Goal: Information Seeking & Learning: Learn about a topic

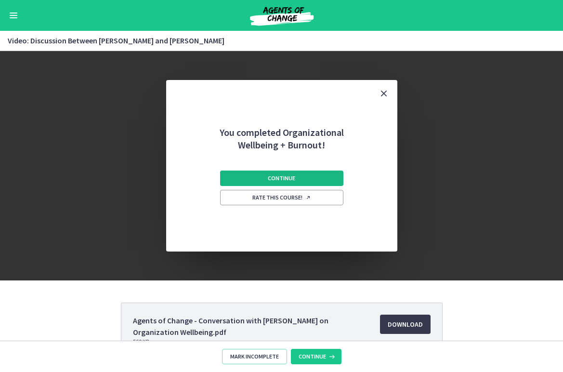
click at [241, 171] on button "Continue" at bounding box center [281, 177] width 123 height 15
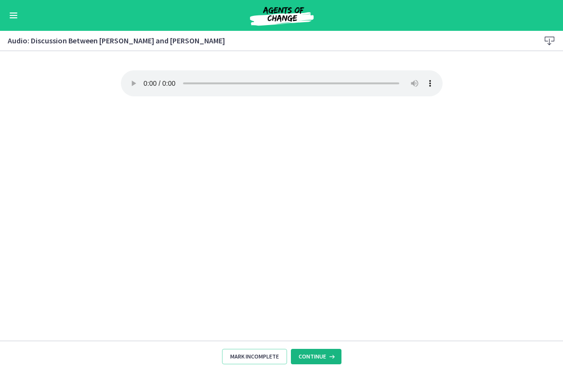
click at [299, 358] on span "Continue" at bounding box center [312, 356] width 27 height 8
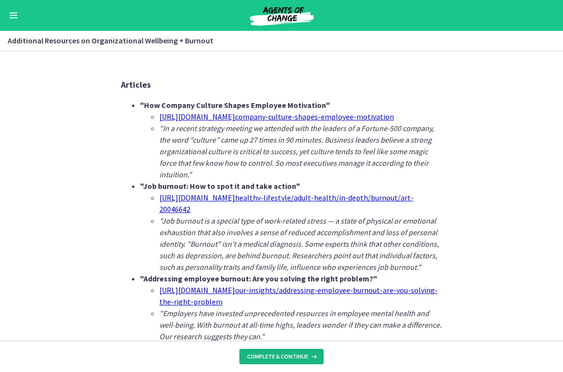
click at [298, 358] on span "Complete & continue" at bounding box center [277, 356] width 61 height 8
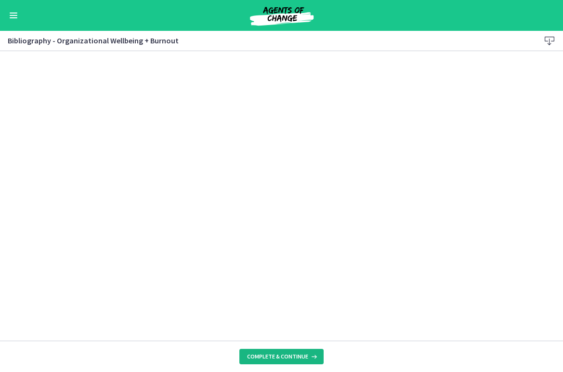
click at [286, 350] on button "Complete & continue" at bounding box center [281, 356] width 84 height 15
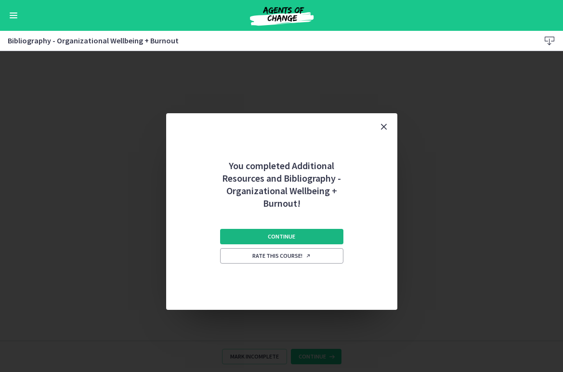
click at [286, 233] on span "Continue" at bounding box center [281, 237] width 27 height 8
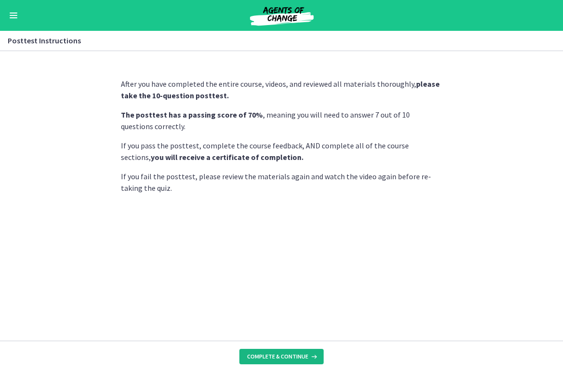
click at [304, 358] on span "Complete & continue" at bounding box center [277, 356] width 61 height 8
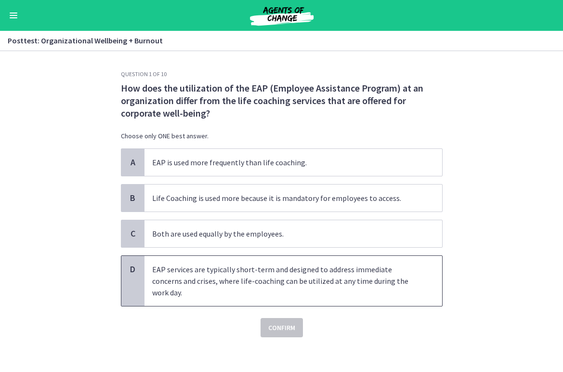
click at [271, 293] on p "EAP services are typically short-term and designed to address immediate concern…" at bounding box center [283, 280] width 263 height 35
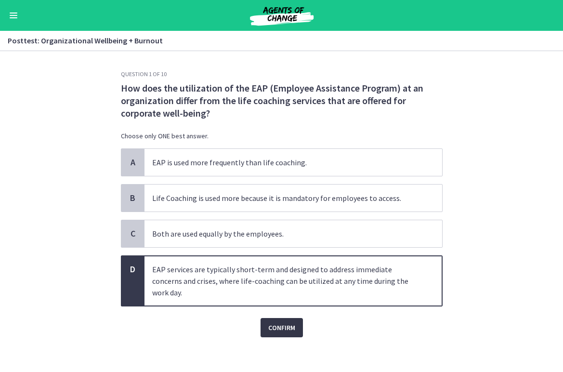
click at [285, 330] on span "Confirm" at bounding box center [281, 328] width 27 height 12
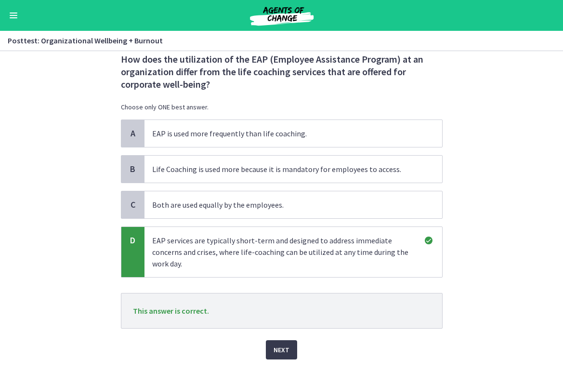
scroll to position [55, 0]
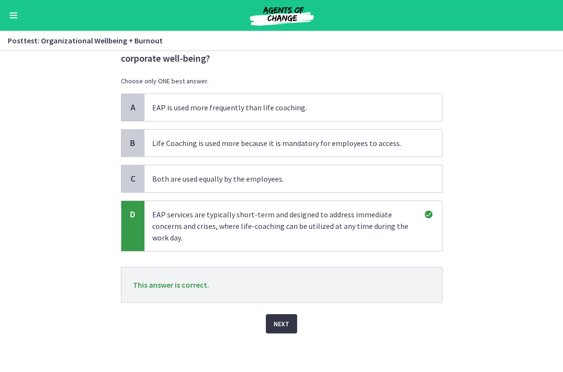
click at [276, 322] on span "Next" at bounding box center [281, 324] width 16 height 12
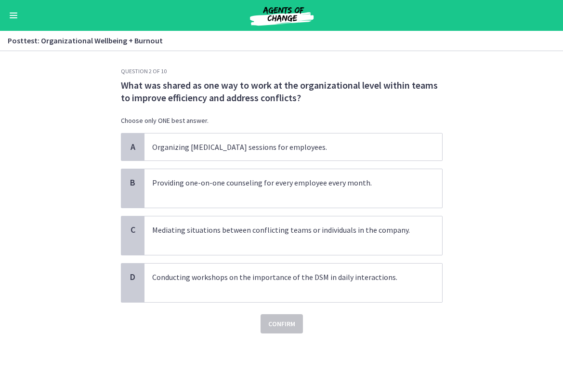
scroll to position [0, 0]
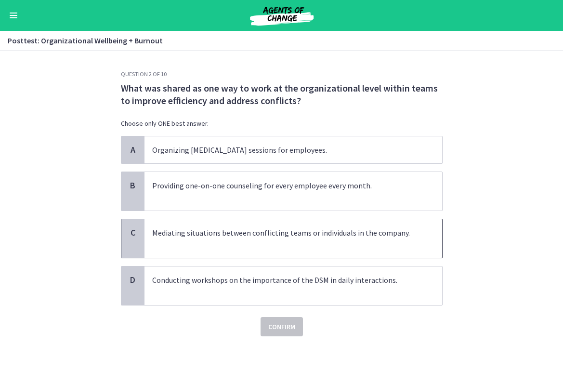
click at [323, 244] on p "Mediating situations between conflicting teams or individuals in the company." at bounding box center [283, 238] width 263 height 23
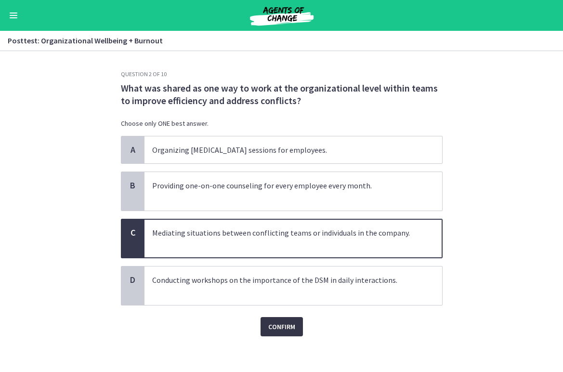
click at [280, 331] on span "Confirm" at bounding box center [281, 327] width 27 height 12
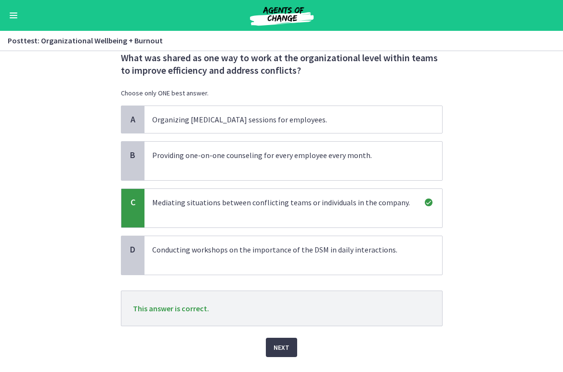
scroll to position [54, 0]
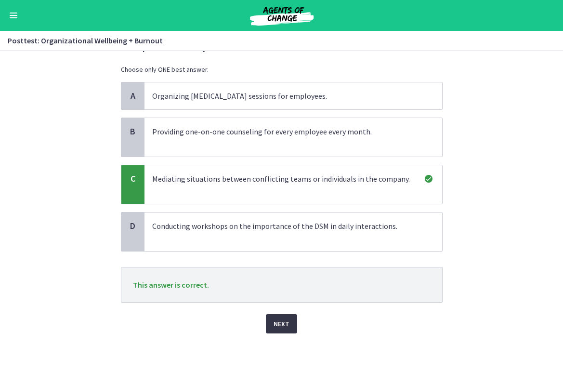
click at [278, 326] on span "Next" at bounding box center [281, 324] width 16 height 12
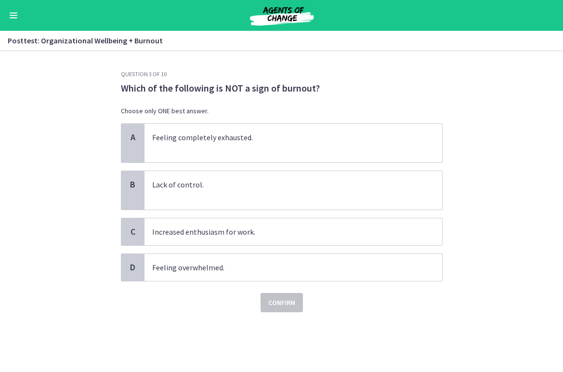
scroll to position [0, 0]
click at [207, 228] on p "Increased enthusiasm for work." at bounding box center [283, 232] width 263 height 12
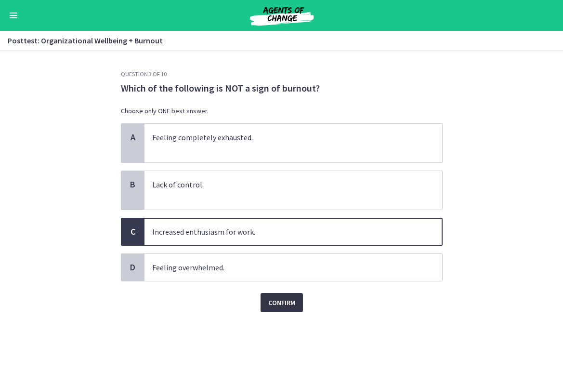
click at [277, 311] on button "Confirm" at bounding box center [281, 302] width 42 height 19
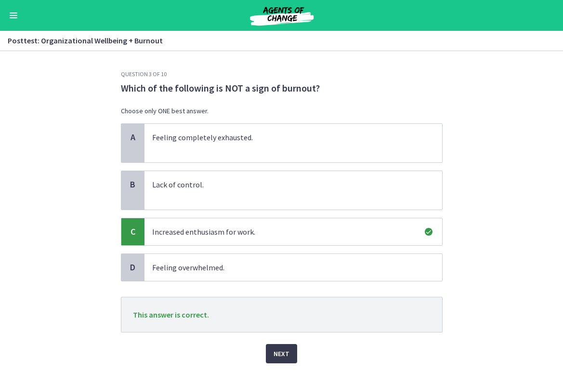
click at [276, 341] on div "Next" at bounding box center [282, 347] width 322 height 31
click at [278, 353] on span "Next" at bounding box center [281, 354] width 16 height 12
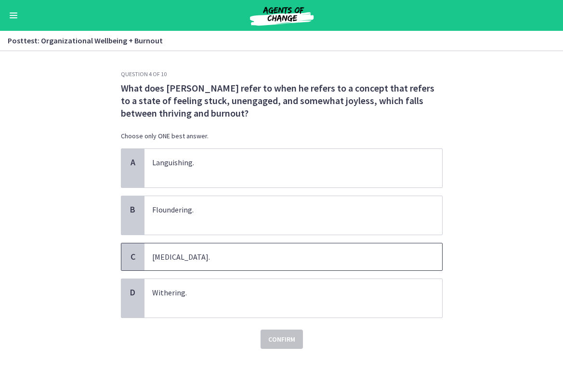
click at [268, 255] on p "Drowning." at bounding box center [283, 257] width 263 height 12
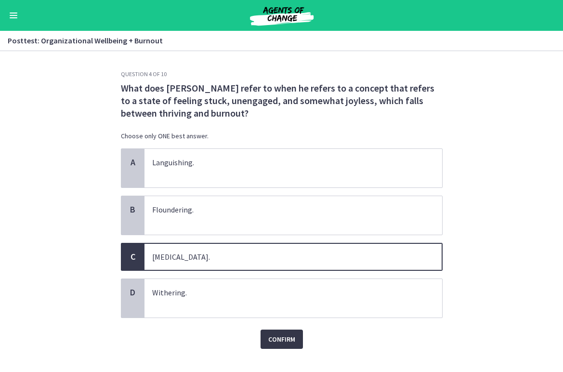
click at [280, 333] on span "Confirm" at bounding box center [281, 339] width 27 height 12
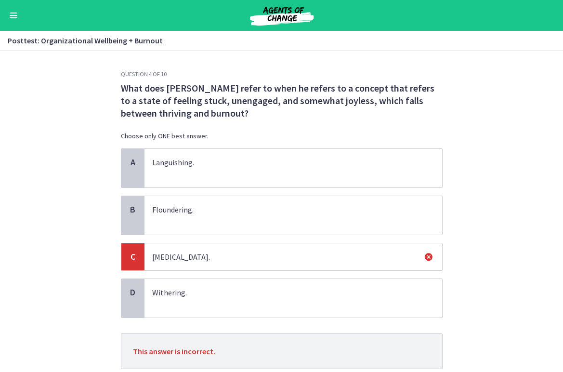
scroll to position [66, 0]
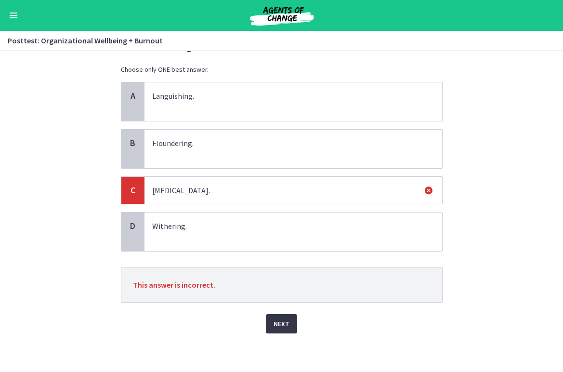
click at [278, 327] on span "Next" at bounding box center [281, 324] width 16 height 12
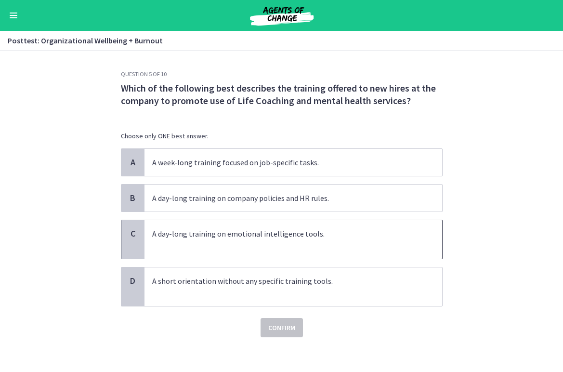
click at [332, 247] on p "A day-long training on emotional intelligence tools." at bounding box center [283, 239] width 263 height 23
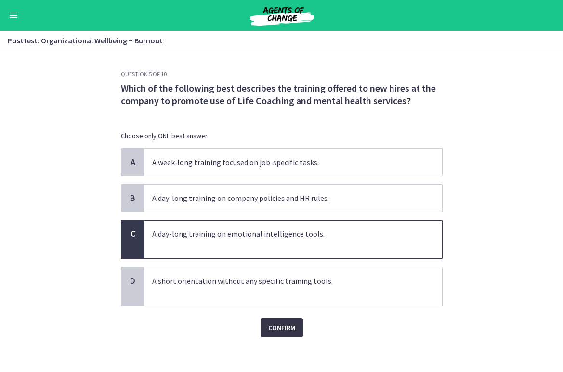
click at [289, 329] on span "Confirm" at bounding box center [281, 328] width 27 height 12
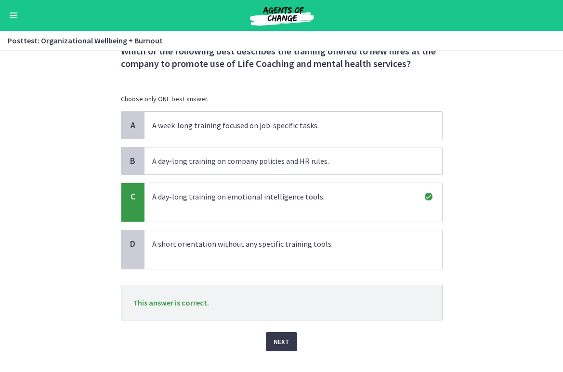
scroll to position [41, 0]
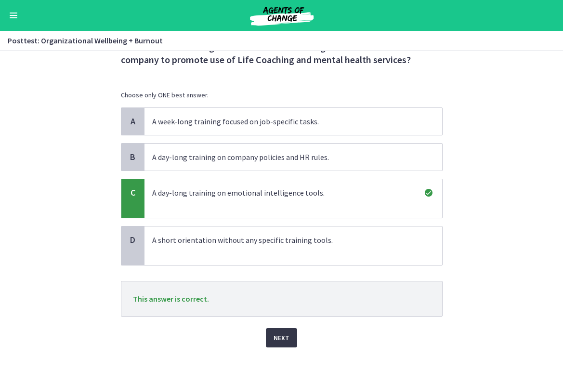
click at [286, 335] on span "Next" at bounding box center [281, 338] width 16 height 12
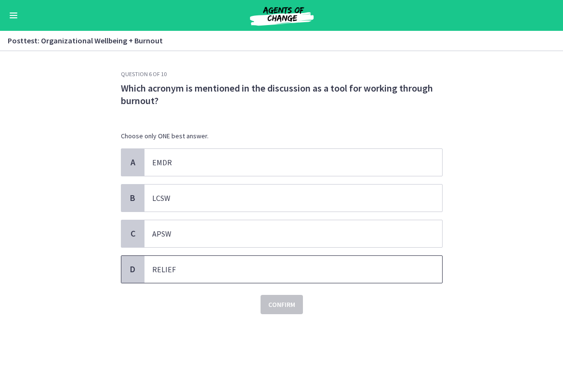
click at [286, 266] on p "RELIEF" at bounding box center [283, 269] width 263 height 12
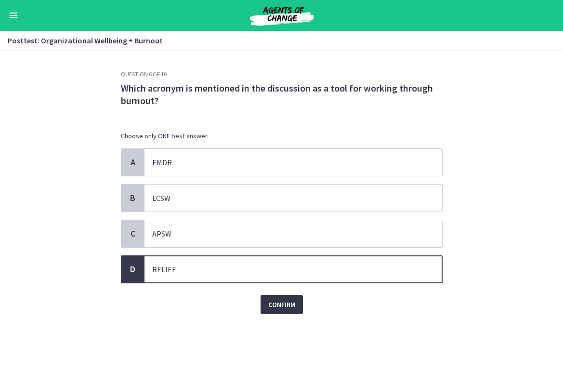
click at [293, 311] on button "Confirm" at bounding box center [281, 304] width 42 height 19
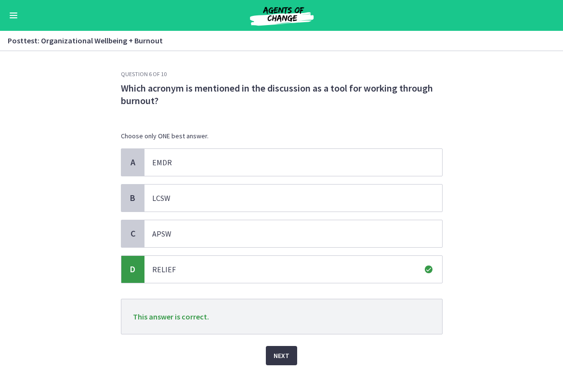
click at [278, 351] on span "Next" at bounding box center [281, 356] width 16 height 12
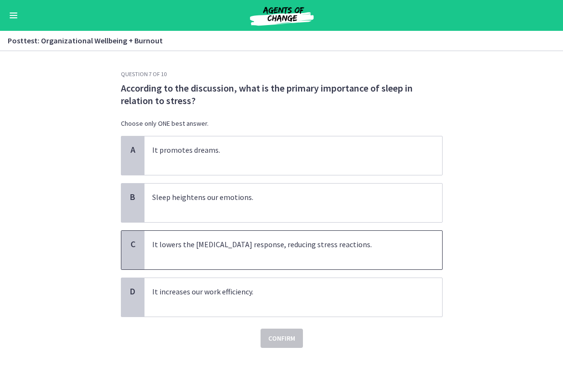
click at [298, 254] on p "It lowers the amygdala response, reducing stress reactions." at bounding box center [283, 249] width 263 height 23
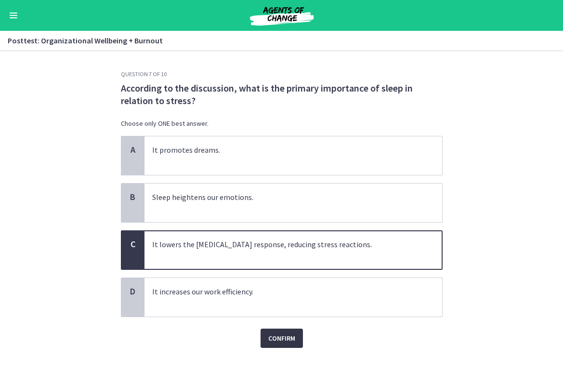
click at [288, 329] on button "Confirm" at bounding box center [281, 337] width 42 height 19
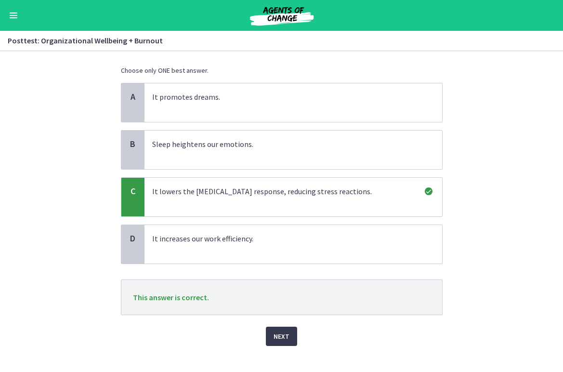
scroll to position [51, 0]
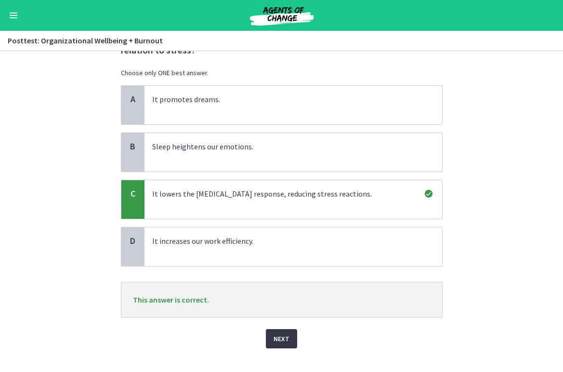
click at [286, 335] on span "Next" at bounding box center [281, 339] width 16 height 12
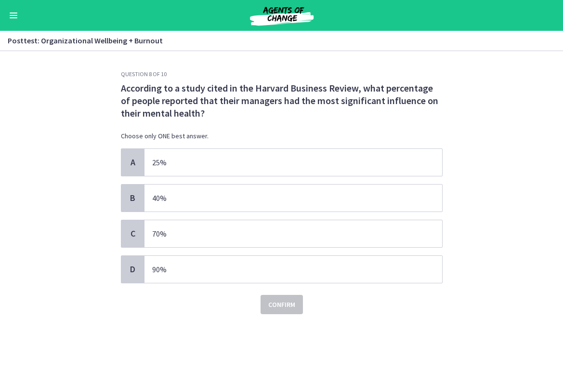
scroll to position [0, 0]
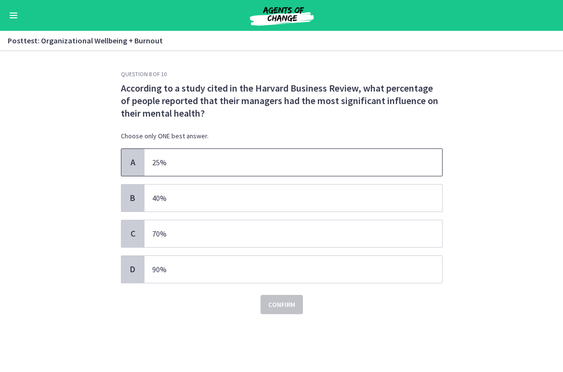
click at [347, 168] on span "25%" at bounding box center [293, 162] width 298 height 27
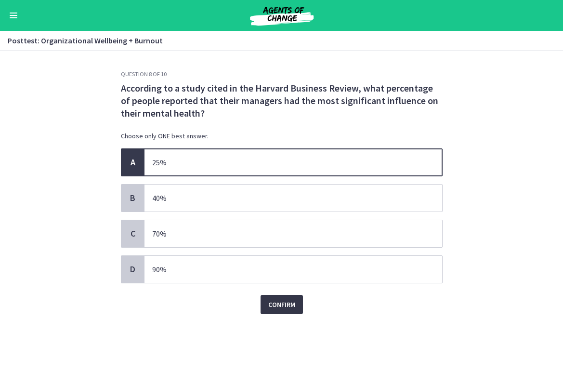
click at [294, 308] on span "Confirm" at bounding box center [281, 305] width 27 height 12
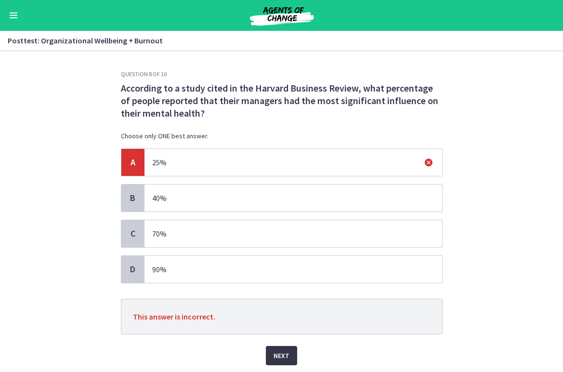
click at [282, 349] on button "Next" at bounding box center [281, 355] width 31 height 19
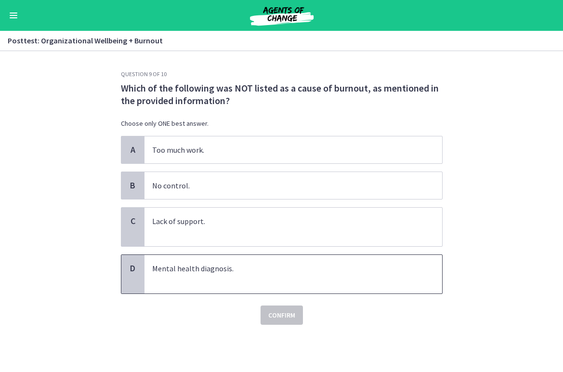
click at [285, 281] on p "Mental health diagnosis." at bounding box center [283, 273] width 263 height 23
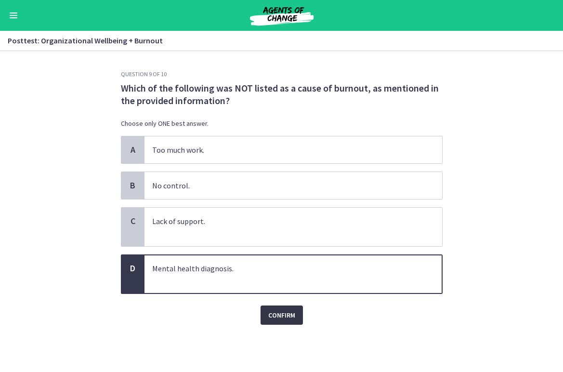
click at [286, 316] on span "Confirm" at bounding box center [281, 315] width 27 height 12
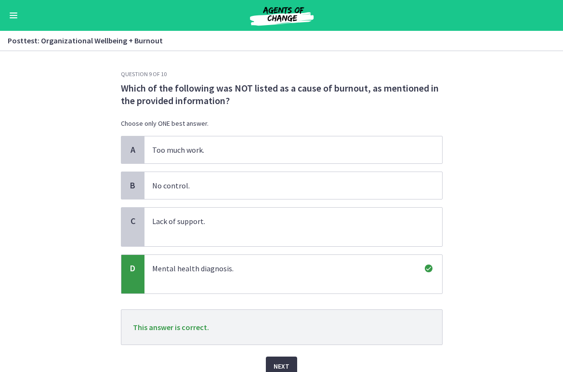
scroll to position [42, 0]
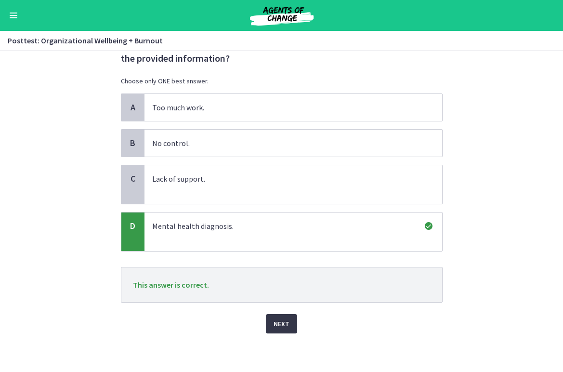
click at [285, 332] on button "Next" at bounding box center [281, 323] width 31 height 19
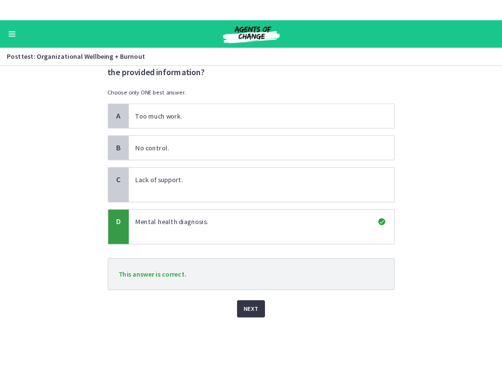
scroll to position [0, 0]
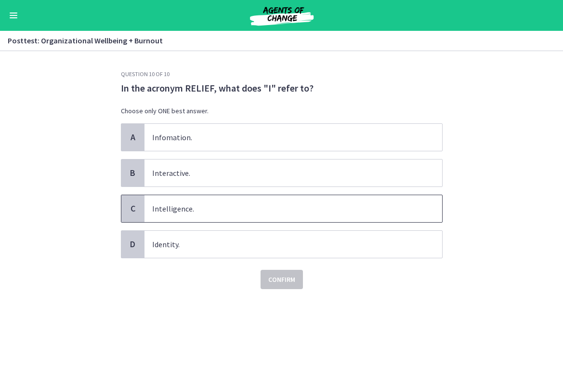
click at [335, 199] on span "Intelligence." at bounding box center [293, 208] width 298 height 27
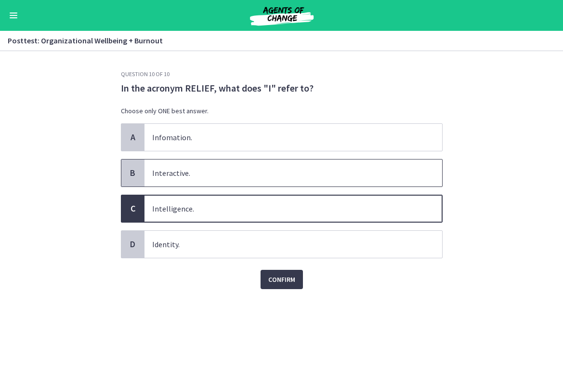
click at [337, 160] on span "Interactive." at bounding box center [293, 172] width 298 height 27
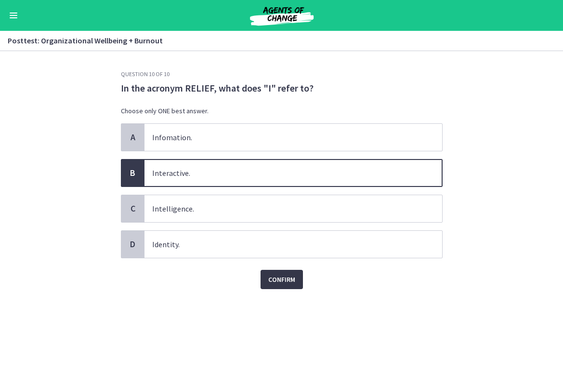
click at [293, 272] on button "Confirm" at bounding box center [281, 279] width 42 height 19
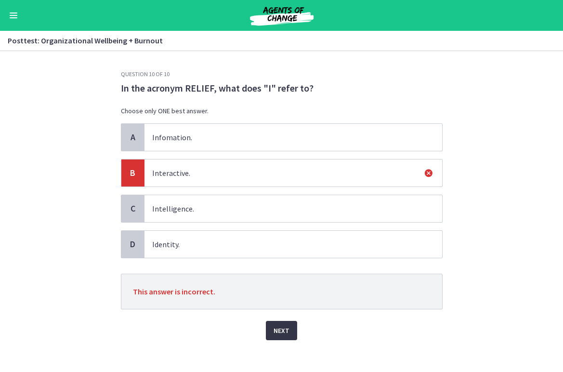
click at [286, 329] on span "Next" at bounding box center [281, 331] width 16 height 12
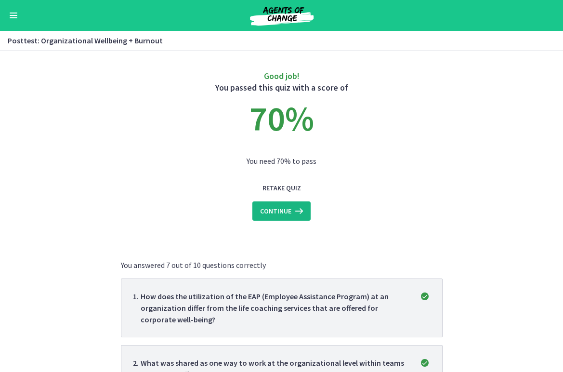
click at [303, 217] on button "Continue" at bounding box center [281, 210] width 58 height 19
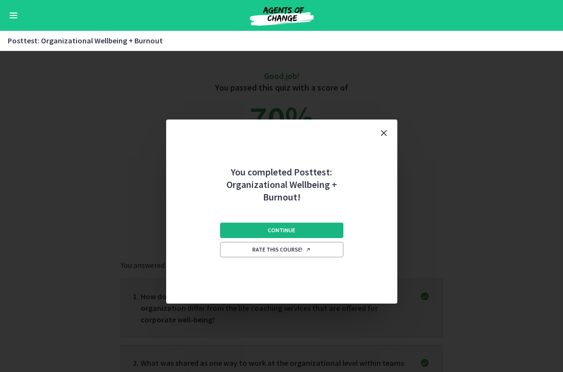
click at [302, 237] on button "Continue" at bounding box center [281, 229] width 123 height 15
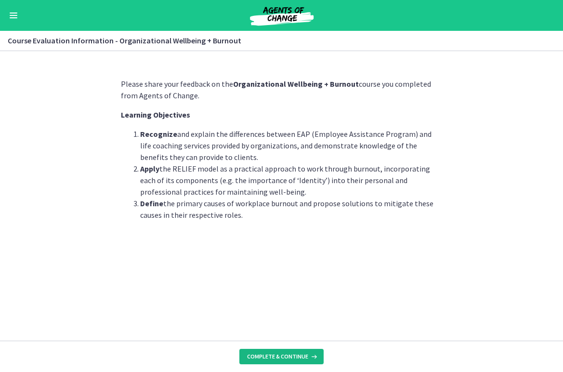
click at [277, 356] on span "Complete & continue" at bounding box center [277, 356] width 61 height 8
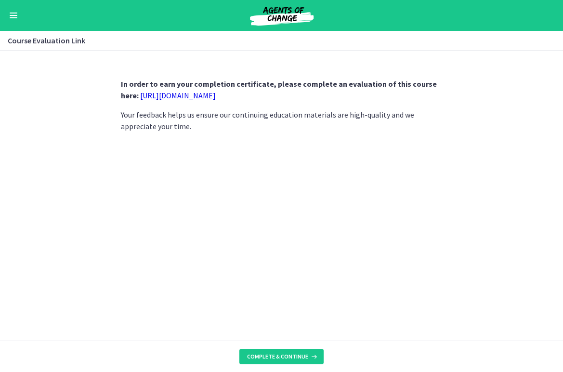
click at [214, 94] on link "https://forms.gle/USKmd7sv72frzqwo8" at bounding box center [178, 96] width 76 height 10
click at [287, 357] on span "Complete & continue" at bounding box center [277, 356] width 61 height 8
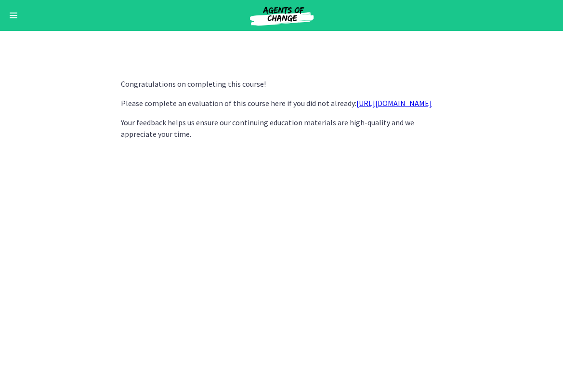
click at [12, 20] on button "Enable menu" at bounding box center [14, 16] width 12 height 12
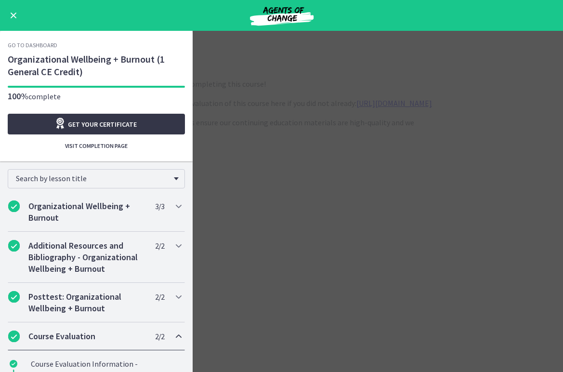
click at [65, 125] on icon "Opens in a new window" at bounding box center [60, 123] width 13 height 12
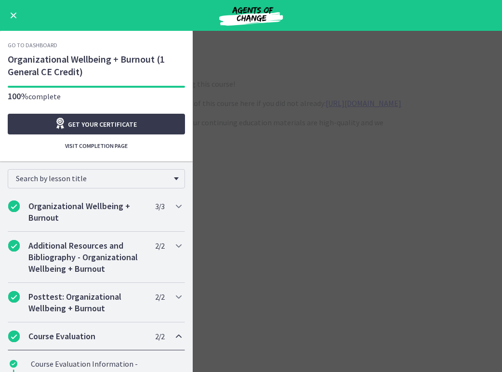
click at [16, 24] on div "Go to Dashboard" at bounding box center [251, 15] width 502 height 31
click at [13, 17] on button "Enable menu" at bounding box center [14, 16] width 12 height 12
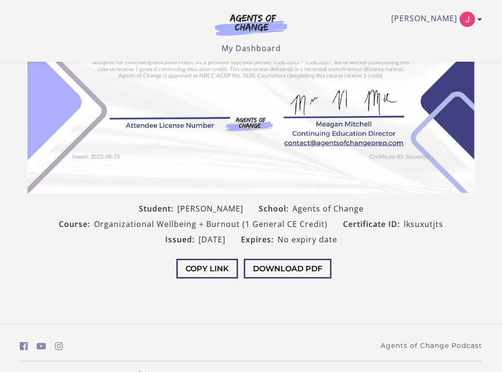
scroll to position [190, 0]
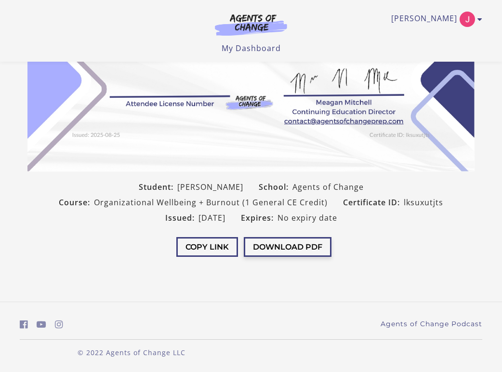
click at [314, 249] on button "Download PDF" at bounding box center [288, 247] width 88 height 20
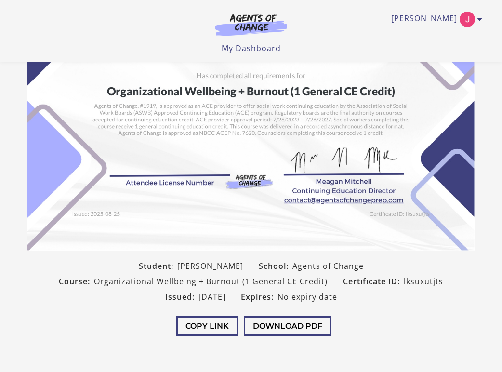
scroll to position [0, 0]
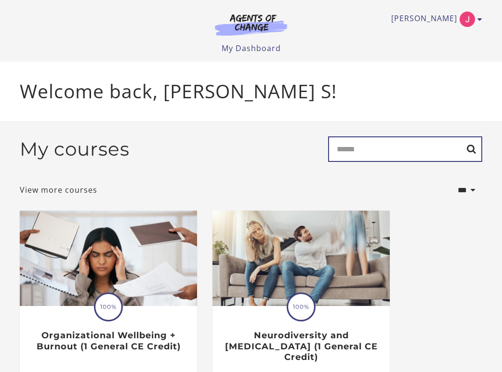
click at [373, 159] on input "Search" at bounding box center [405, 149] width 154 height 26
paste input "**********"
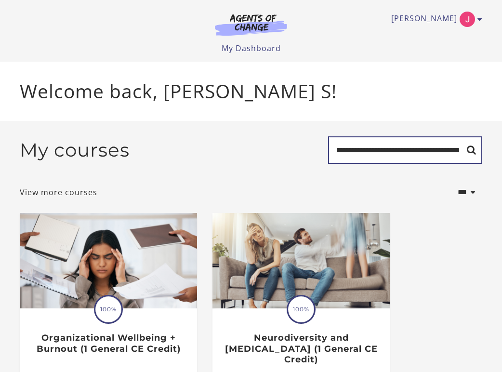
type input "**********"
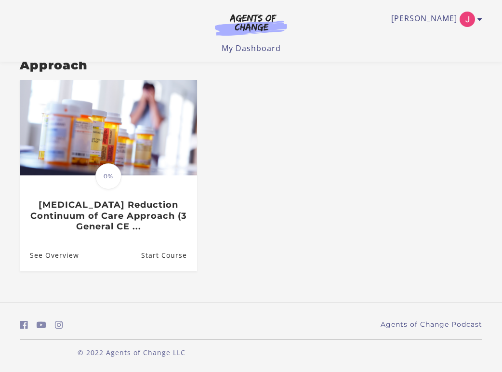
scroll to position [108, 0]
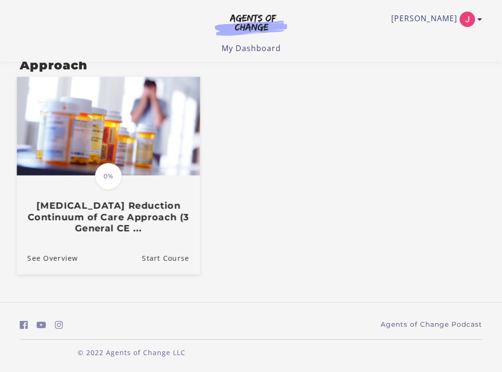
click at [141, 151] on img at bounding box center [108, 126] width 183 height 99
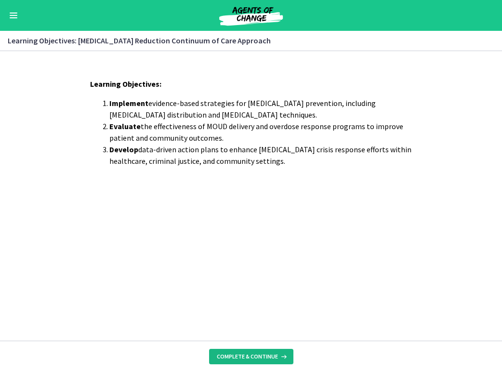
click at [249, 355] on span "Complete & continue" at bounding box center [247, 356] width 61 height 8
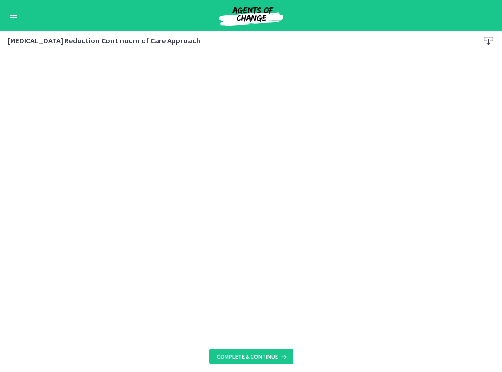
click at [9, 7] on div "Go to Dashboard" at bounding box center [251, 15] width 502 height 31
click at [13, 13] on button "Enable menu" at bounding box center [14, 16] width 12 height 12
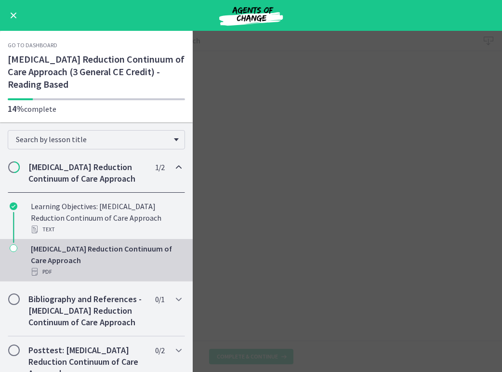
click at [270, 185] on main "[MEDICAL_DATA] Reduction Continuum of Care Approach Download Enable fullscreen …" at bounding box center [251, 201] width 502 height 341
click at [8, 18] on button "Enable menu" at bounding box center [14, 16] width 12 height 12
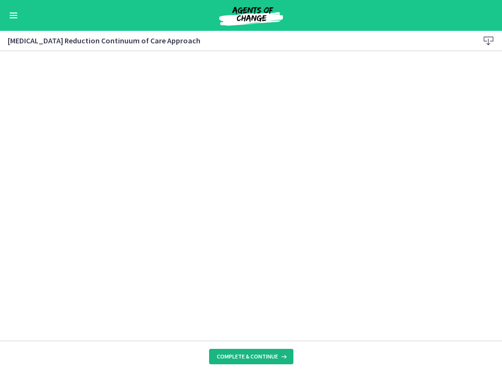
click at [235, 355] on span "Complete & continue" at bounding box center [247, 356] width 61 height 8
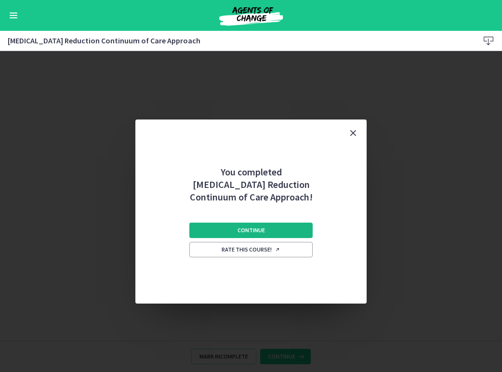
click at [244, 227] on span "Continue" at bounding box center [250, 230] width 27 height 8
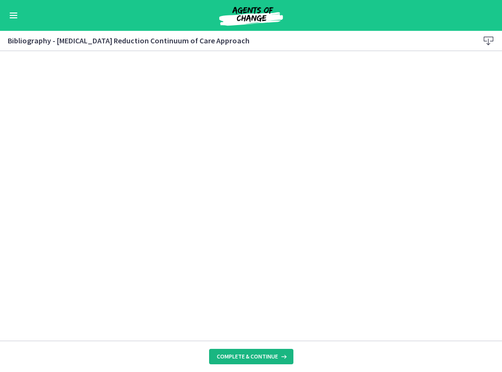
click at [230, 354] on span "Complete & continue" at bounding box center [247, 356] width 61 height 8
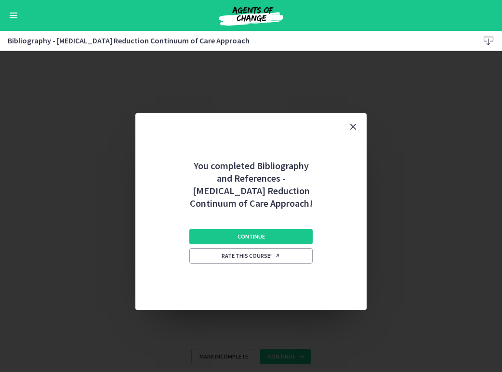
click at [351, 128] on icon "Close" at bounding box center [353, 127] width 12 height 12
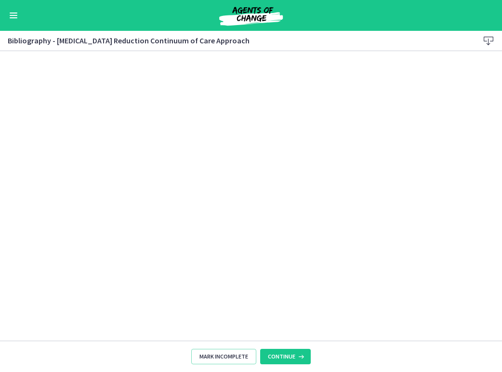
click at [13, 8] on div "Go to Dashboard" at bounding box center [251, 15] width 502 height 31
click at [15, 16] on button "Enable menu" at bounding box center [14, 16] width 12 height 12
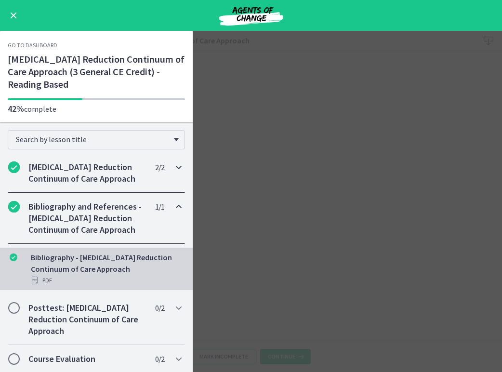
click at [72, 182] on h2 "Opioid-Overdose Reduction Continuum of Care Approach" at bounding box center [86, 172] width 117 height 23
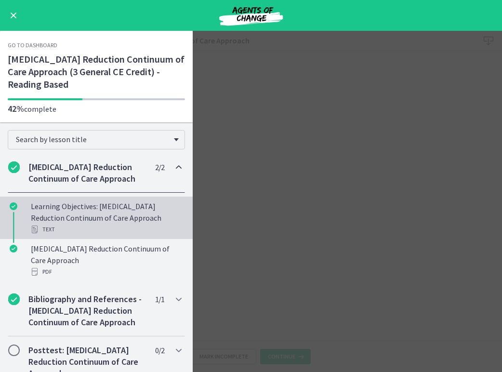
click at [79, 219] on div "Learning Objectives: Opioid-Overdose Reduction Continuum of Care Approach Text" at bounding box center [106, 217] width 150 height 35
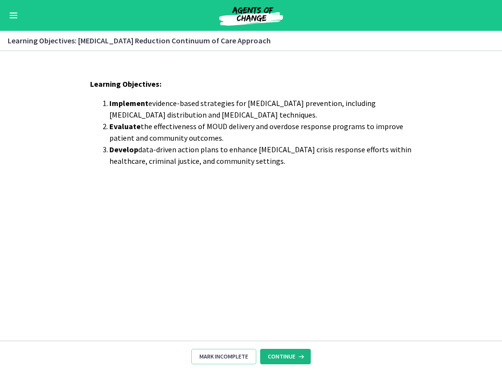
click at [278, 359] on span "Continue" at bounding box center [281, 356] width 27 height 8
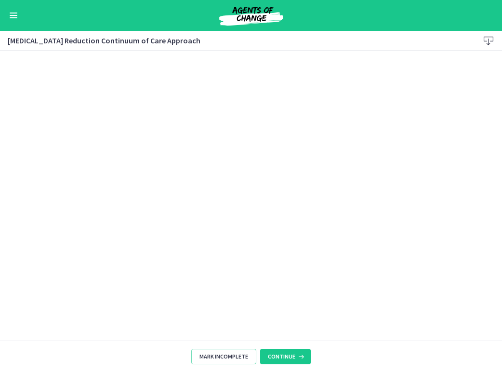
click at [14, 14] on button "Enable menu" at bounding box center [14, 16] width 12 height 12
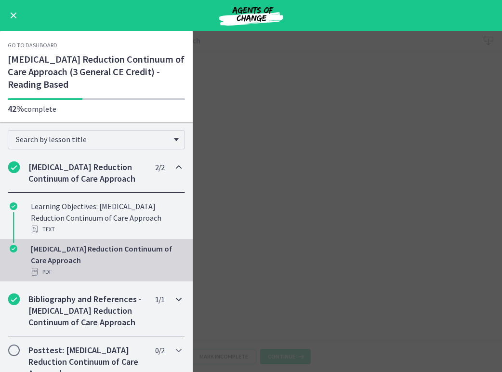
scroll to position [43, 0]
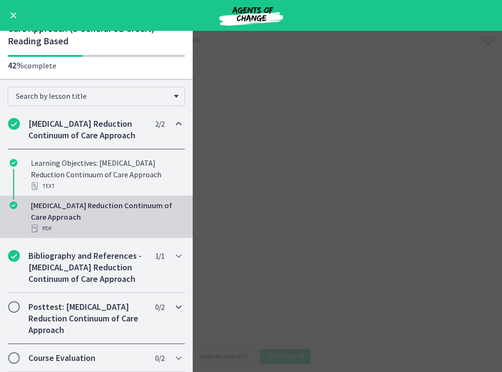
click at [72, 323] on h2 "Posttest: Opioid-Overdose Reduction Continuum of Care Approach" at bounding box center [86, 318] width 117 height 35
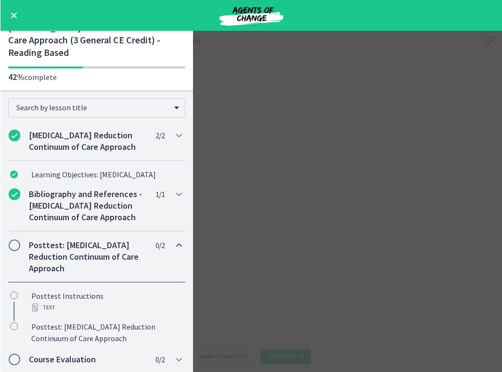
scroll to position [32, 0]
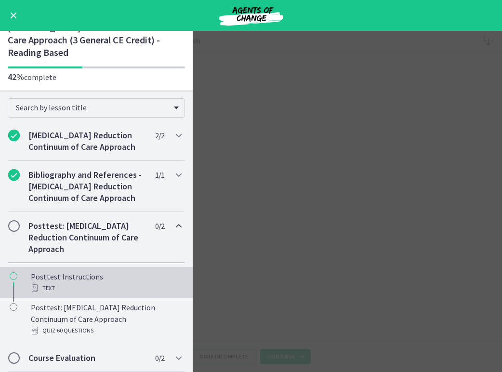
click at [104, 277] on div "Posttest Instructions Text" at bounding box center [106, 282] width 150 height 23
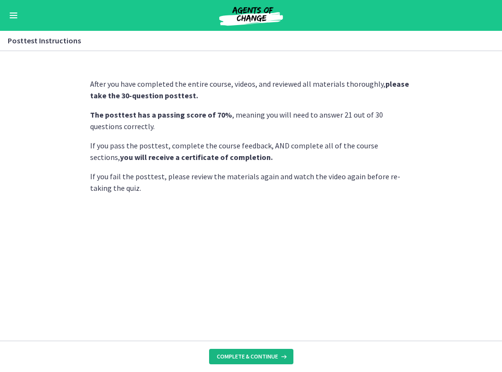
click at [233, 357] on span "Complete & continue" at bounding box center [247, 356] width 61 height 8
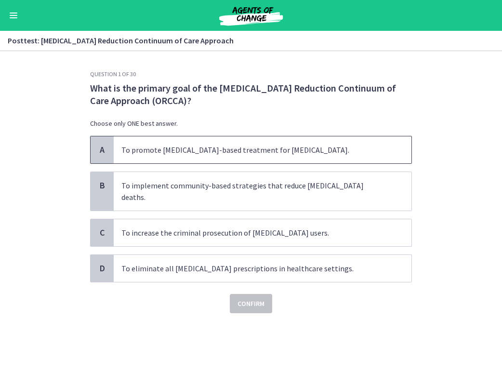
click at [298, 151] on span "To promote abstinence-based treatment for opioid use disorder." at bounding box center [263, 149] width 298 height 27
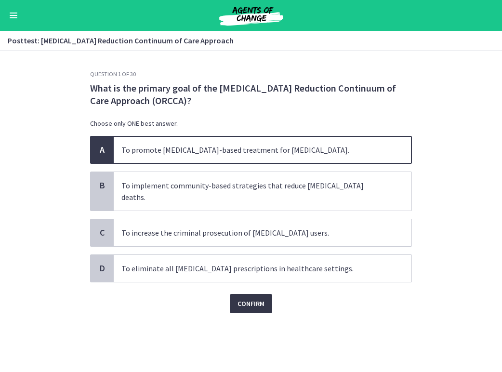
click at [246, 298] on button "Confirm" at bounding box center [251, 303] width 42 height 19
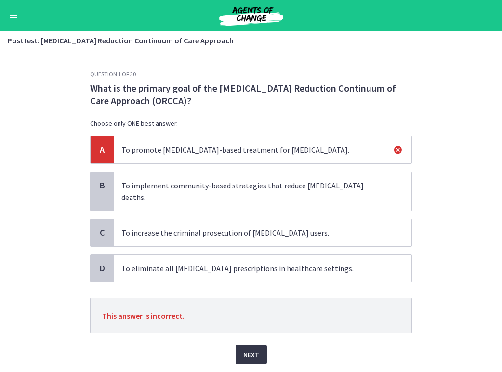
click at [245, 349] on span "Next" at bounding box center [251, 355] width 16 height 12
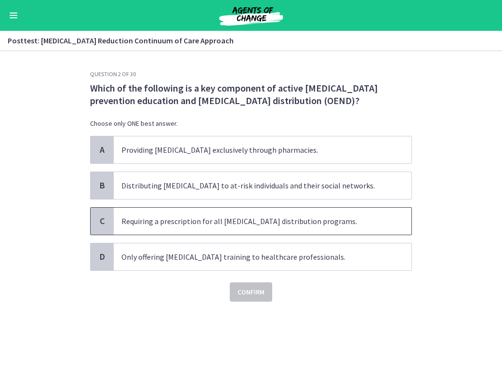
click at [253, 228] on span "Requiring a prescription for all naloxone distribution programs." at bounding box center [263, 221] width 298 height 27
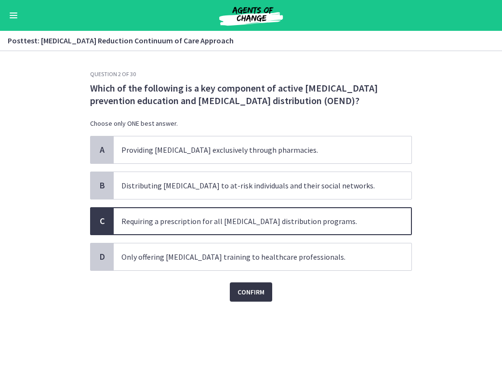
click at [248, 286] on button "Confirm" at bounding box center [251, 291] width 42 height 19
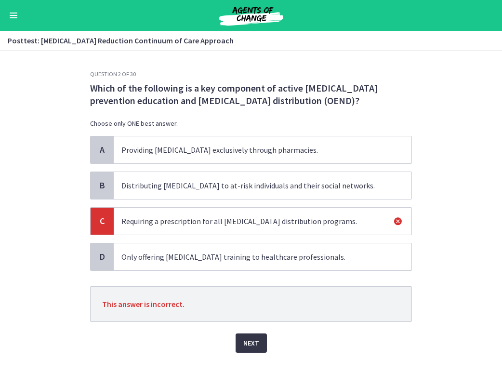
click at [247, 340] on span "Next" at bounding box center [251, 343] width 16 height 12
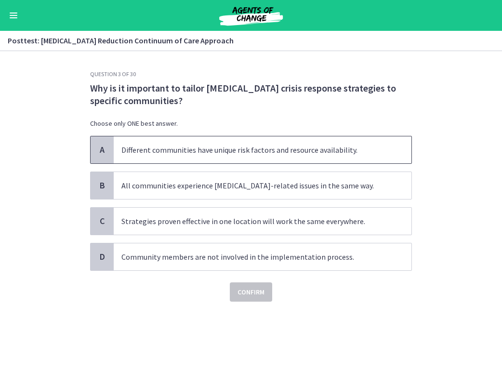
click at [232, 154] on span "Different communities have unique risk factors and resource availability." at bounding box center [263, 149] width 298 height 27
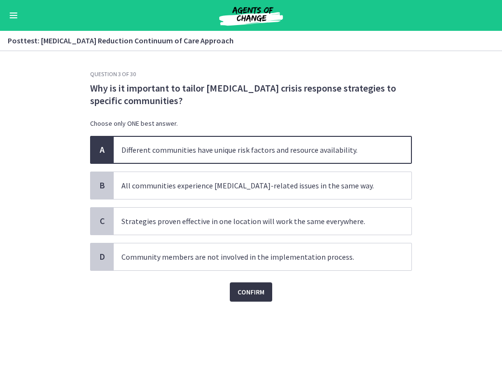
click at [248, 287] on span "Confirm" at bounding box center [250, 292] width 27 height 12
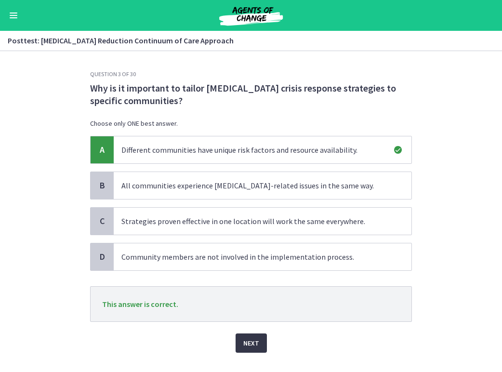
click at [242, 347] on button "Next" at bounding box center [250, 342] width 31 height 19
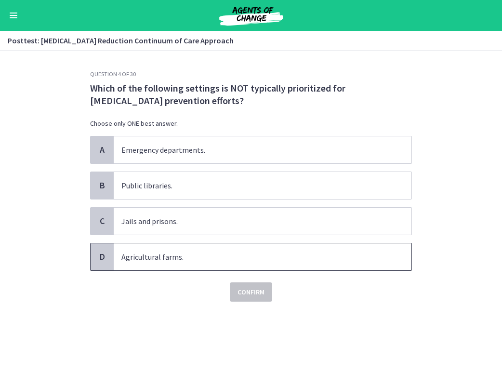
click at [199, 258] on span "Agricultural farms." at bounding box center [263, 256] width 298 height 27
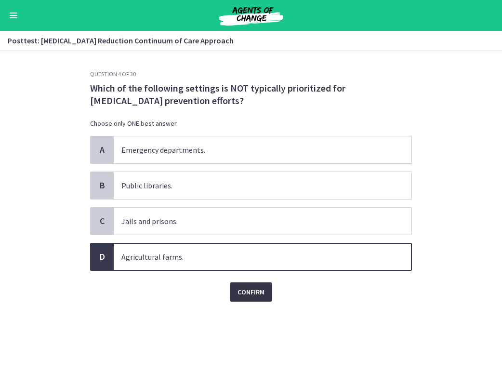
click at [248, 283] on button "Confirm" at bounding box center [251, 291] width 42 height 19
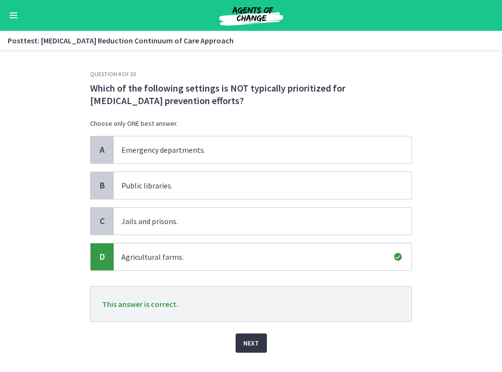
click at [253, 336] on button "Next" at bounding box center [250, 342] width 31 height 19
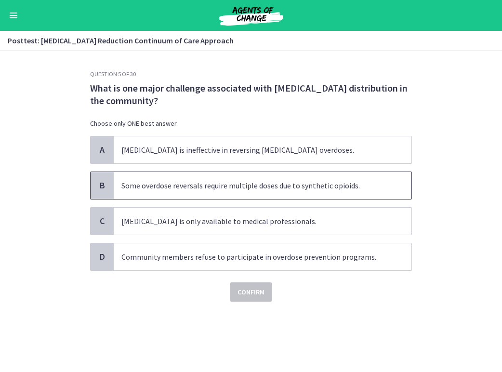
click at [295, 190] on span "Some overdose reversals require multiple doses due to synthetic opioids." at bounding box center [263, 185] width 298 height 27
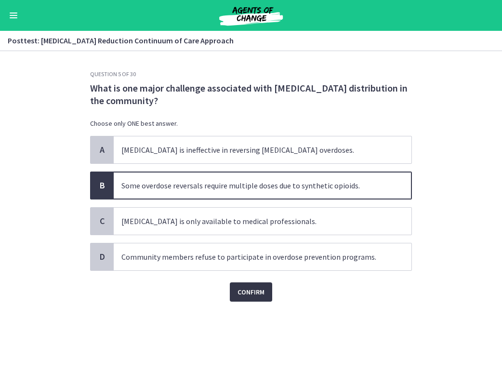
click at [253, 294] on span "Confirm" at bounding box center [250, 292] width 27 height 12
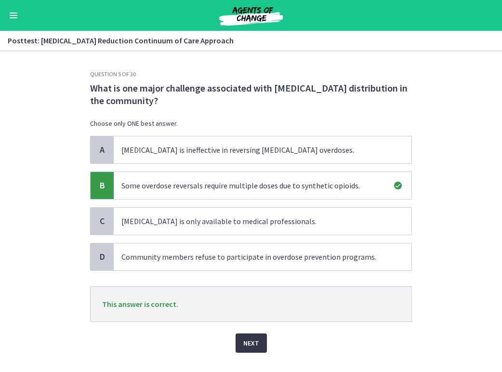
click at [239, 345] on button "Next" at bounding box center [250, 342] width 31 height 19
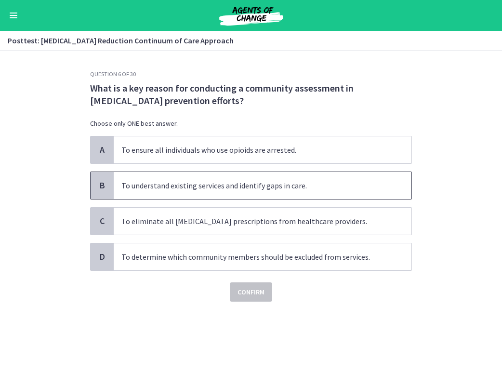
click at [306, 193] on span "To understand existing services and identify gaps in care." at bounding box center [263, 185] width 298 height 27
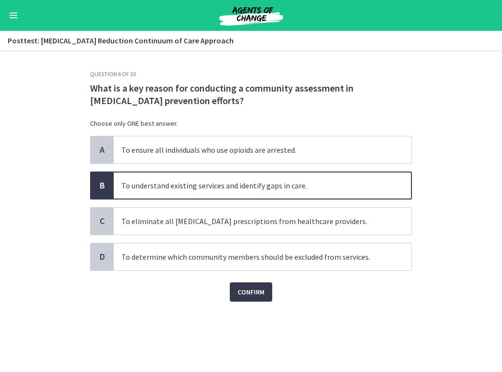
click at [255, 304] on div "Question 6 of 30 What is a key reason for conducting a community assessment in …" at bounding box center [250, 220] width 337 height 301
click at [249, 292] on span "Confirm" at bounding box center [250, 292] width 27 height 12
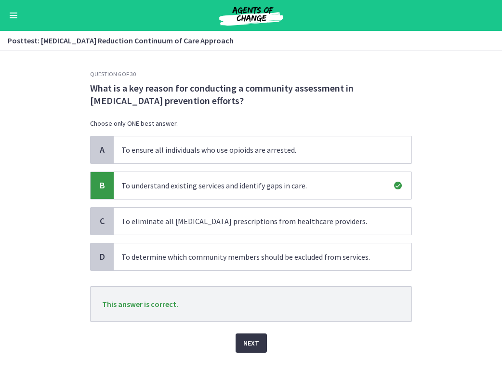
click at [252, 347] on span "Next" at bounding box center [251, 343] width 16 height 12
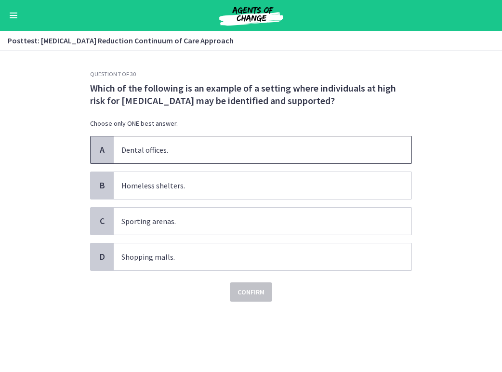
click at [190, 159] on span "Dental offices." at bounding box center [263, 149] width 298 height 27
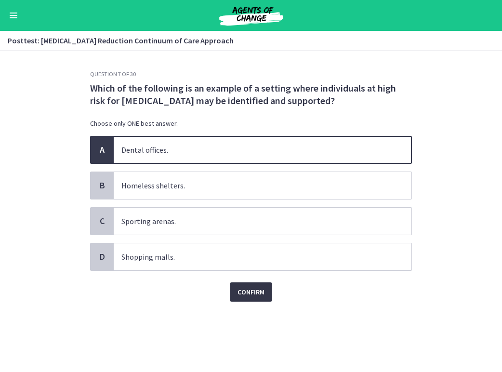
click at [244, 299] on button "Confirm" at bounding box center [251, 291] width 42 height 19
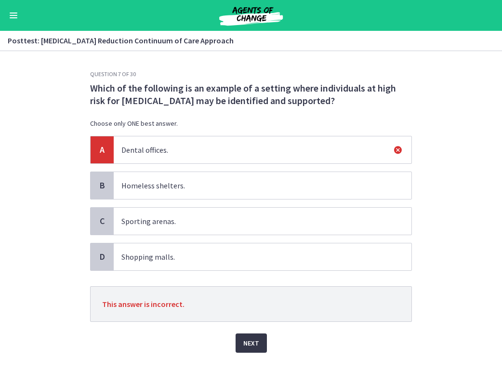
click at [251, 335] on button "Next" at bounding box center [250, 342] width 31 height 19
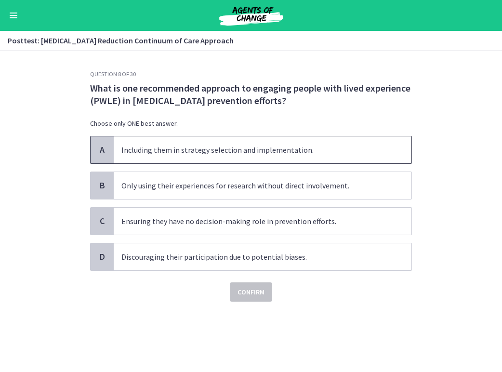
click at [257, 149] on span "Including them in strategy selection and implementation." at bounding box center [263, 149] width 298 height 27
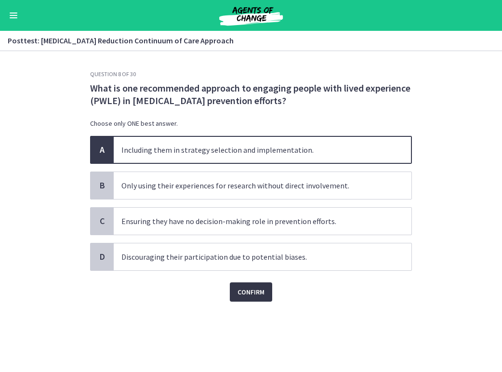
click at [254, 299] on button "Confirm" at bounding box center [251, 291] width 42 height 19
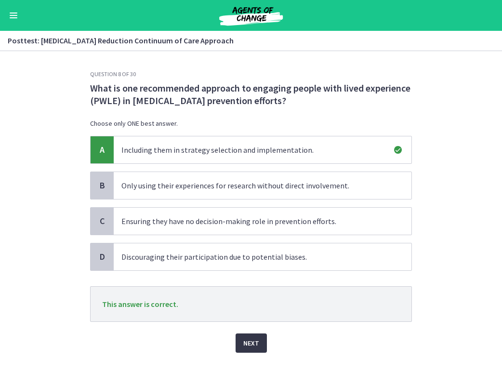
click at [254, 343] on span "Next" at bounding box center [251, 343] width 16 height 12
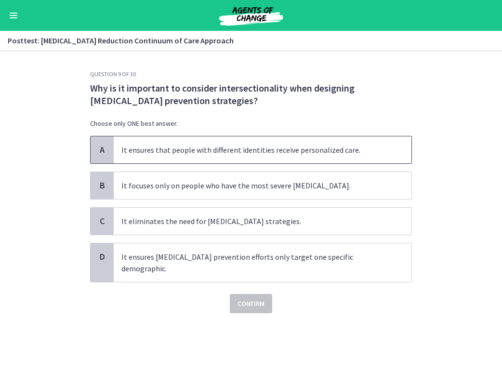
click at [325, 146] on span "It ensures that people with different identities receive personalized care." at bounding box center [263, 149] width 298 height 27
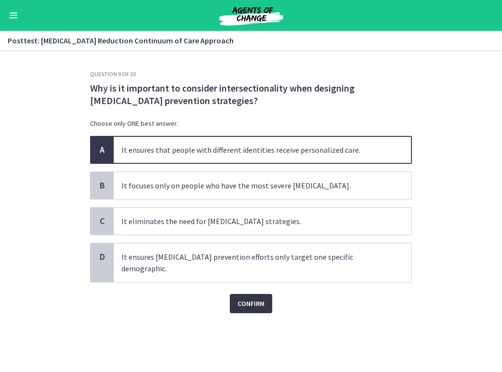
click at [256, 298] on span "Confirm" at bounding box center [250, 304] width 27 height 12
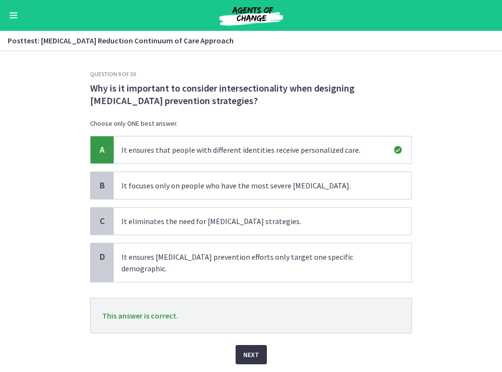
click at [247, 349] on span "Next" at bounding box center [251, 355] width 16 height 12
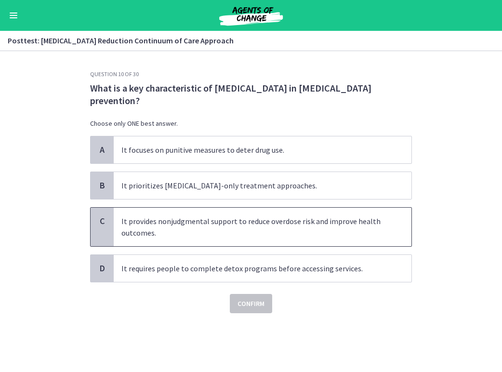
click at [259, 230] on span "It provides nonjudgmental support to reduce overdose risk and improve health ou…" at bounding box center [263, 227] width 298 height 39
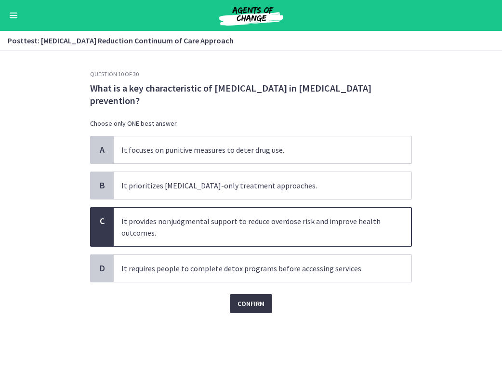
click at [248, 298] on button "Confirm" at bounding box center [251, 303] width 42 height 19
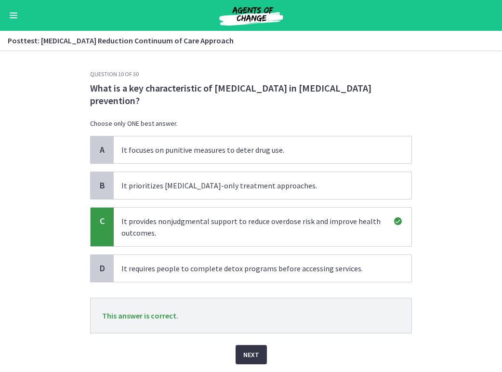
click at [249, 350] on button "Next" at bounding box center [250, 354] width 31 height 19
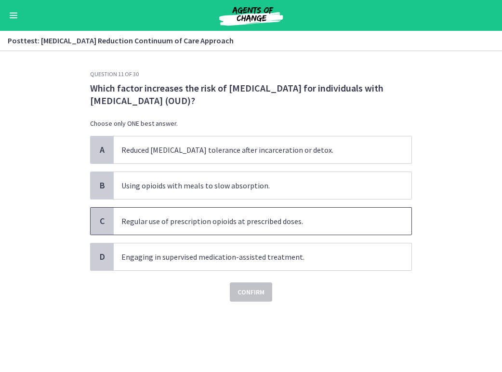
click at [260, 223] on span "Regular use of prescription opioids at prescribed doses." at bounding box center [263, 221] width 298 height 27
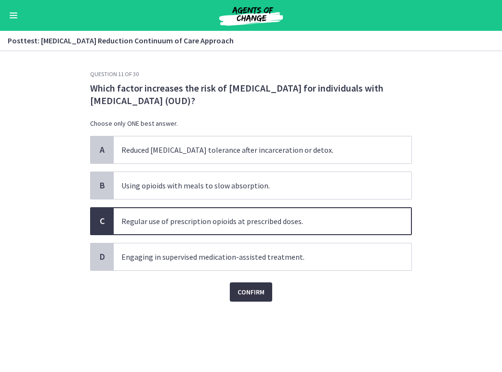
click at [247, 283] on button "Confirm" at bounding box center [251, 291] width 42 height 19
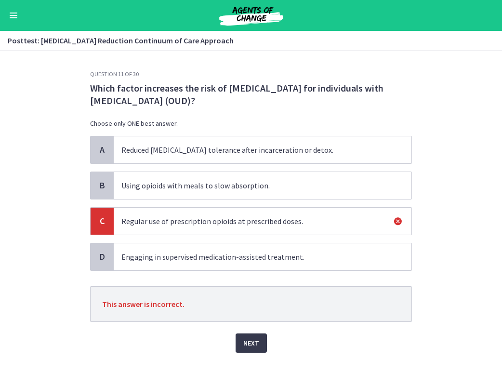
click at [484, 287] on section "Question 11 of 30 Which factor increases the risk of opioid overdose for indivi…" at bounding box center [251, 211] width 502 height 321
click at [251, 344] on span "Next" at bounding box center [251, 343] width 16 height 12
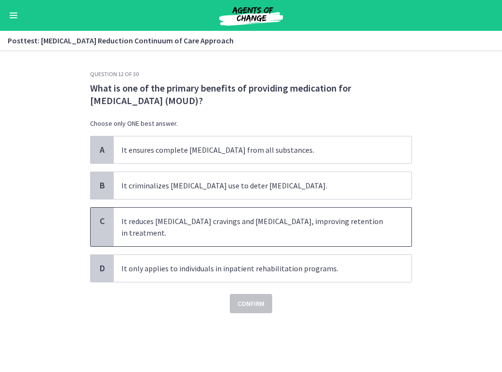
click at [197, 237] on span "It reduces opioid cravings and withdrawal symptoms, improving retention in trea…" at bounding box center [263, 227] width 298 height 39
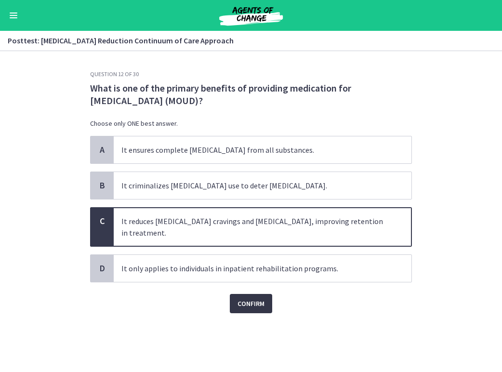
click at [246, 298] on span "Confirm" at bounding box center [250, 304] width 27 height 12
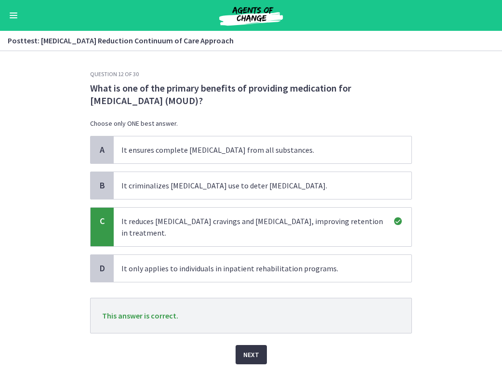
click at [253, 352] on span "Next" at bounding box center [251, 355] width 16 height 12
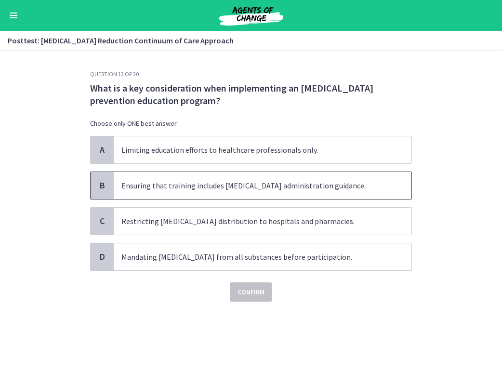
click at [338, 191] on span "Ensuring that training includes naloxone administration guidance." at bounding box center [263, 185] width 298 height 27
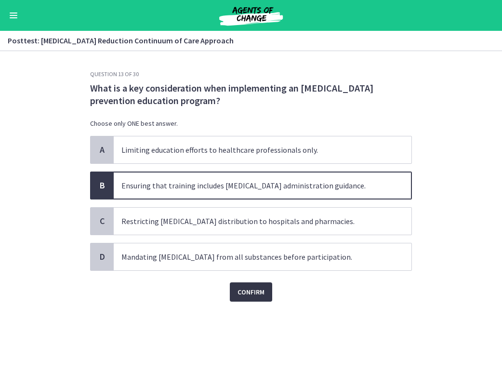
click at [266, 298] on button "Confirm" at bounding box center [251, 291] width 42 height 19
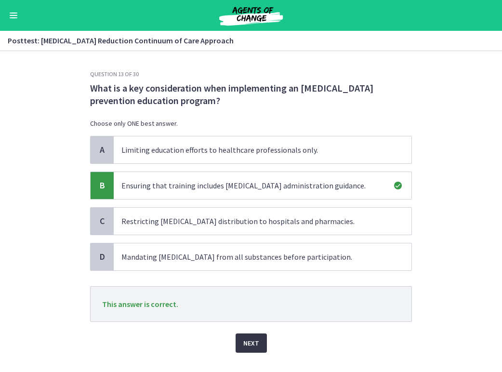
click at [250, 341] on span "Next" at bounding box center [251, 343] width 16 height 12
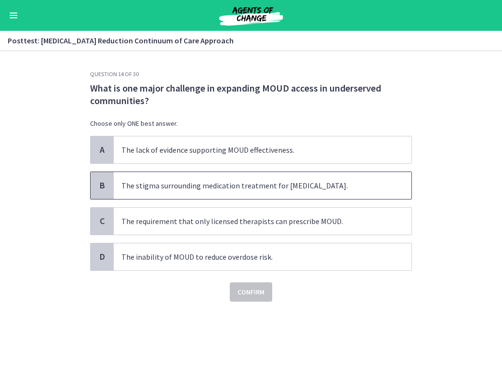
click at [192, 192] on span "The stigma surrounding medication treatment for opioid use disorder." at bounding box center [263, 185] width 298 height 27
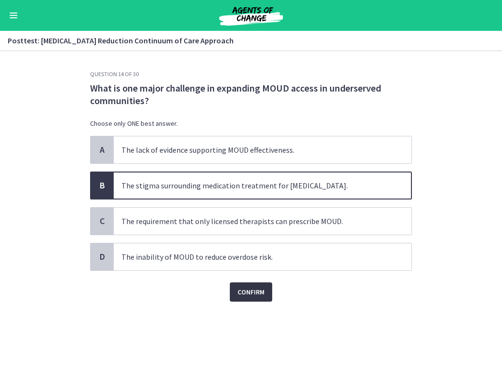
click at [248, 297] on span "Confirm" at bounding box center [250, 292] width 27 height 12
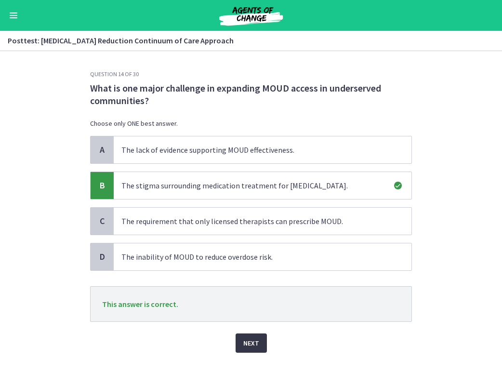
click at [252, 343] on span "Next" at bounding box center [251, 343] width 16 height 12
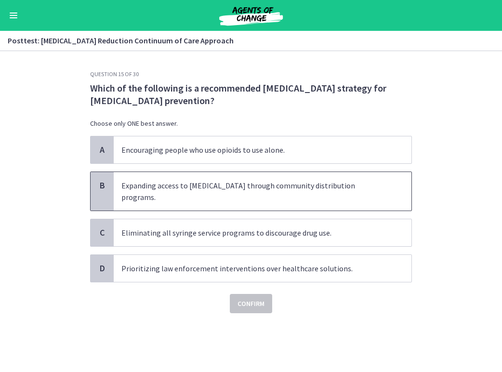
click at [344, 188] on span "Expanding access to naloxone through community distribution programs." at bounding box center [263, 191] width 298 height 39
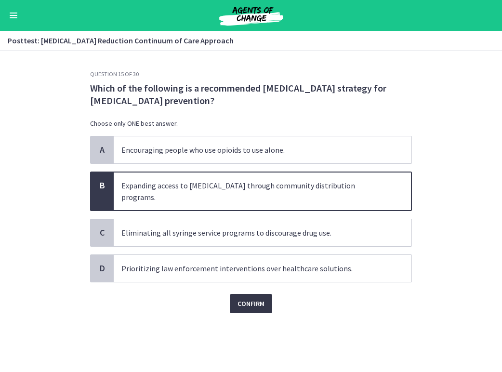
click at [262, 299] on button "Confirm" at bounding box center [251, 303] width 42 height 19
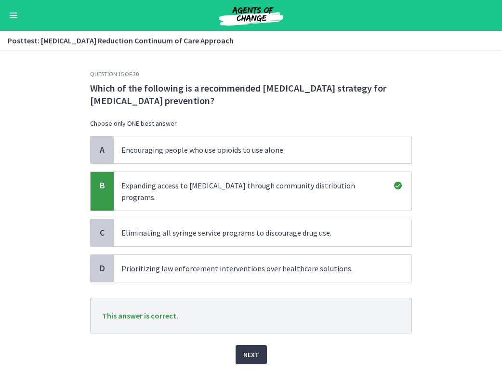
click at [269, 345] on div "Next" at bounding box center [251, 348] width 322 height 31
click at [255, 349] on span "Next" at bounding box center [251, 355] width 16 height 12
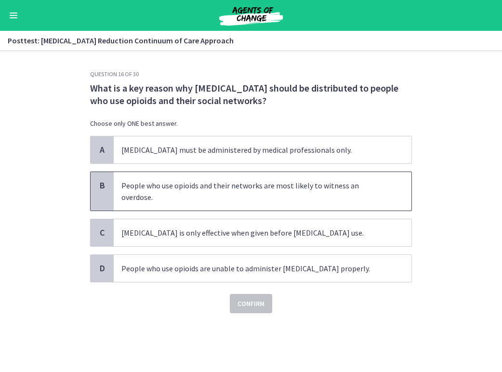
click at [291, 190] on span "People who use opioids and their networks are most likely to witness an overdos…" at bounding box center [263, 191] width 298 height 39
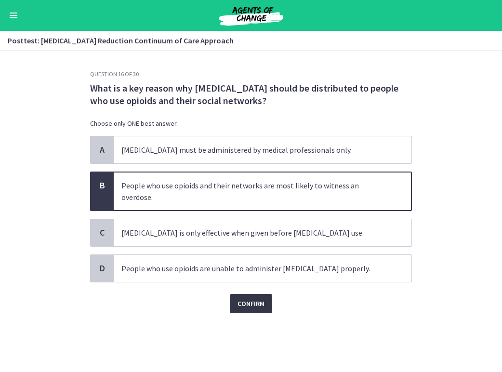
click at [246, 301] on span "Confirm" at bounding box center [250, 304] width 27 height 12
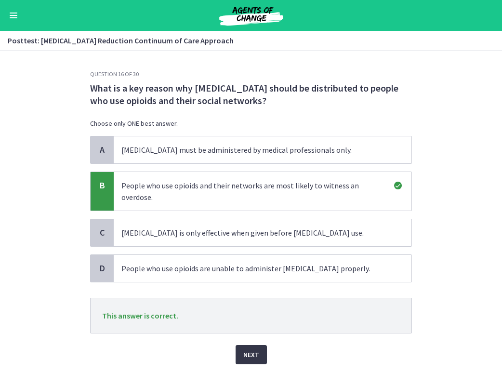
click at [248, 353] on span "Next" at bounding box center [251, 355] width 16 height 12
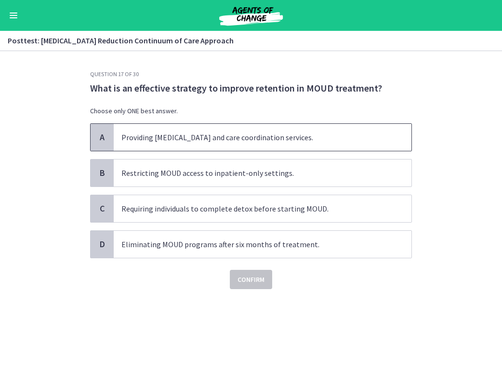
click at [167, 136] on span "Providing peer support and care coordination services." at bounding box center [263, 137] width 298 height 27
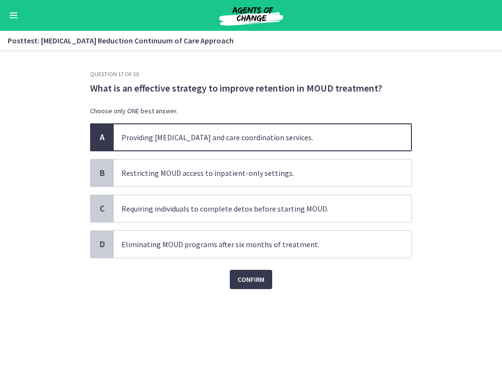
click at [236, 289] on div "Question 17 of 30 What is an effective strategy to improve retention in MOUD tr…" at bounding box center [250, 220] width 337 height 301
click at [240, 278] on span "Confirm" at bounding box center [250, 279] width 27 height 12
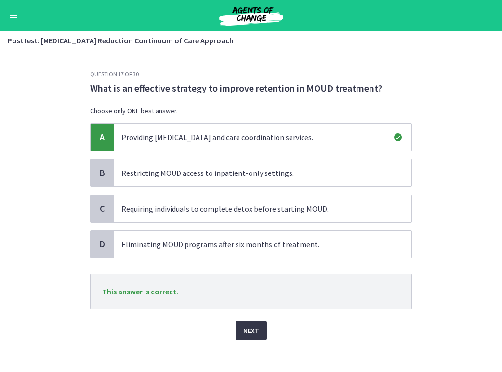
click at [241, 331] on button "Next" at bounding box center [250, 330] width 31 height 19
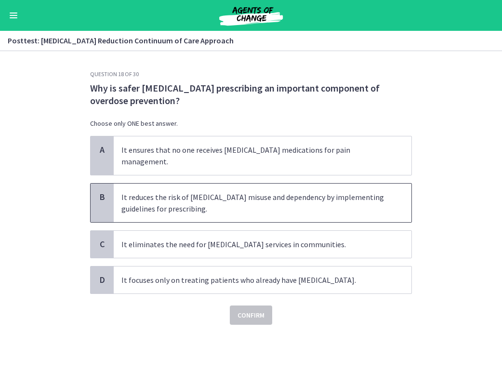
click at [244, 206] on span "It reduces the risk of opioid misuse and dependency by implementing guidelines …" at bounding box center [263, 202] width 298 height 39
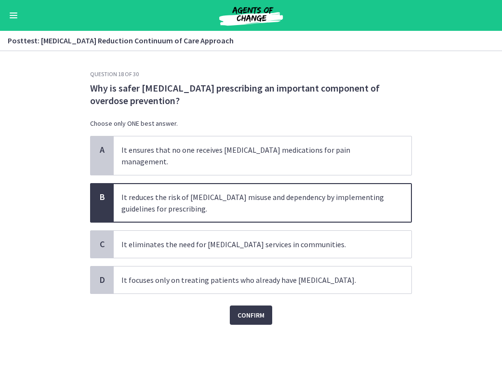
click at [248, 317] on div "Question 18 of 30 Why is safer opioid prescribing an important component of ove…" at bounding box center [250, 220] width 337 height 301
click at [251, 309] on span "Confirm" at bounding box center [250, 315] width 27 height 12
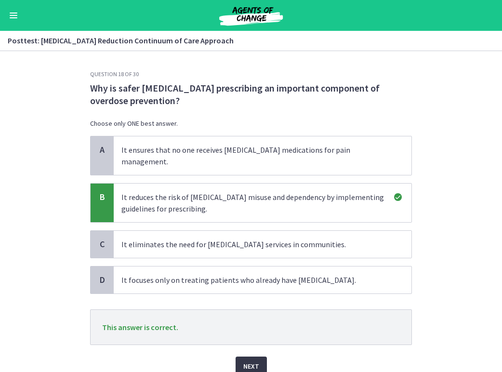
click at [252, 360] on span "Next" at bounding box center [251, 366] width 16 height 12
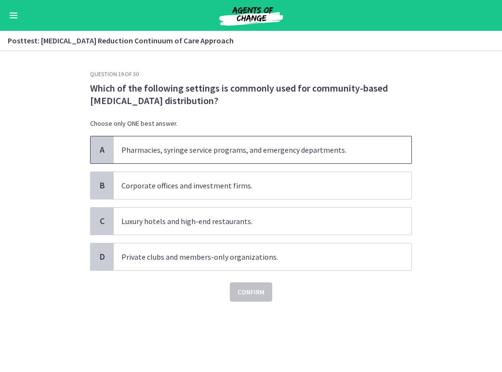
click at [246, 160] on span "Pharmacies, syringe service programs, and emergency departments." at bounding box center [263, 149] width 298 height 27
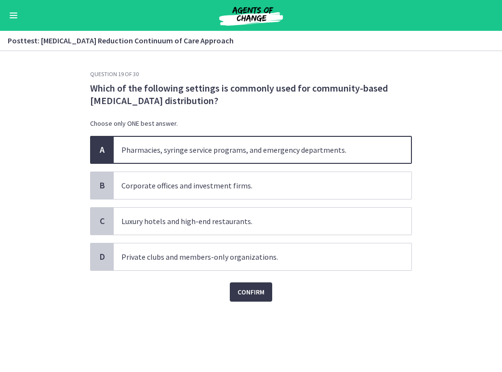
click at [247, 280] on div "Confirm" at bounding box center [251, 286] width 322 height 31
click at [250, 290] on span "Confirm" at bounding box center [250, 292] width 27 height 12
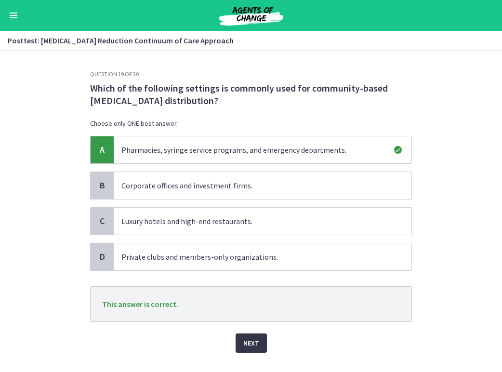
click at [255, 341] on span "Next" at bounding box center [251, 343] width 16 height 12
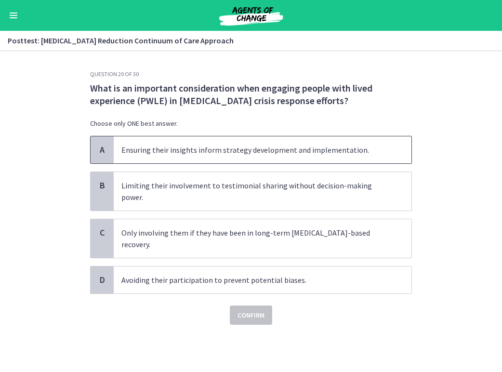
click at [330, 142] on span "Ensuring their insights inform strategy development and implementation." at bounding box center [263, 149] width 298 height 27
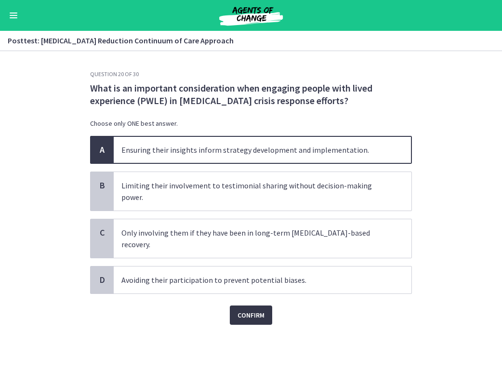
click at [247, 309] on span "Confirm" at bounding box center [250, 315] width 27 height 12
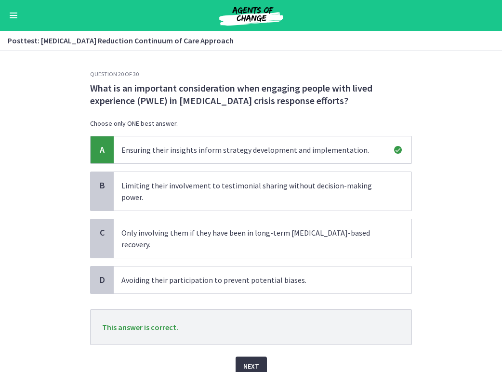
click at [256, 360] on span "Next" at bounding box center [251, 366] width 16 height 12
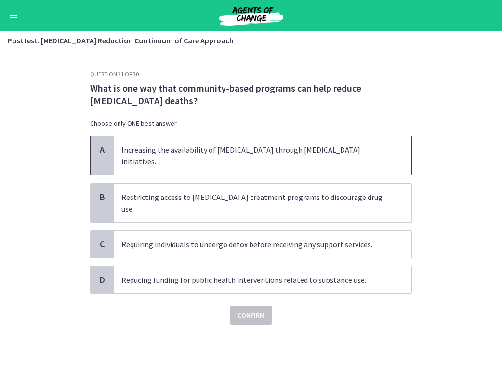
click at [178, 154] on span "Increasing the availability of naloxone through harm reduction initiatives." at bounding box center [263, 155] width 298 height 39
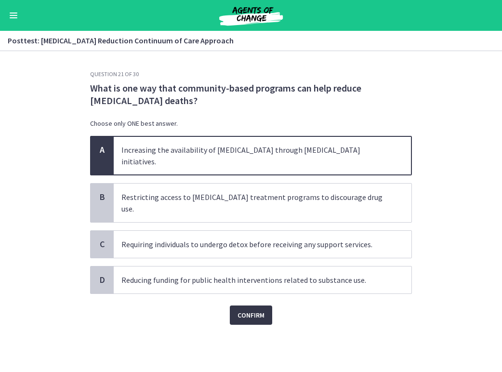
click at [241, 305] on button "Confirm" at bounding box center [251, 314] width 42 height 19
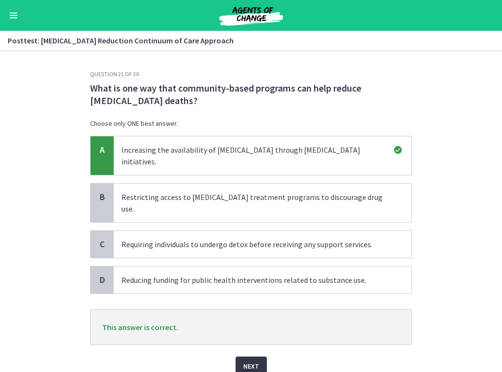
click at [248, 360] on span "Next" at bounding box center [251, 366] width 16 height 12
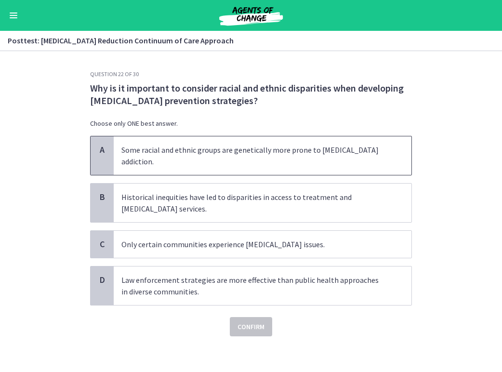
click at [181, 147] on span "Some racial and ethnic groups are genetically more prone to opioid addiction." at bounding box center [263, 155] width 298 height 39
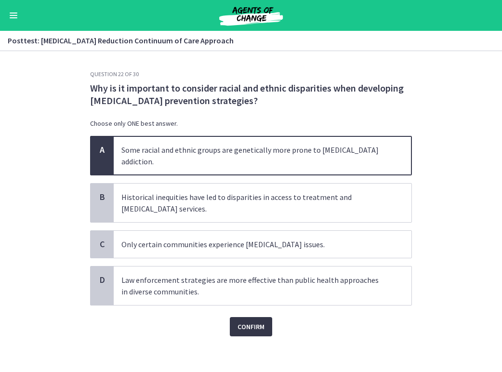
click at [251, 321] on span "Confirm" at bounding box center [250, 327] width 27 height 12
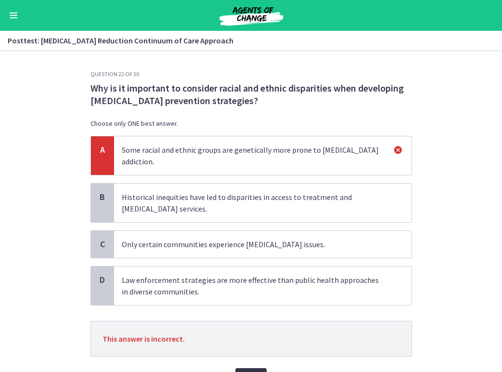
click at [248, 371] on span "Next" at bounding box center [251, 378] width 16 height 12
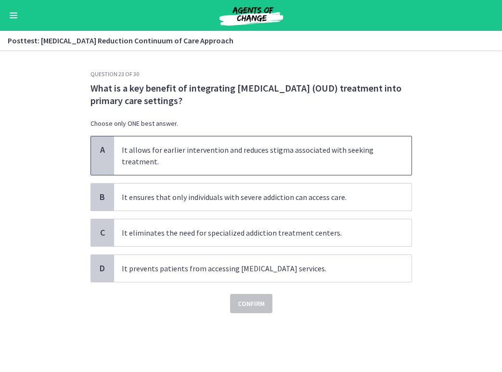
click at [218, 148] on span "It allows for earlier intervention and reduces stigma associated with seeking t…" at bounding box center [263, 155] width 298 height 39
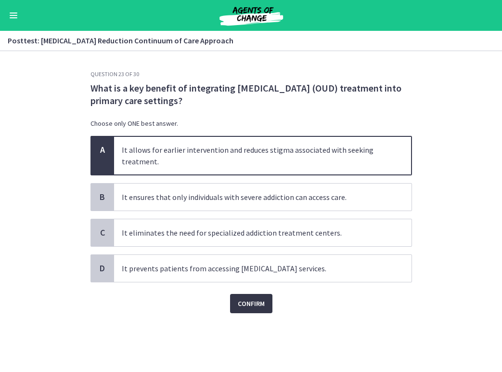
click at [247, 300] on span "Confirm" at bounding box center [251, 304] width 27 height 12
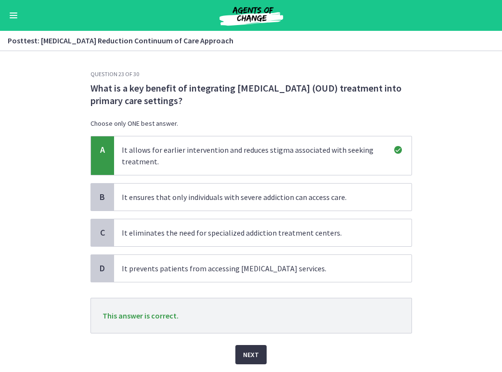
click at [244, 351] on span "Next" at bounding box center [251, 355] width 16 height 12
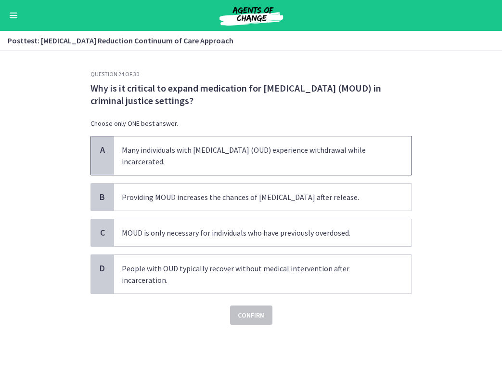
click at [244, 160] on span "Many individuals with opioid use disorder (OUD) experience withdrawal while inc…" at bounding box center [263, 155] width 298 height 39
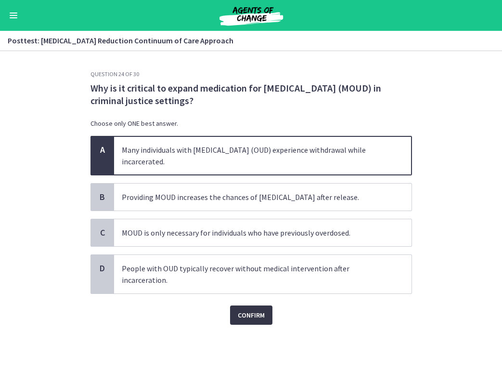
click at [246, 312] on span "Confirm" at bounding box center [251, 315] width 27 height 12
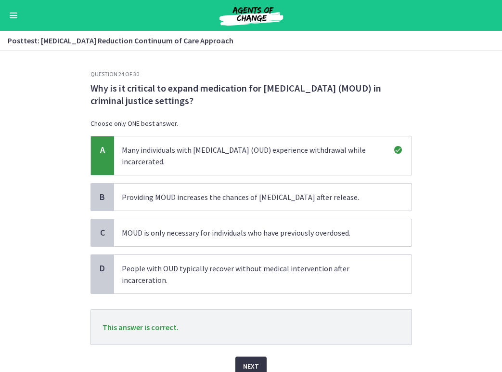
click at [252, 364] on span "Next" at bounding box center [251, 366] width 16 height 12
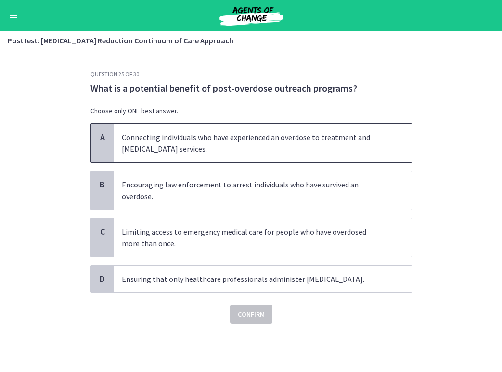
click at [213, 134] on span "Connecting individuals who have experienced an overdose to treatment and harm r…" at bounding box center [263, 143] width 298 height 39
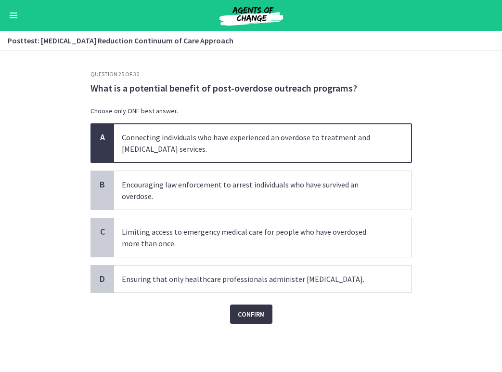
click at [252, 314] on span "Confirm" at bounding box center [251, 314] width 27 height 12
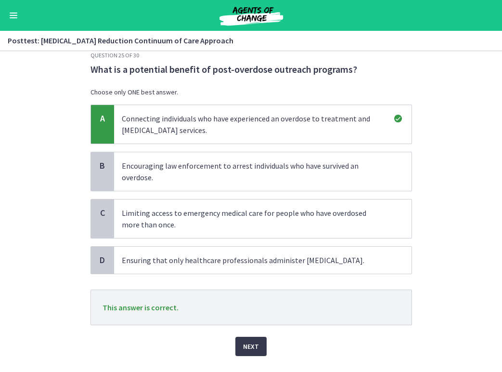
scroll to position [31, 0]
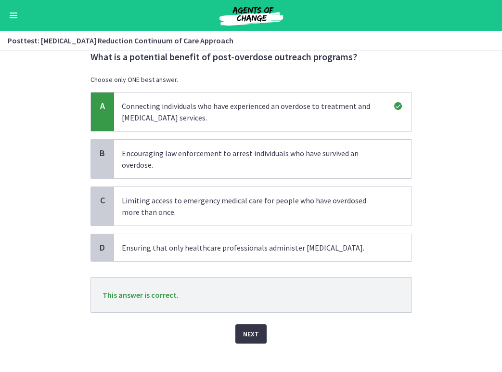
click at [255, 332] on span "Next" at bounding box center [251, 334] width 16 height 12
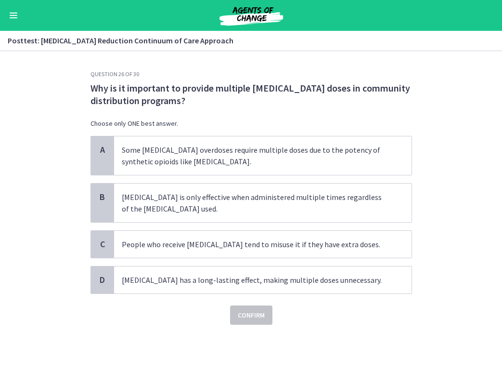
scroll to position [0, 0]
click at [173, 160] on span "Some opioid overdoses require multiple doses due to the potency of synthetic op…" at bounding box center [263, 155] width 298 height 39
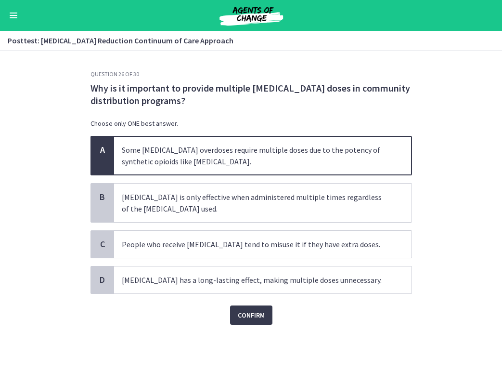
click at [241, 327] on div "Question 26 of 30 Why is it important to provide multiple naloxone doses in com…" at bounding box center [251, 220] width 337 height 301
click at [240, 319] on span "Confirm" at bounding box center [251, 315] width 27 height 12
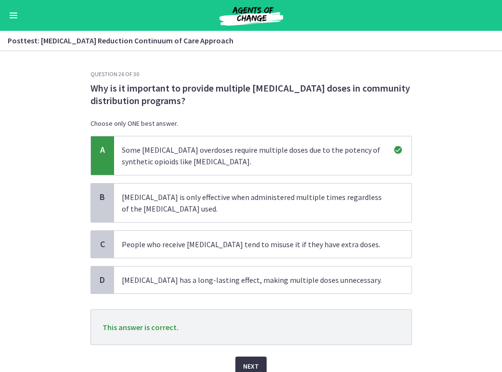
click at [246, 361] on span "Next" at bounding box center [251, 366] width 16 height 12
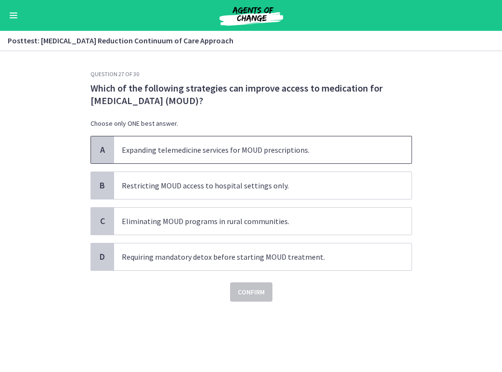
click at [251, 145] on span "Expanding telemedicine services for MOUD prescriptions." at bounding box center [263, 149] width 298 height 27
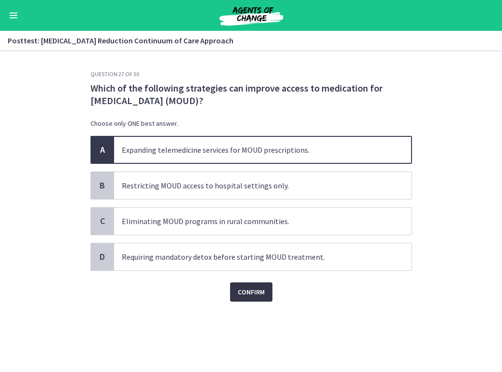
click at [242, 294] on span "Confirm" at bounding box center [251, 292] width 27 height 12
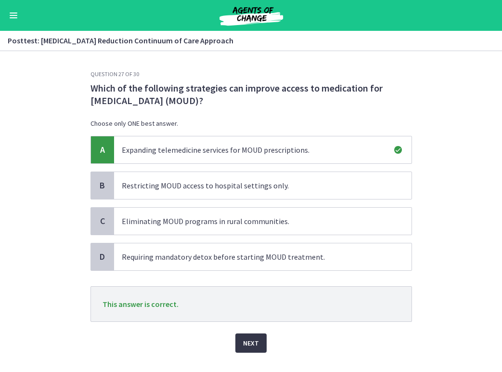
click at [254, 343] on span "Next" at bounding box center [251, 343] width 16 height 12
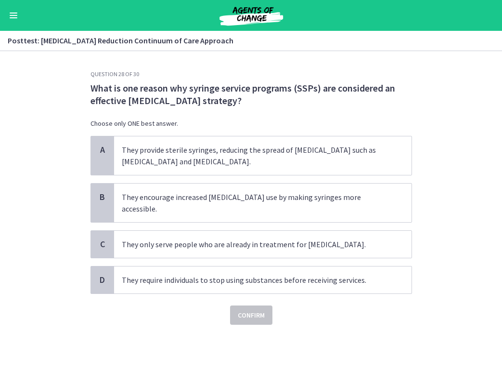
click at [154, 176] on div "A They provide sterile syringes, reducing the spread of infectious diseases suc…" at bounding box center [252, 215] width 322 height 158
click at [153, 164] on span "They provide sterile syringes, reducing the spread of infectious diseases such …" at bounding box center [263, 155] width 298 height 39
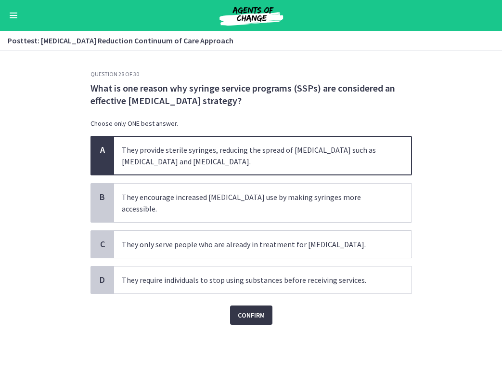
click at [247, 309] on span "Confirm" at bounding box center [251, 315] width 27 height 12
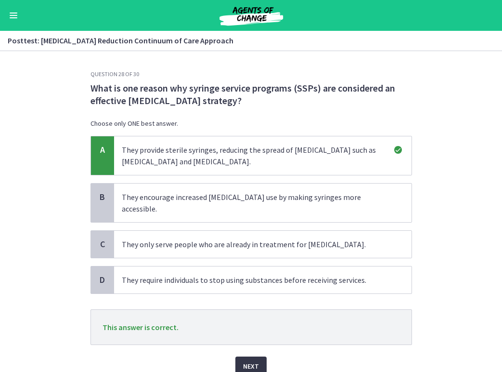
click at [244, 360] on span "Next" at bounding box center [251, 366] width 16 height 12
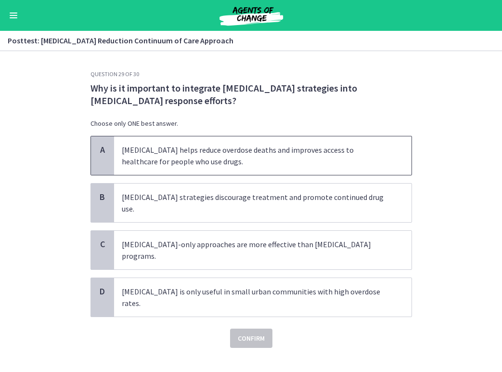
click at [387, 145] on span "Harm reduction helps reduce overdose deaths and improves access to healthcare f…" at bounding box center [263, 155] width 298 height 39
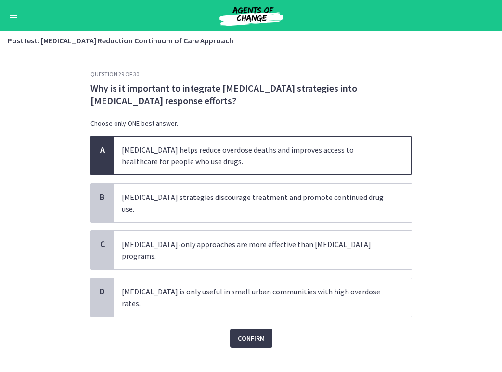
click at [264, 317] on div "Confirm" at bounding box center [252, 332] width 322 height 31
click at [262, 338] on div "Question 29 of 30 Why is it important to integrate harm reduction strategies in…" at bounding box center [251, 220] width 337 height 301
click at [257, 332] on span "Confirm" at bounding box center [251, 338] width 27 height 12
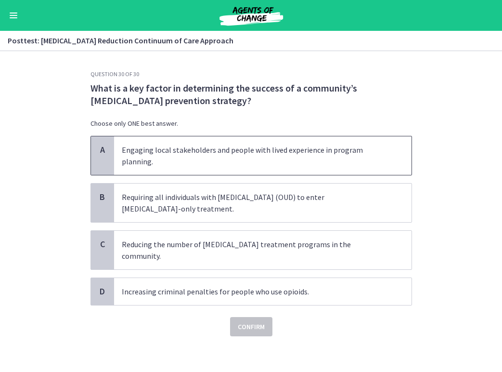
click at [215, 171] on span "Engaging local stakeholders and people with lived experience in program plannin…" at bounding box center [263, 155] width 298 height 39
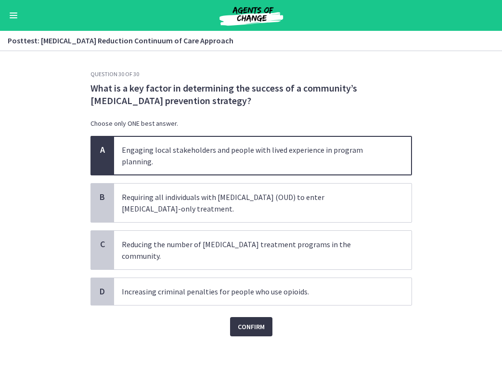
click at [245, 321] on span "Confirm" at bounding box center [251, 327] width 27 height 12
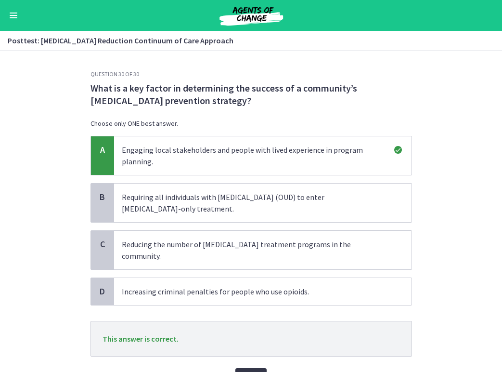
click at [252, 371] on span "Next" at bounding box center [251, 378] width 16 height 12
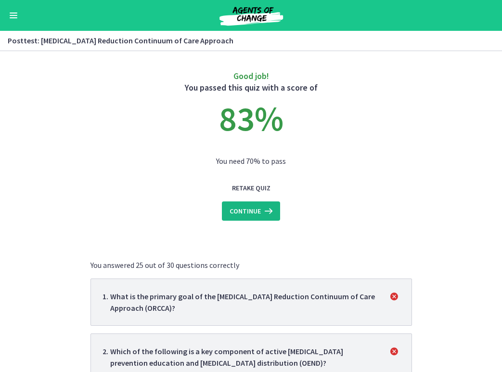
click at [239, 209] on span "Continue" at bounding box center [245, 211] width 31 height 12
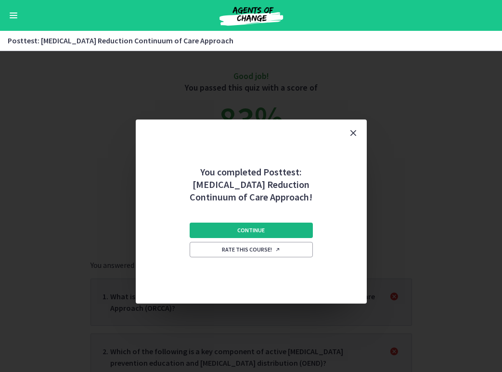
click at [256, 232] on span "Continue" at bounding box center [250, 230] width 27 height 8
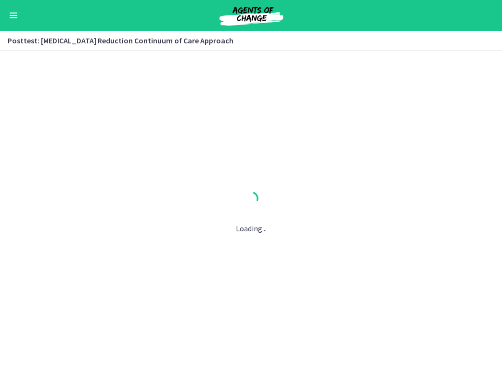
scroll to position [32, 0]
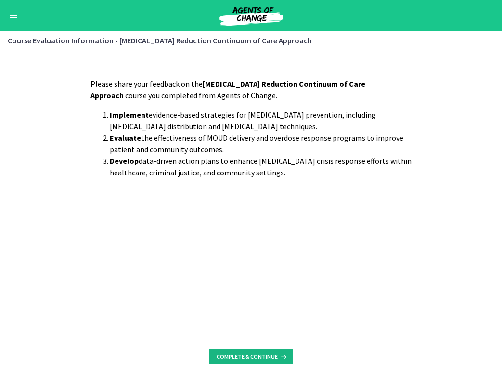
click at [249, 351] on button "Complete & continue" at bounding box center [251, 356] width 84 height 15
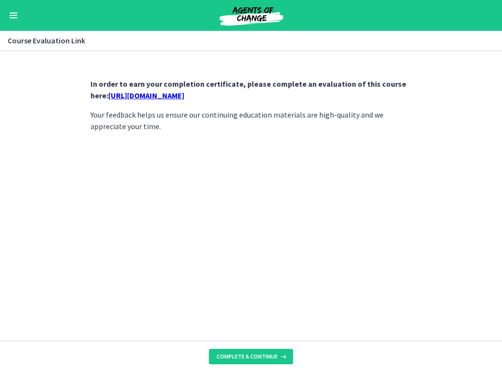
click at [163, 92] on link "https://forms.gle/rMuPiWhxEvyPtLmw5" at bounding box center [146, 96] width 76 height 10
click at [15, 16] on button "Enable menu" at bounding box center [14, 16] width 12 height 12
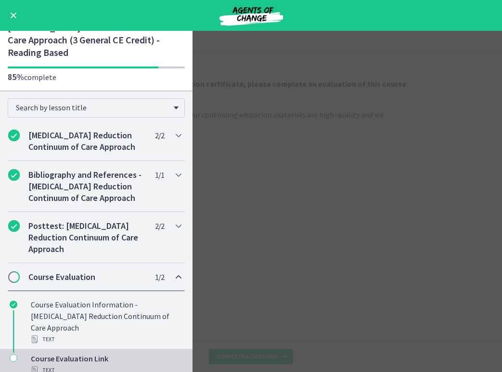
click at [241, 66] on main "Course Evaluation Link Enable fullscreen In order to earn your completion certi…" at bounding box center [251, 201] width 502 height 341
click at [199, 225] on main "Course Evaluation Link Enable fullscreen In order to earn your completion certi…" at bounding box center [251, 201] width 502 height 341
click at [6, 24] on div "Go to Dashboard" at bounding box center [251, 15] width 502 height 31
click at [14, 13] on button "Enable menu" at bounding box center [14, 16] width 12 height 12
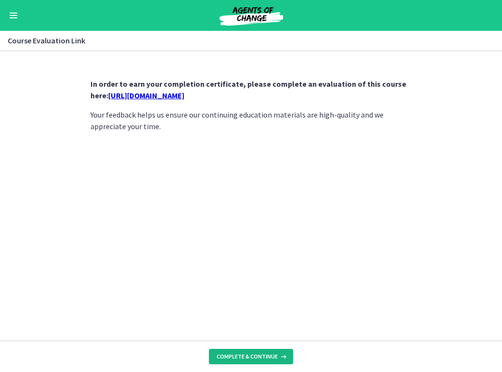
click at [237, 355] on span "Complete & continue" at bounding box center [247, 356] width 61 height 8
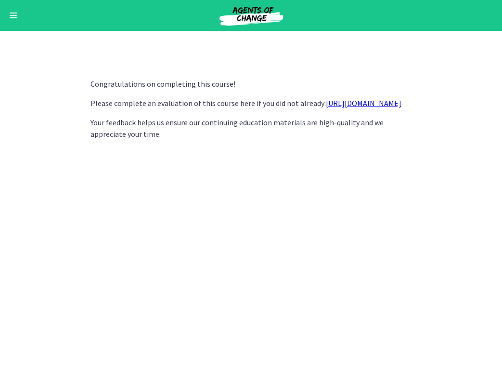
click at [13, 14] on button "Enable menu" at bounding box center [14, 16] width 12 height 12
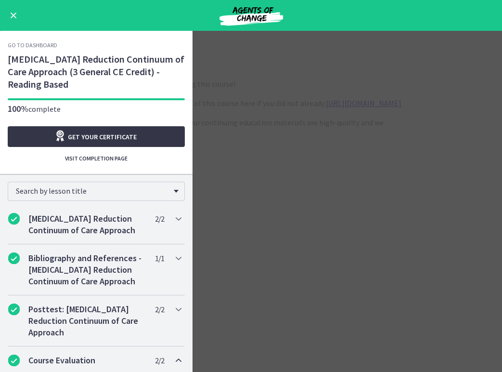
click at [81, 132] on span "Get your certificate" at bounding box center [102, 137] width 69 height 12
click at [13, 13] on button "Enable menu" at bounding box center [14, 16] width 12 height 12
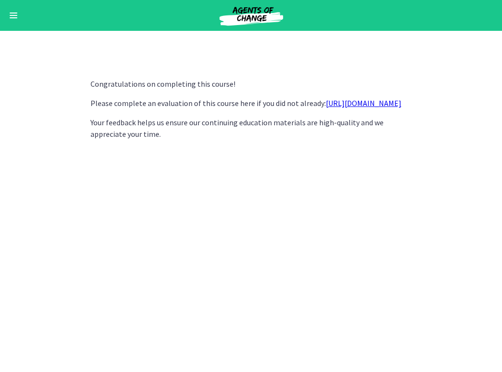
click at [9, 12] on button "Enable menu" at bounding box center [14, 16] width 12 height 12
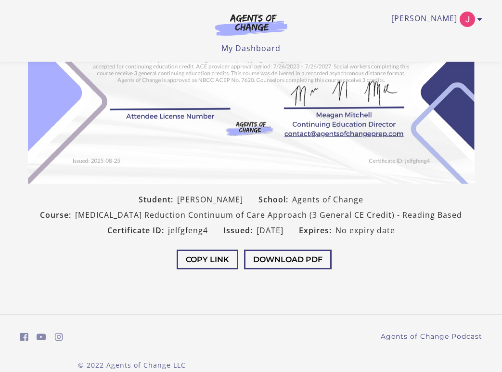
scroll to position [184, 0]
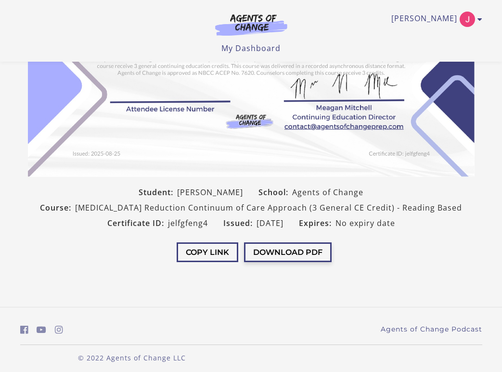
click at [292, 254] on button "Download PDF" at bounding box center [288, 252] width 88 height 20
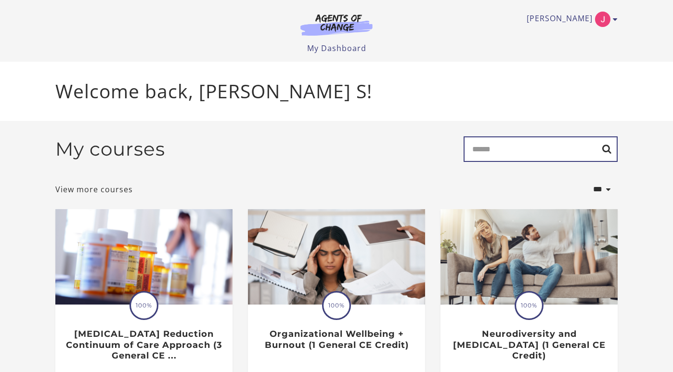
click at [502, 152] on input "Search" at bounding box center [541, 149] width 154 height 26
type input "**********"
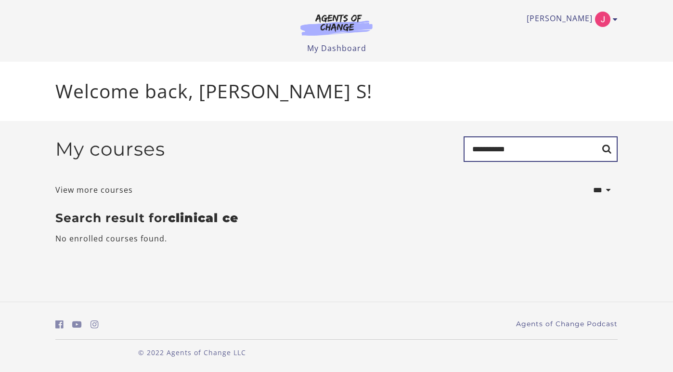
click at [501, 153] on input "**********" at bounding box center [541, 149] width 154 height 26
type input "********"
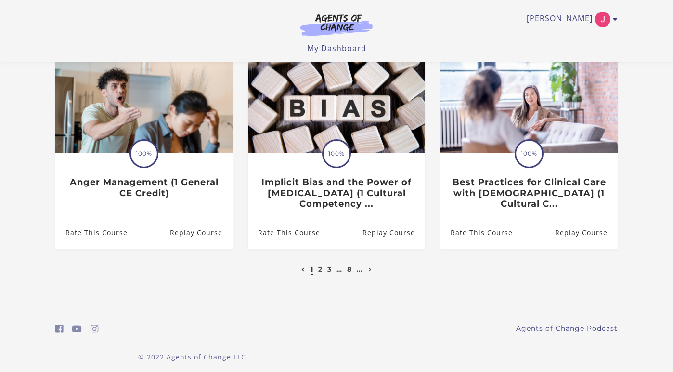
scroll to position [326, 0]
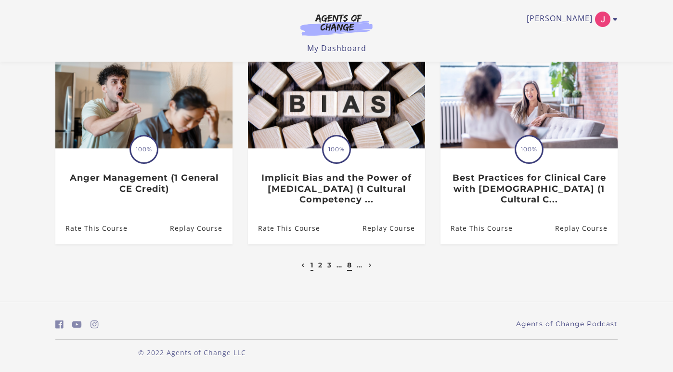
click at [350, 264] on link "8" at bounding box center [349, 264] width 5 height 9
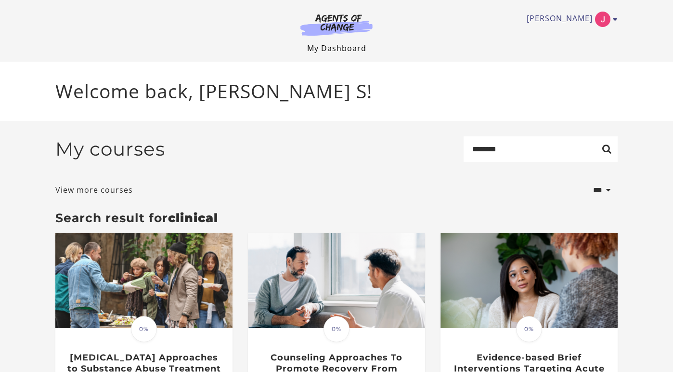
click at [339, 43] on link "My Dashboard" at bounding box center [336, 48] width 59 height 11
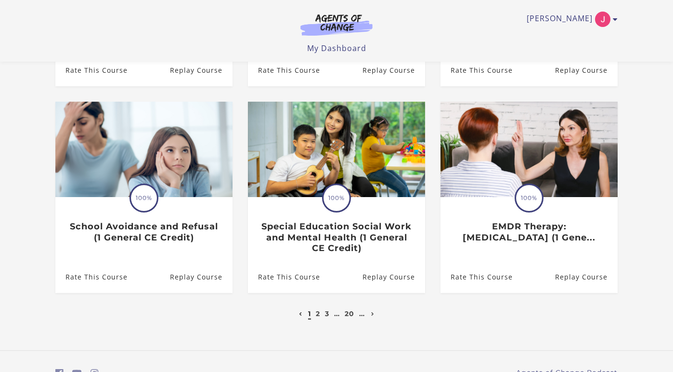
scroll to position [304, 0]
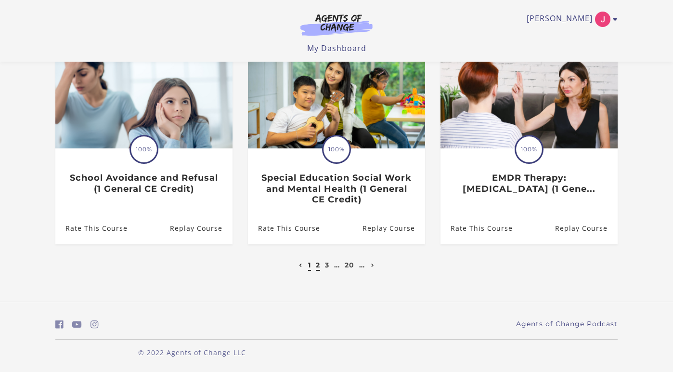
click at [316, 266] on link "2" at bounding box center [318, 264] width 4 height 9
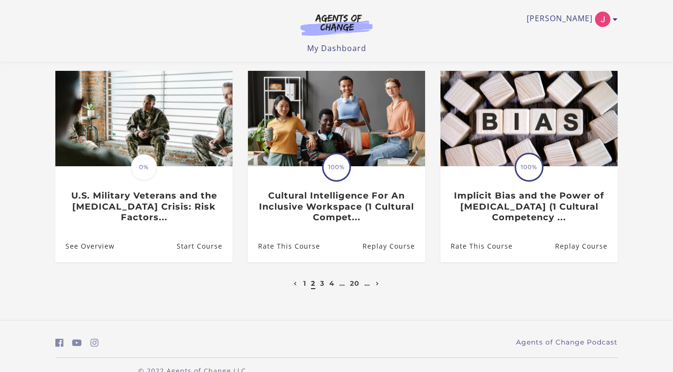
scroll to position [304, 0]
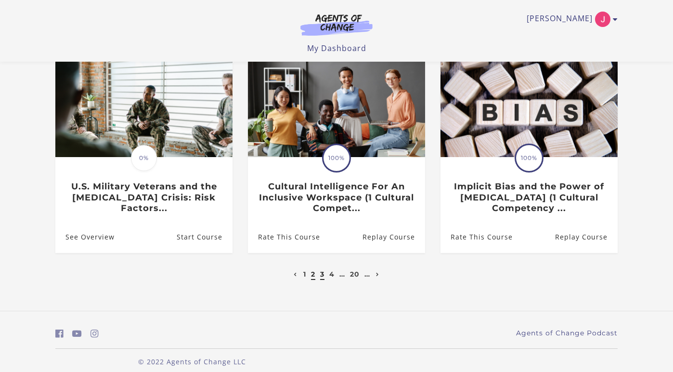
click at [323, 270] on link "3" at bounding box center [322, 274] width 4 height 9
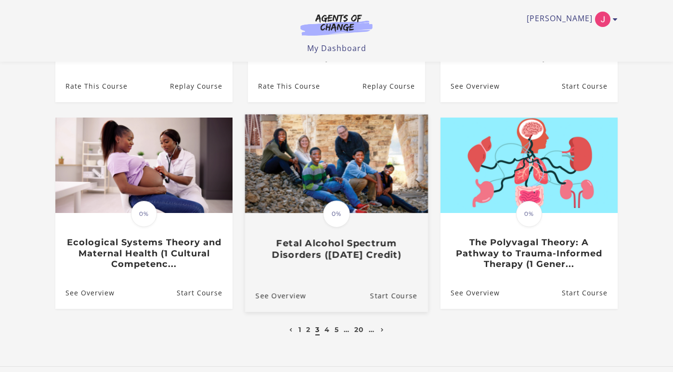
scroll to position [243, 0]
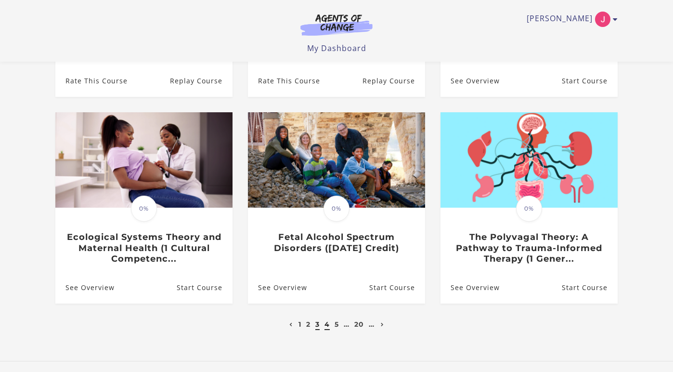
click at [327, 327] on link "4" at bounding box center [327, 324] width 5 height 9
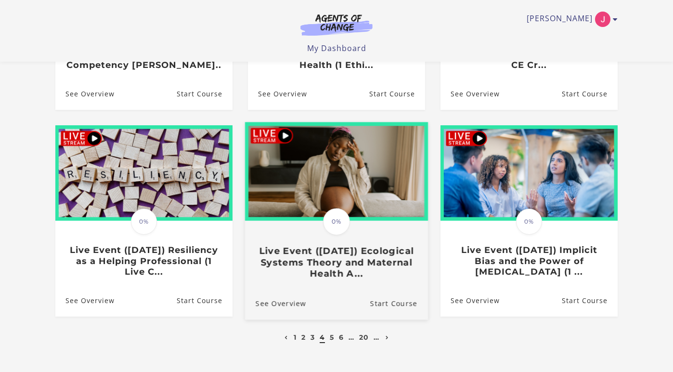
scroll to position [241, 0]
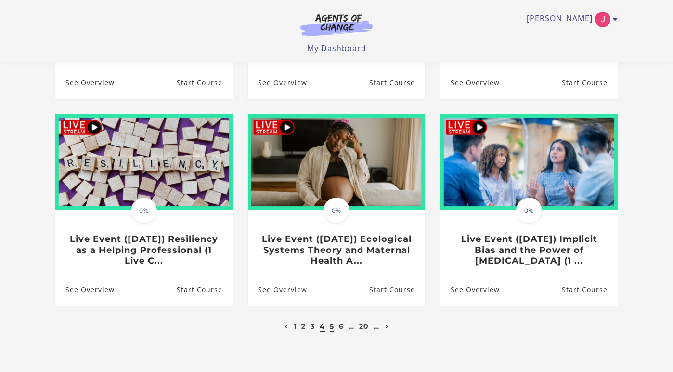
click at [330, 330] on link "5" at bounding box center [332, 326] width 4 height 9
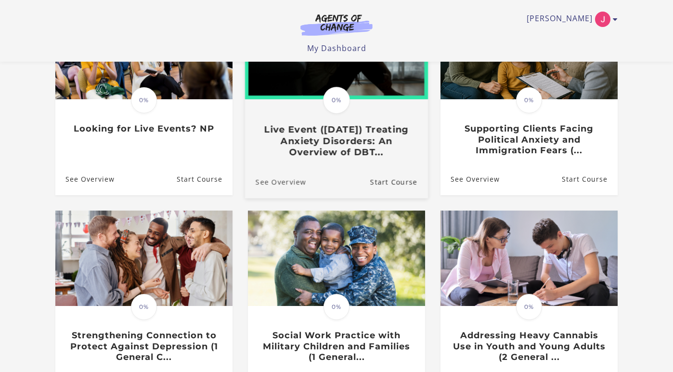
scroll to position [149, 0]
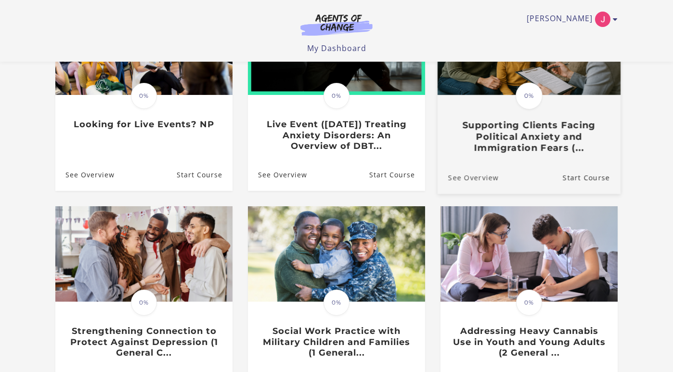
click at [478, 181] on link "See Overview" at bounding box center [468, 177] width 61 height 32
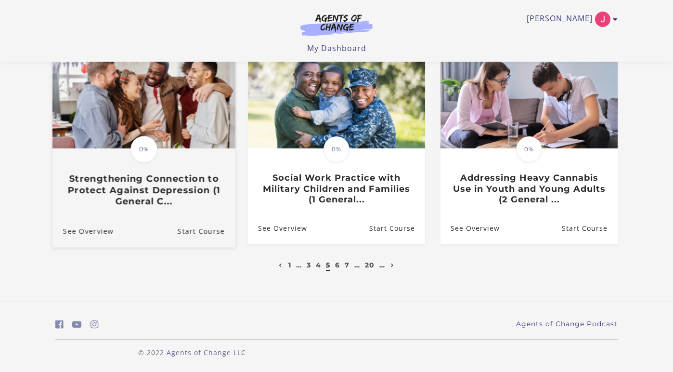
scroll to position [304, 0]
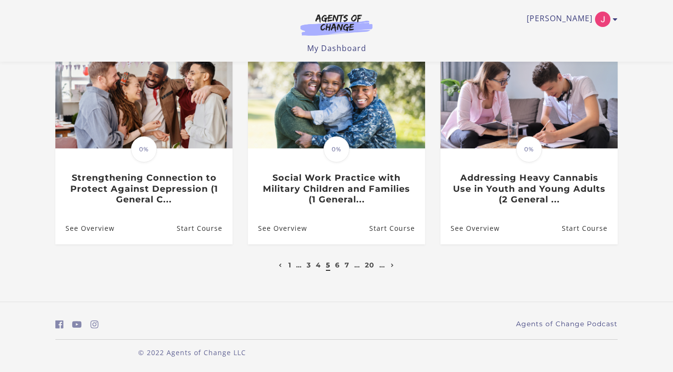
click at [340, 268] on li "6" at bounding box center [337, 265] width 7 height 12
click at [338, 266] on link "6" at bounding box center [337, 264] width 5 height 9
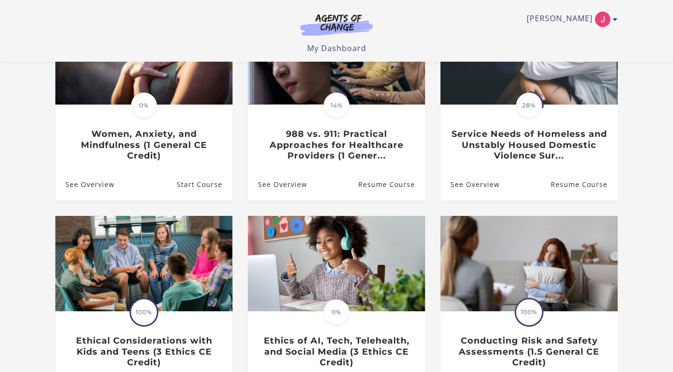
scroll to position [145, 0]
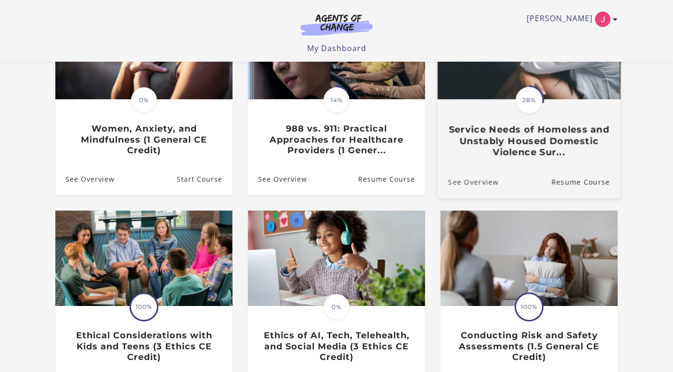
click at [472, 185] on link "See Overview" at bounding box center [468, 182] width 61 height 32
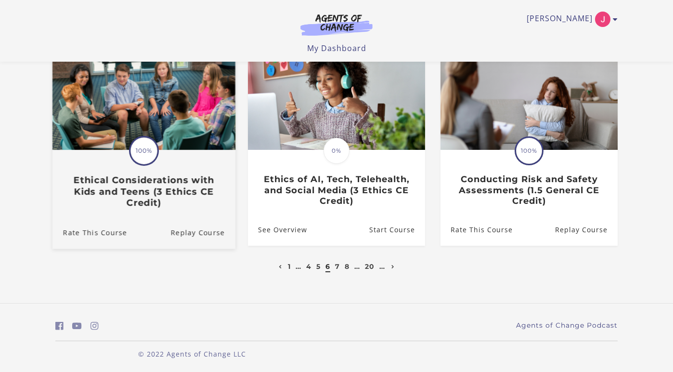
scroll to position [302, 0]
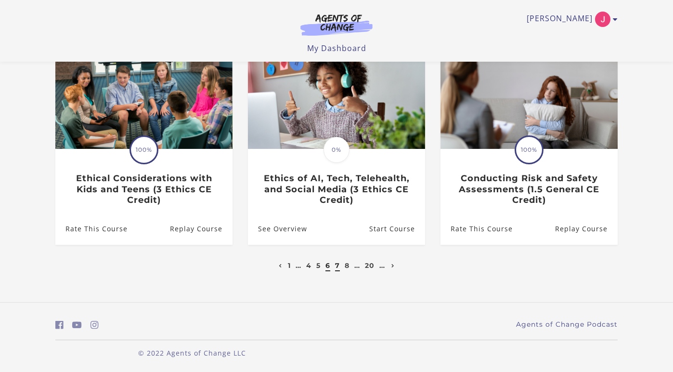
click at [339, 270] on link "7" at bounding box center [337, 265] width 5 height 9
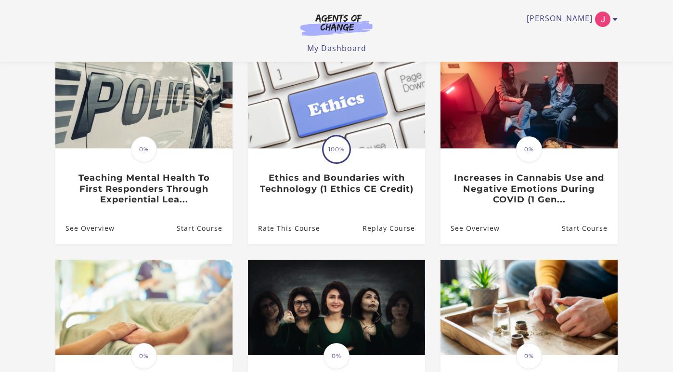
scroll to position [97, 0]
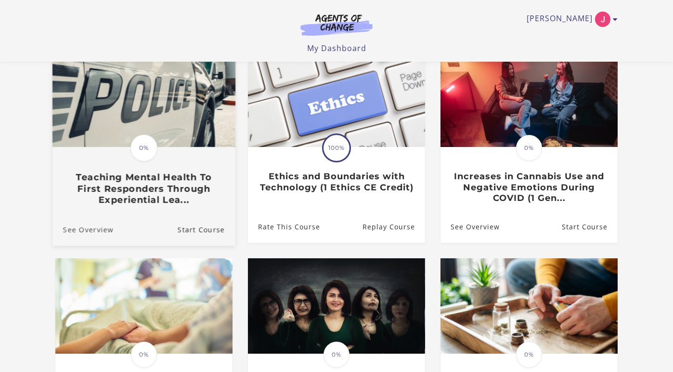
click at [92, 232] on link "See Overview" at bounding box center [82, 229] width 61 height 32
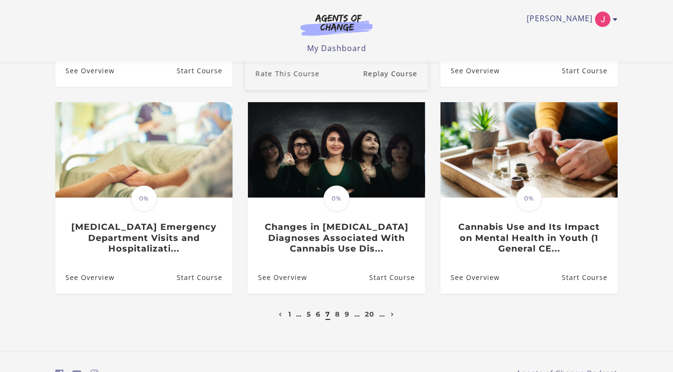
scroll to position [254, 0]
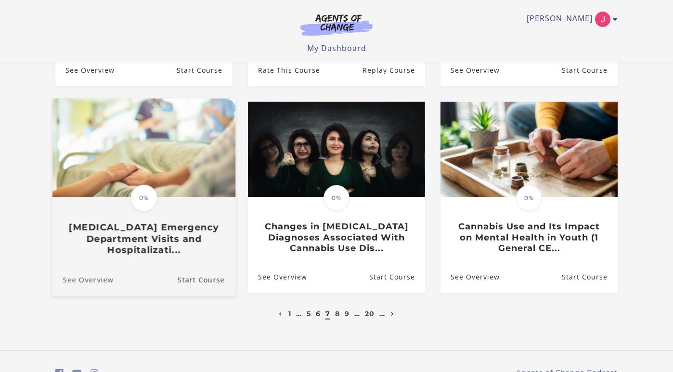
click at [99, 283] on link "See Overview" at bounding box center [82, 279] width 61 height 32
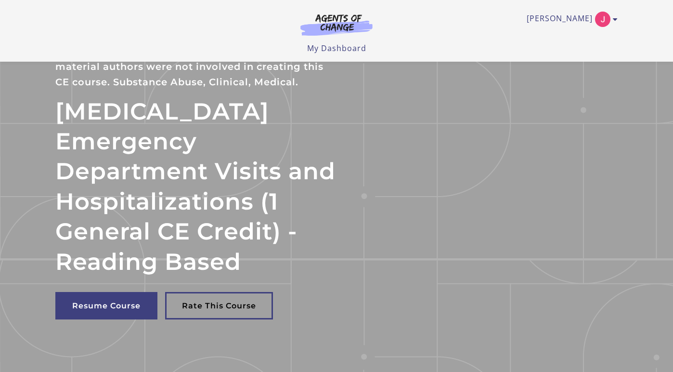
scroll to position [50, 0]
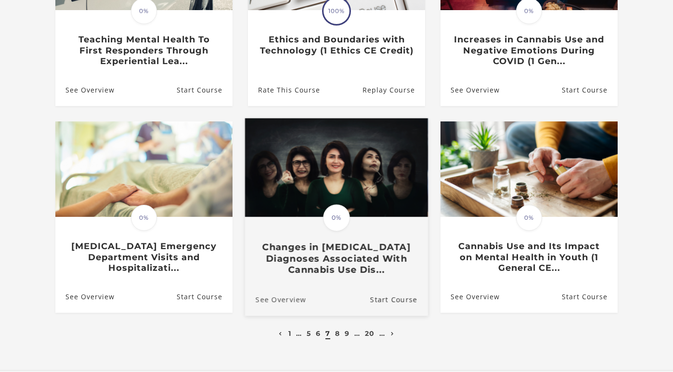
click at [296, 302] on link "See Overview" at bounding box center [275, 299] width 61 height 32
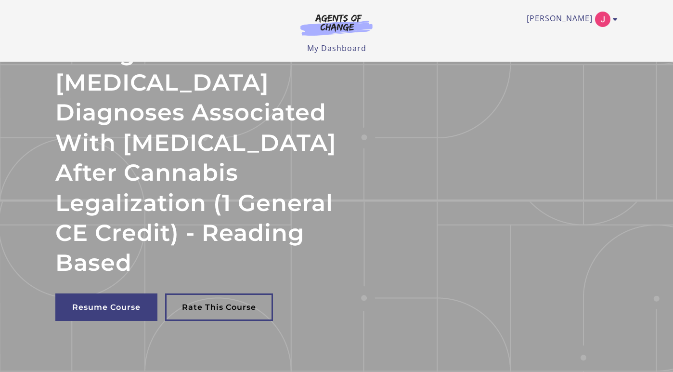
scroll to position [105, 0]
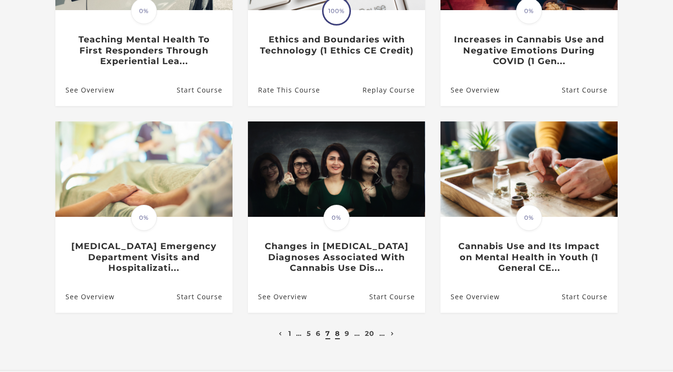
click at [339, 335] on link "8" at bounding box center [337, 333] width 5 height 9
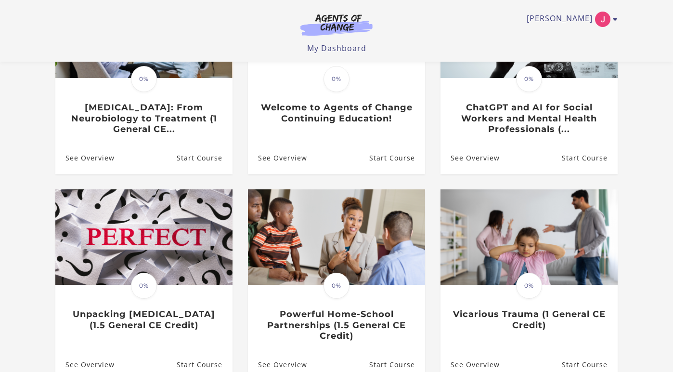
scroll to position [167, 0]
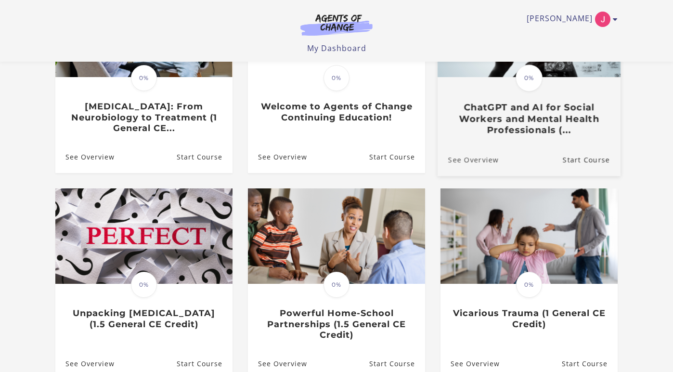
click at [479, 160] on link "See Overview" at bounding box center [468, 159] width 61 height 32
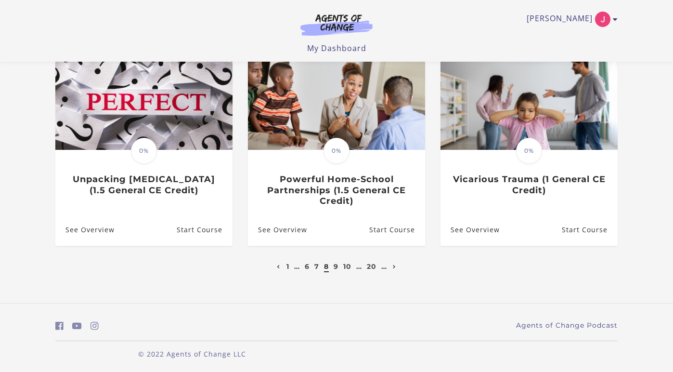
scroll to position [304, 0]
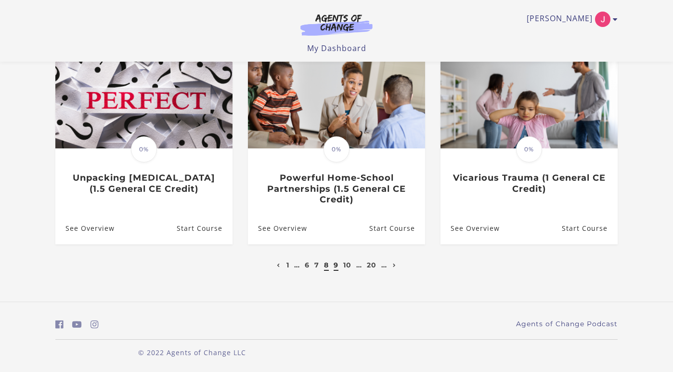
click at [337, 266] on link "9" at bounding box center [336, 264] width 5 height 9
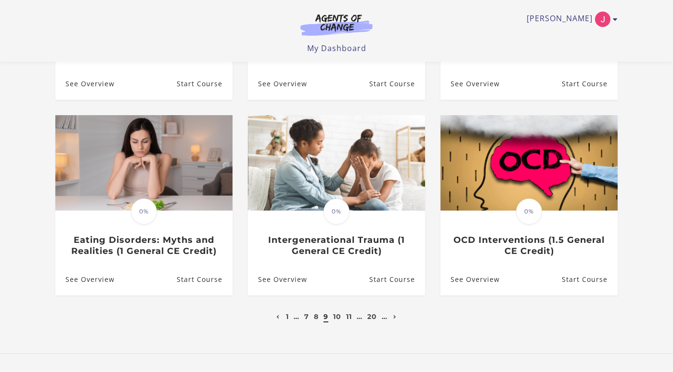
scroll to position [245, 0]
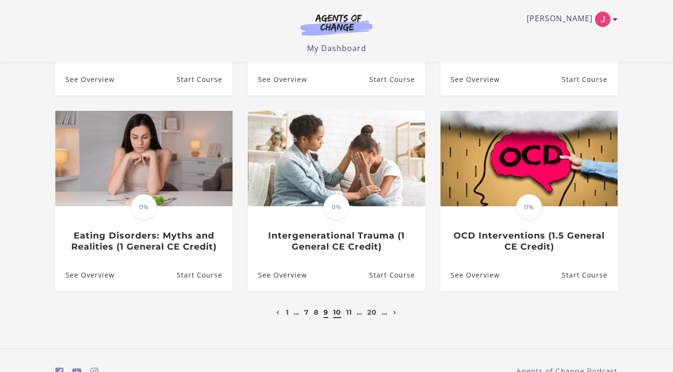
click at [338, 312] on link "10" at bounding box center [337, 312] width 8 height 9
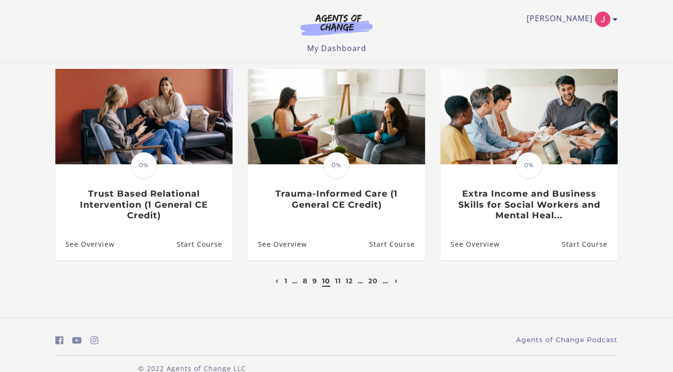
scroll to position [290, 0]
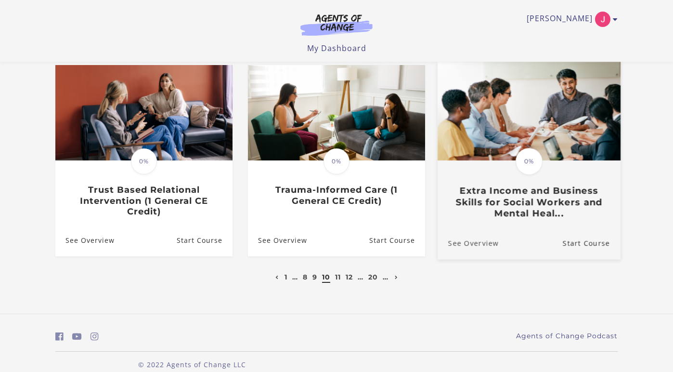
click at [469, 248] on link "See Overview" at bounding box center [468, 243] width 61 height 32
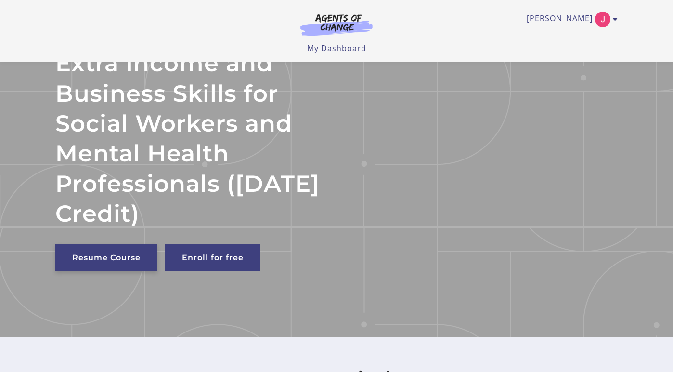
scroll to position [73, 0]
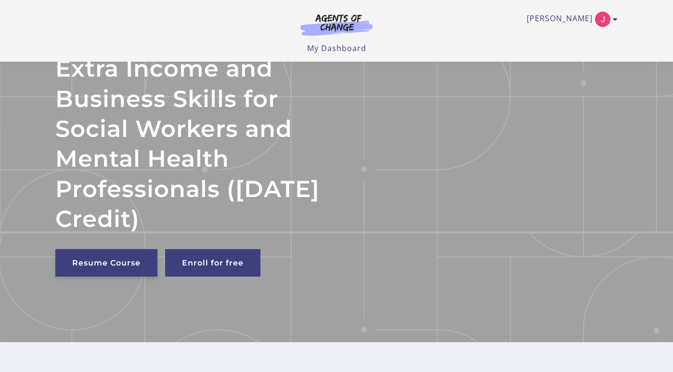
click at [110, 276] on link "Resume Course" at bounding box center [106, 262] width 102 height 27
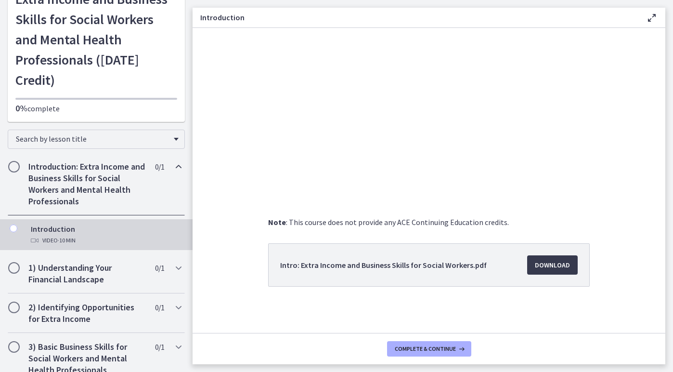
scroll to position [74, 0]
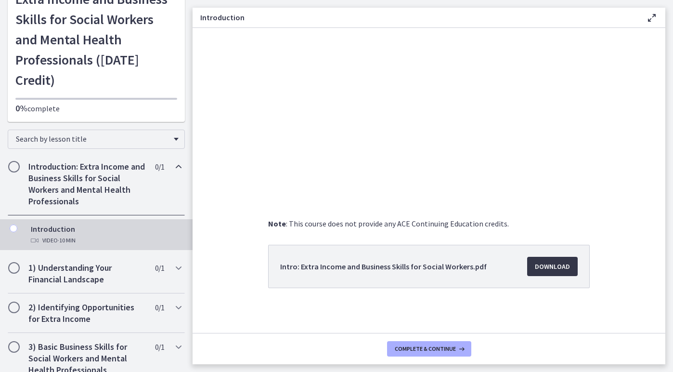
click at [548, 264] on span "Download Opens in a new window" at bounding box center [552, 266] width 35 height 12
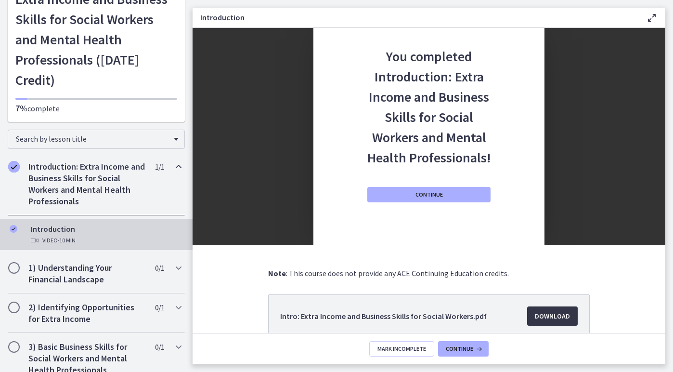
scroll to position [0, 0]
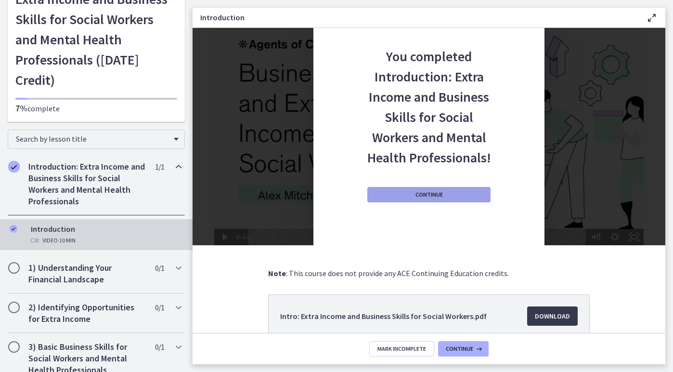
click at [405, 198] on button "Continue" at bounding box center [428, 194] width 123 height 15
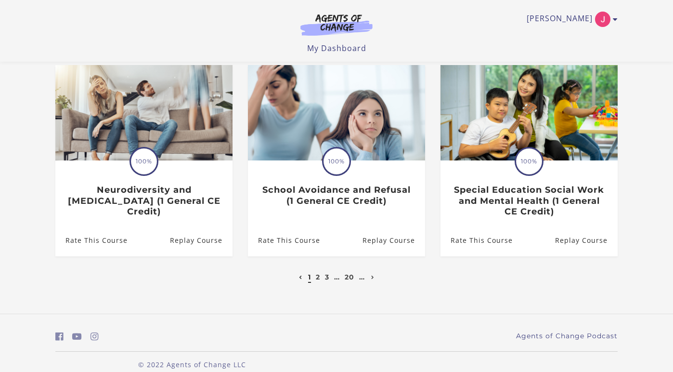
scroll to position [304, 0]
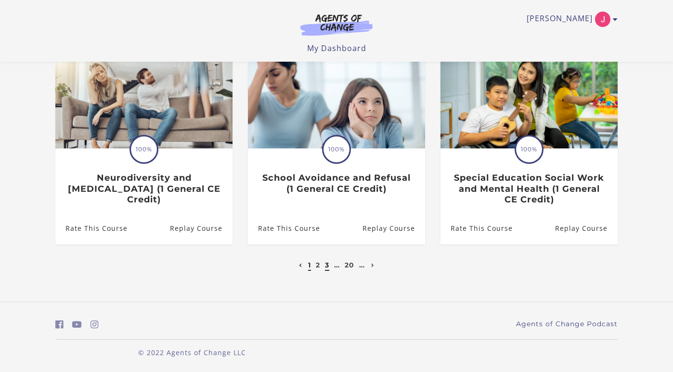
click at [327, 267] on link "3" at bounding box center [327, 264] width 4 height 9
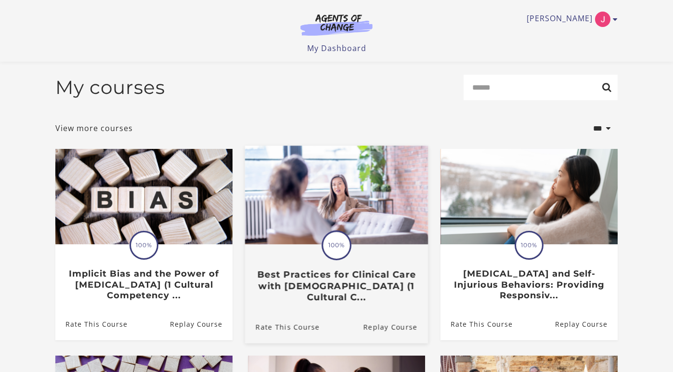
scroll to position [304, 0]
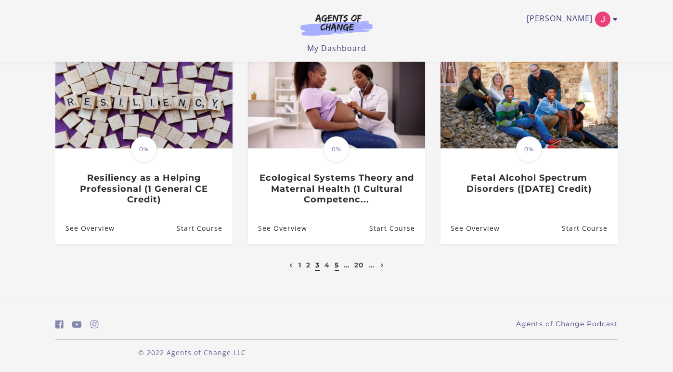
click at [338, 268] on link "5" at bounding box center [337, 264] width 4 height 9
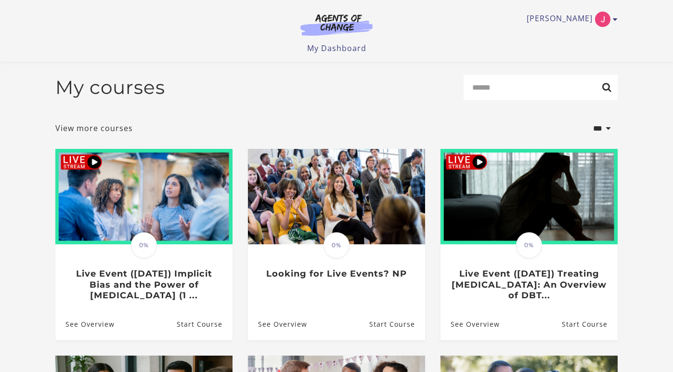
scroll to position [304, 0]
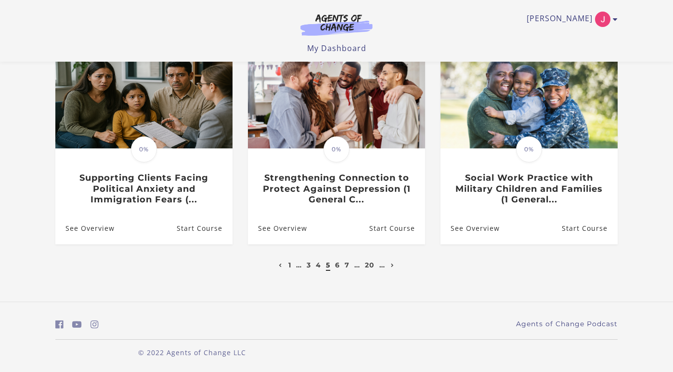
click at [344, 267] on li "7" at bounding box center [346, 265] width 7 height 12
click at [347, 266] on link "7" at bounding box center [347, 264] width 5 height 9
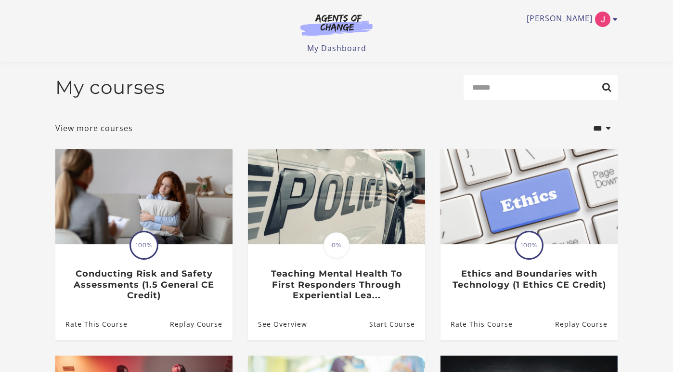
scroll to position [304, 0]
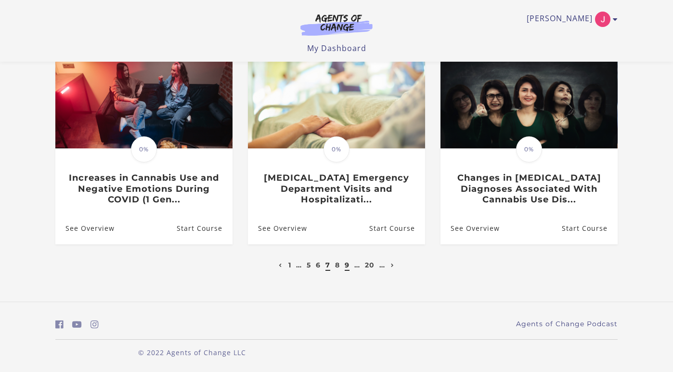
click at [347, 266] on link "9" at bounding box center [347, 264] width 5 height 9
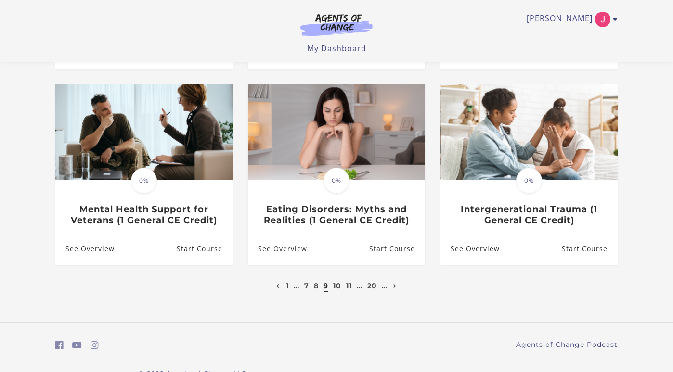
scroll to position [272, 0]
click at [332, 290] on li "10" at bounding box center [337, 285] width 11 height 12
click at [335, 289] on link "10" at bounding box center [337, 285] width 8 height 9
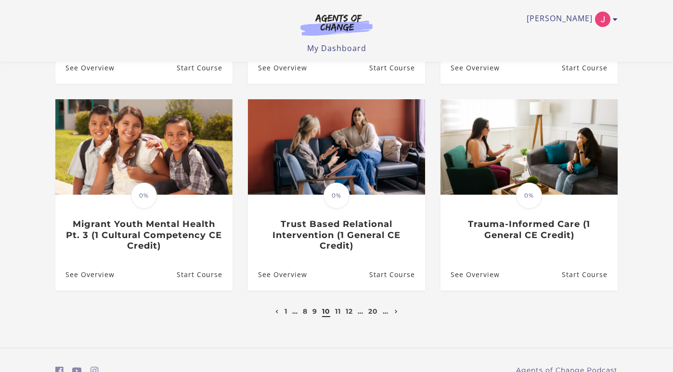
scroll to position [264, 0]
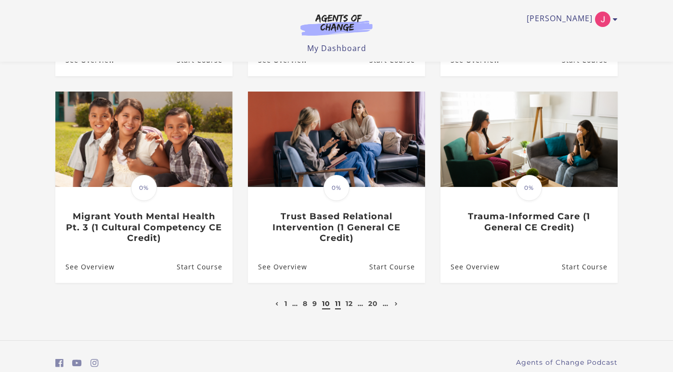
click at [338, 305] on link "11" at bounding box center [338, 303] width 6 height 9
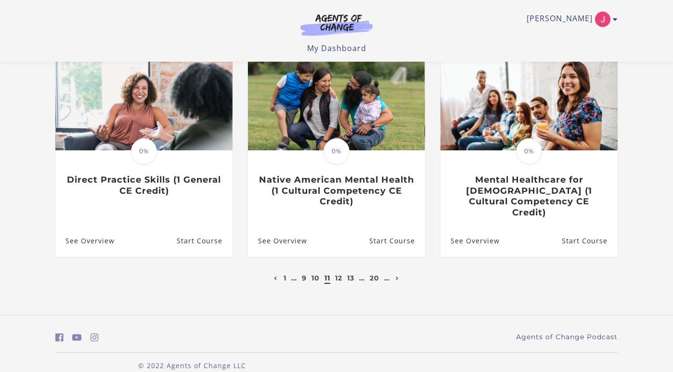
scroll to position [304, 0]
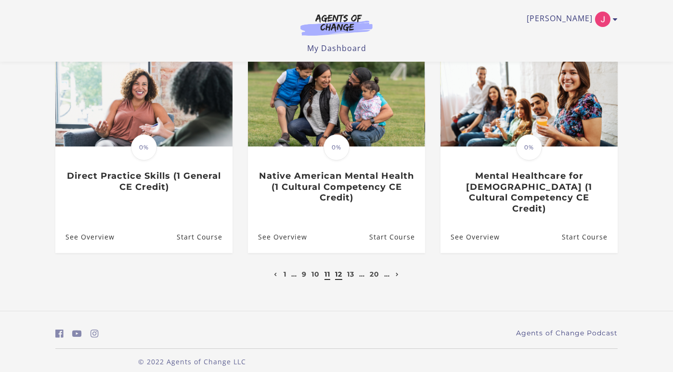
click at [339, 270] on link "12" at bounding box center [338, 274] width 7 height 9
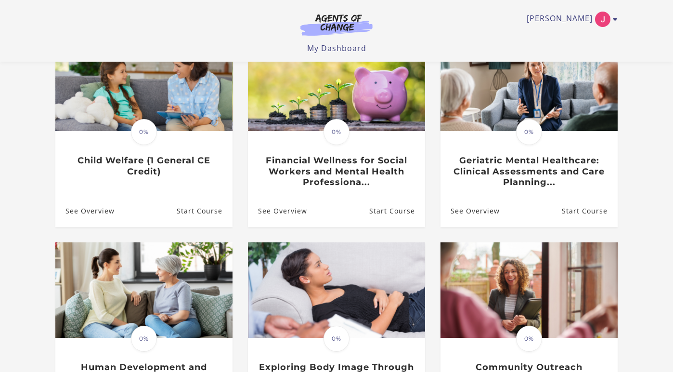
scroll to position [116, 0]
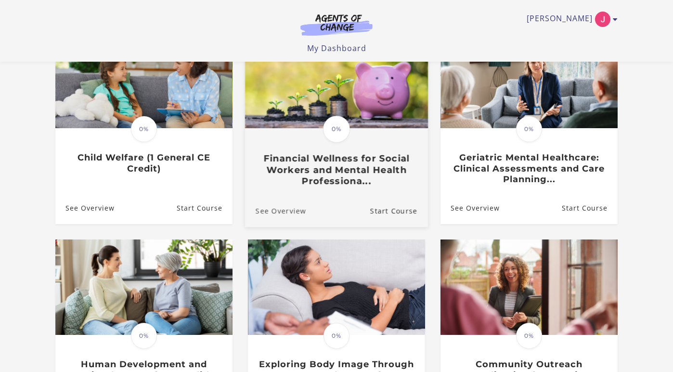
click at [288, 214] on link "See Overview" at bounding box center [275, 211] width 61 height 32
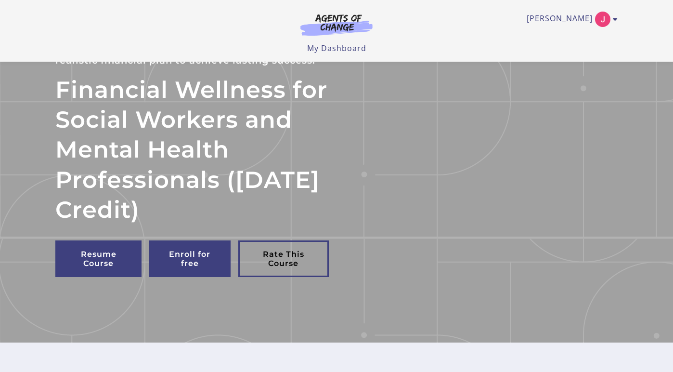
scroll to position [68, 0]
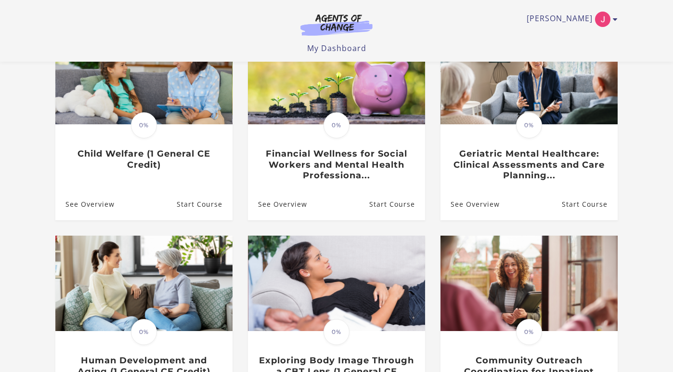
scroll to position [116, 0]
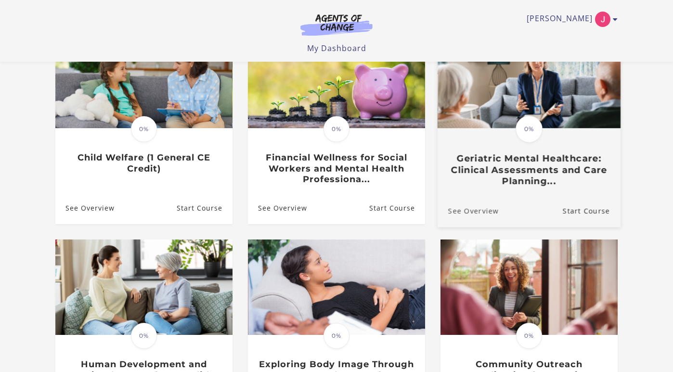
click at [488, 211] on link "See Overview" at bounding box center [468, 211] width 61 height 32
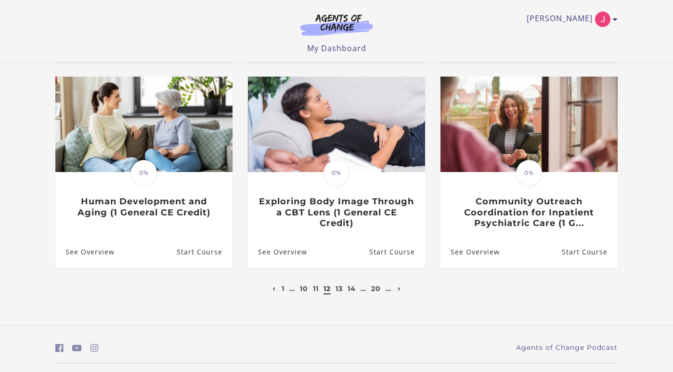
scroll to position [304, 0]
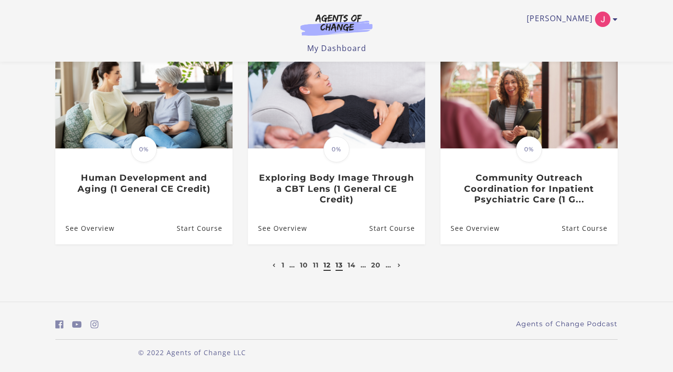
click at [339, 268] on link "13" at bounding box center [339, 264] width 7 height 9
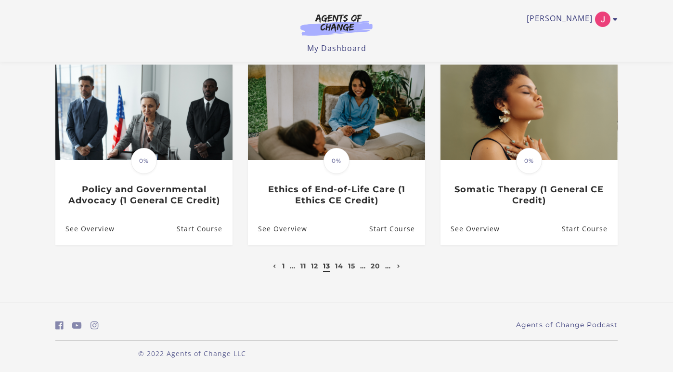
scroll to position [294, 0]
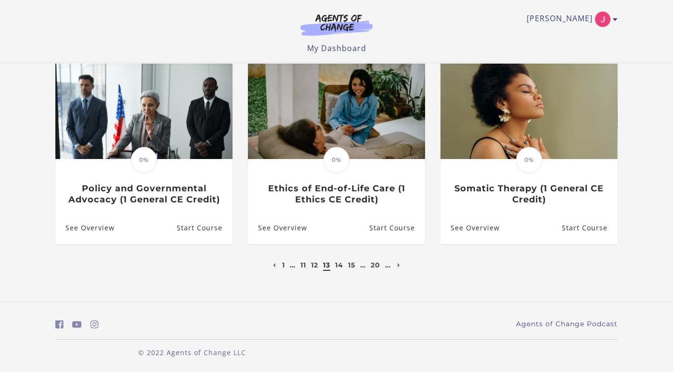
click at [345, 267] on li "14" at bounding box center [339, 265] width 11 height 12
click at [342, 265] on link "14" at bounding box center [339, 264] width 8 height 9
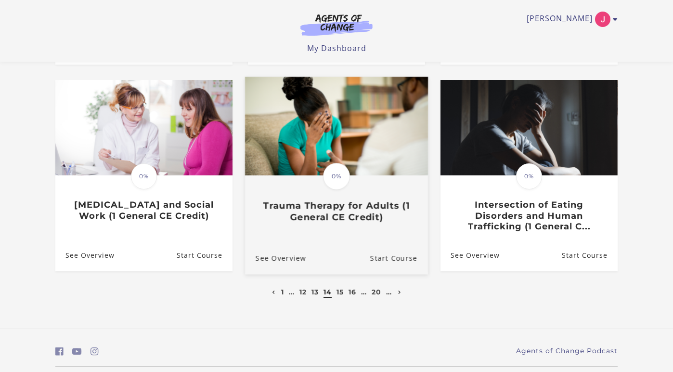
scroll to position [280, 0]
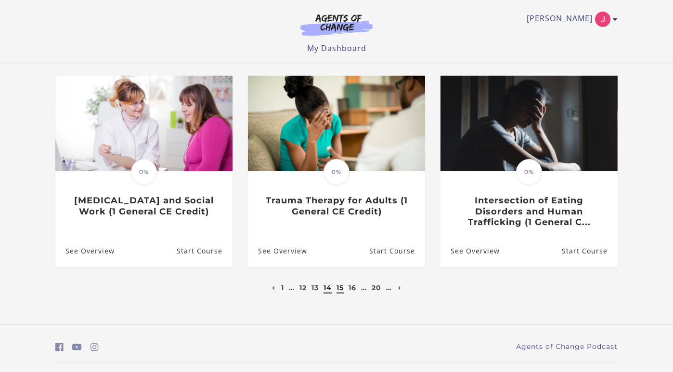
click at [341, 288] on link "15" at bounding box center [340, 287] width 7 height 9
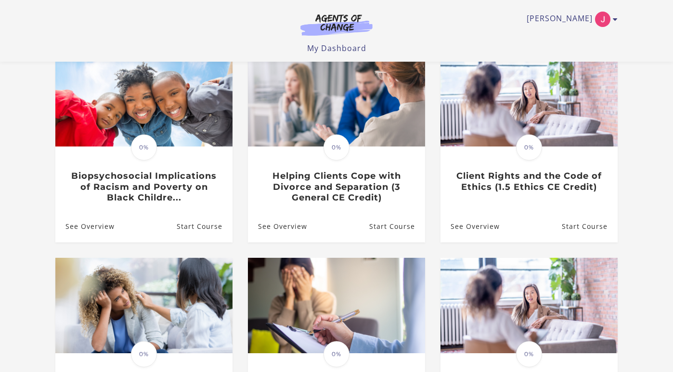
scroll to position [111, 0]
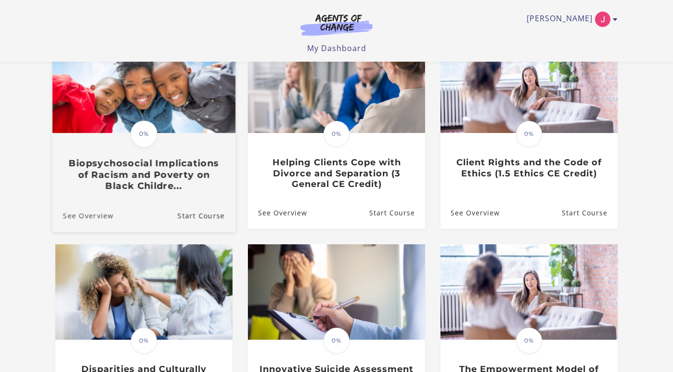
click at [101, 216] on link "See Overview" at bounding box center [82, 215] width 61 height 32
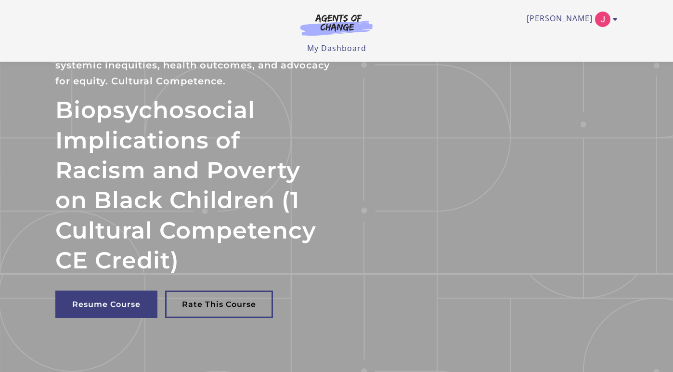
scroll to position [33, 0]
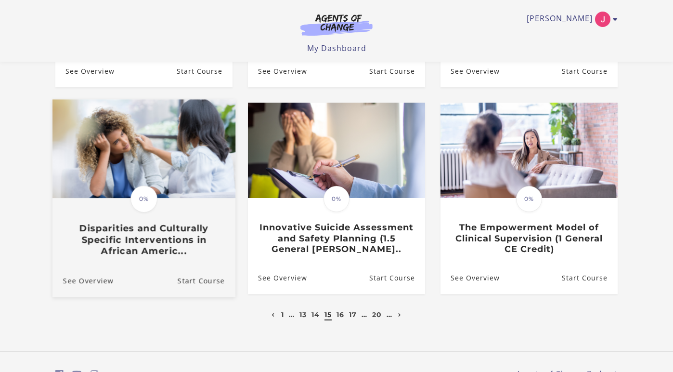
scroll to position [255, 0]
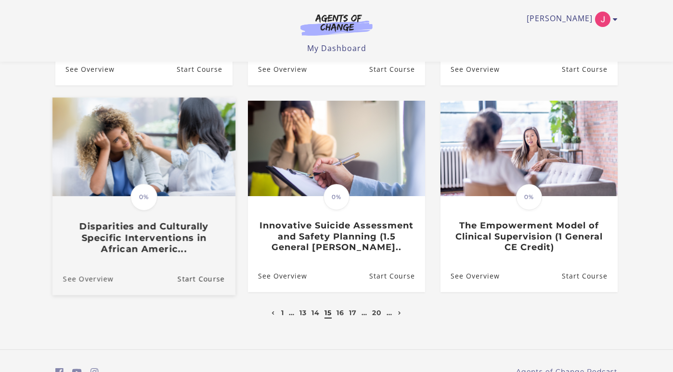
click at [105, 284] on link "See Overview" at bounding box center [82, 278] width 61 height 32
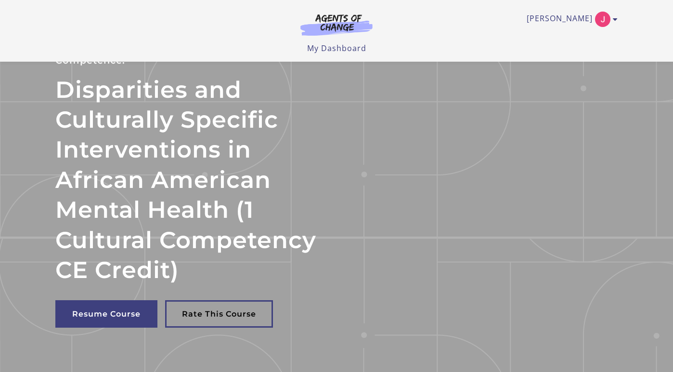
scroll to position [82, 0]
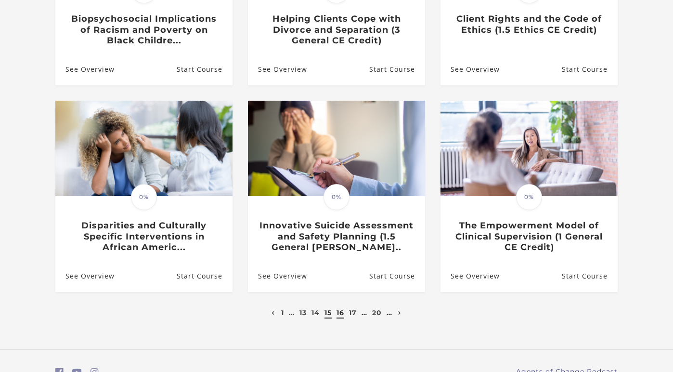
click at [339, 315] on link "16" at bounding box center [341, 312] width 8 height 9
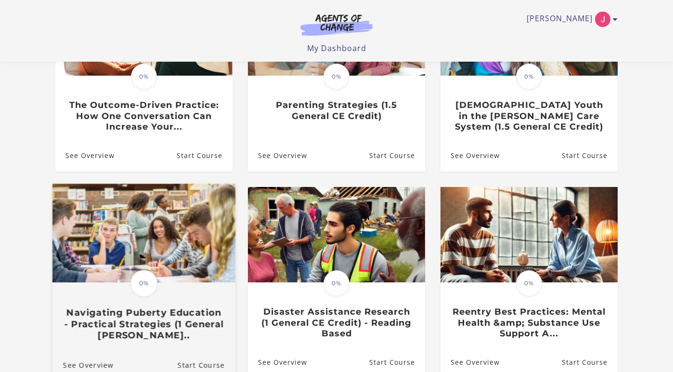
scroll to position [168, 0]
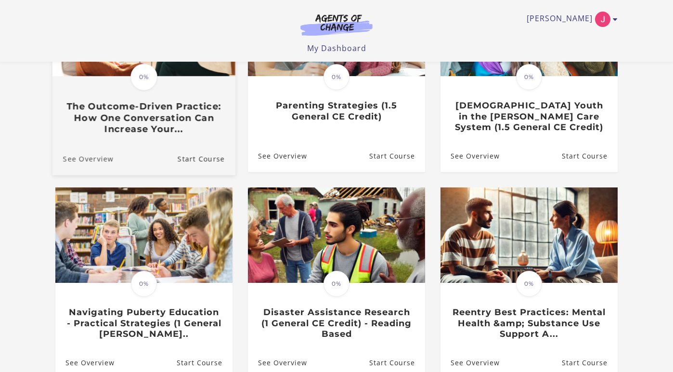
click at [98, 159] on link "See Overview" at bounding box center [82, 159] width 61 height 32
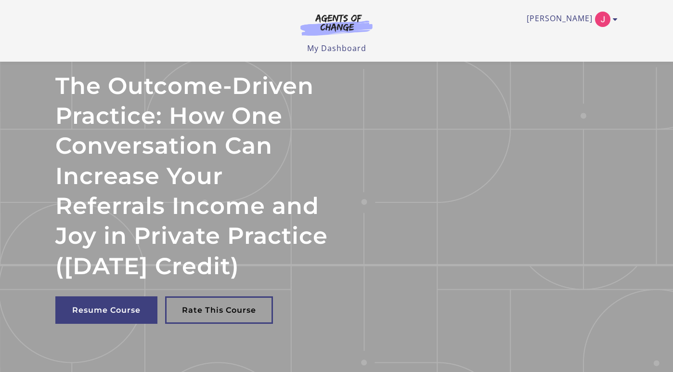
scroll to position [41, 0]
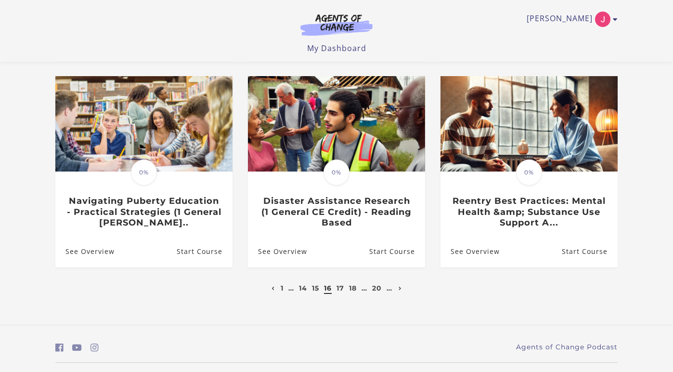
scroll to position [282, 0]
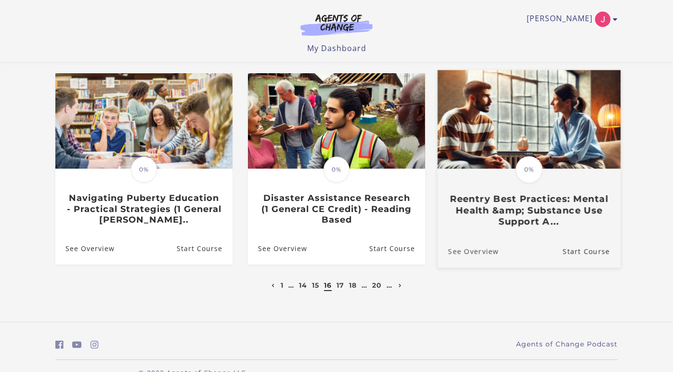
click at [470, 254] on link "See Overview" at bounding box center [468, 251] width 61 height 32
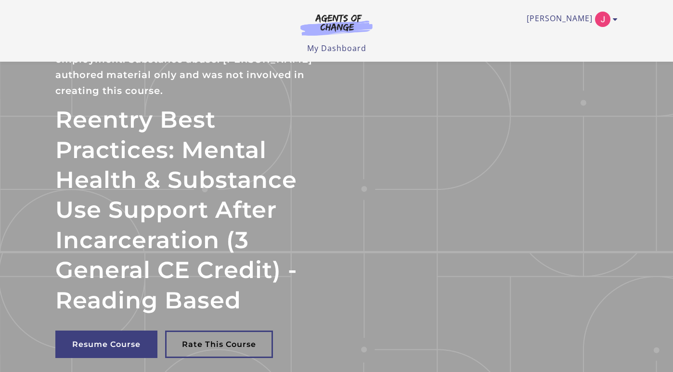
scroll to position [55, 0]
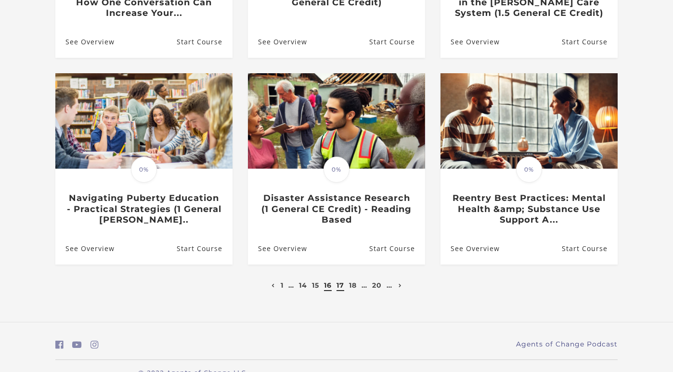
click at [339, 287] on link "17" at bounding box center [341, 285] width 8 height 9
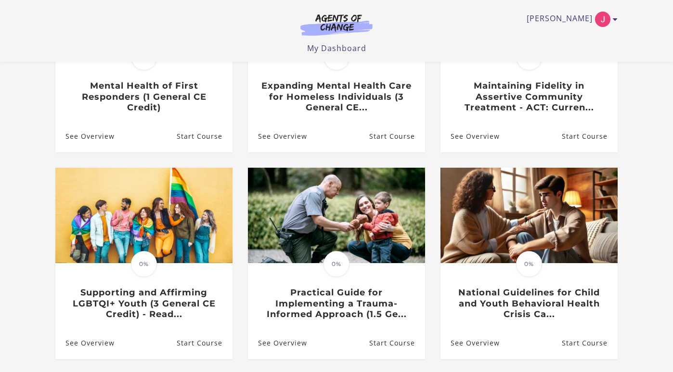
scroll to position [196, 0]
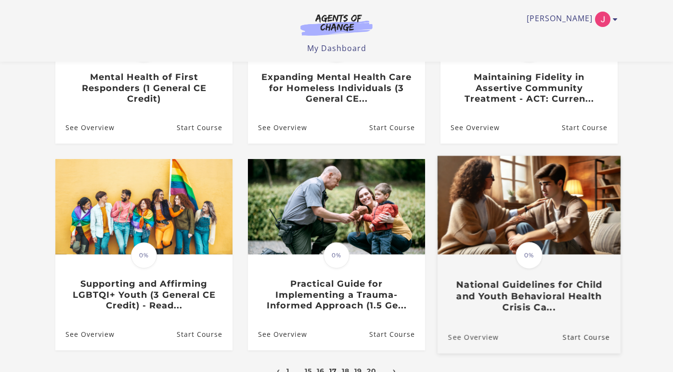
click at [472, 336] on link "See Overview" at bounding box center [468, 337] width 61 height 32
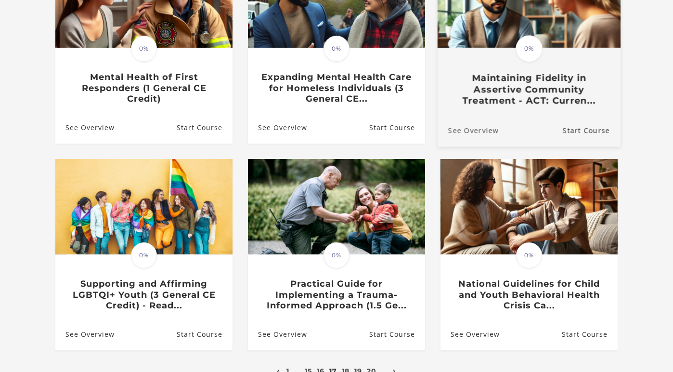
click at [486, 130] on link "See Overview" at bounding box center [468, 130] width 61 height 32
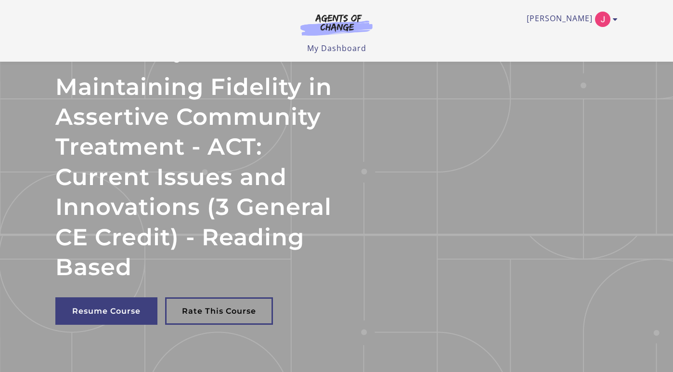
scroll to position [72, 0]
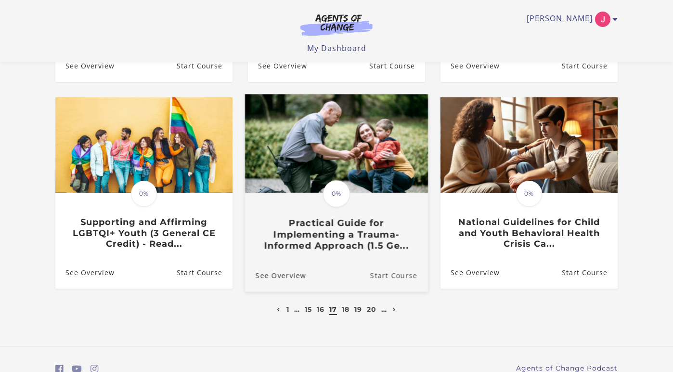
scroll to position [304, 0]
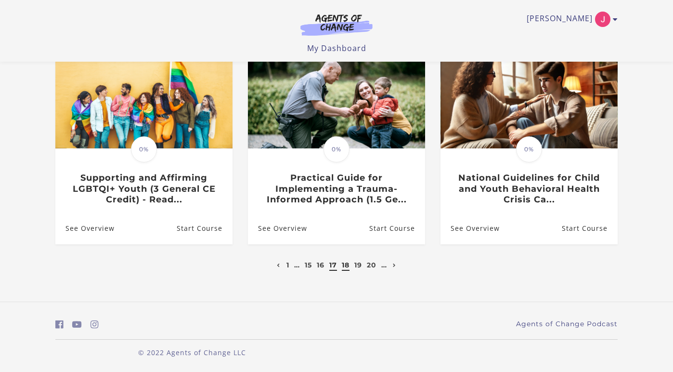
click at [342, 263] on link "18" at bounding box center [346, 264] width 8 height 9
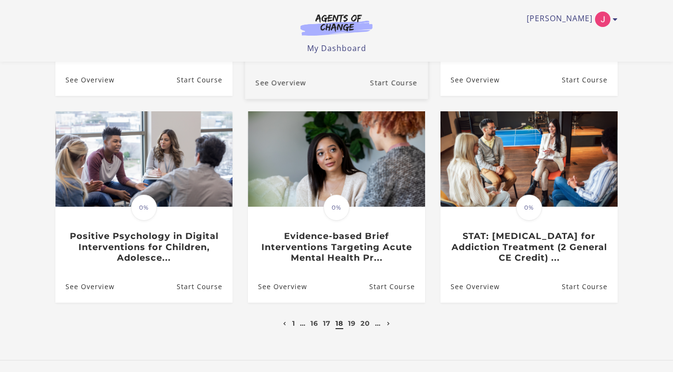
scroll to position [250, 0]
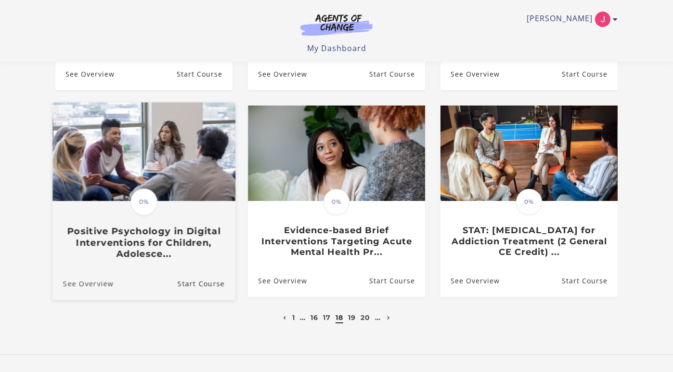
click at [98, 285] on link "See Overview" at bounding box center [82, 283] width 61 height 32
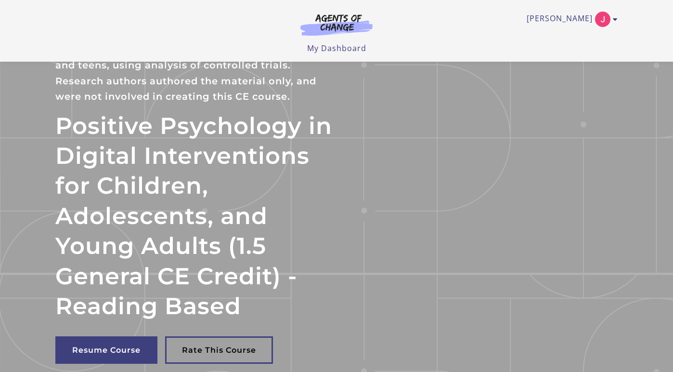
scroll to position [32, 0]
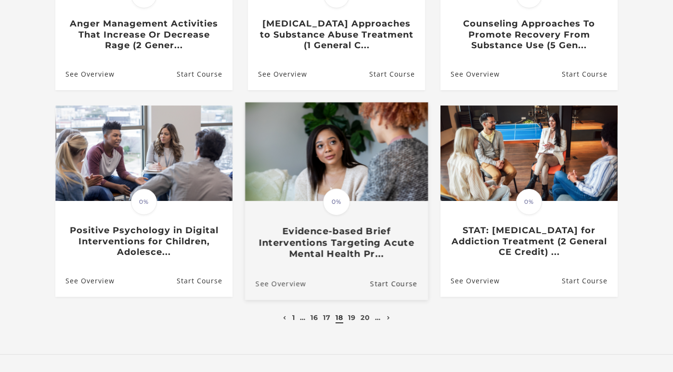
click at [296, 285] on link "See Overview" at bounding box center [275, 283] width 61 height 32
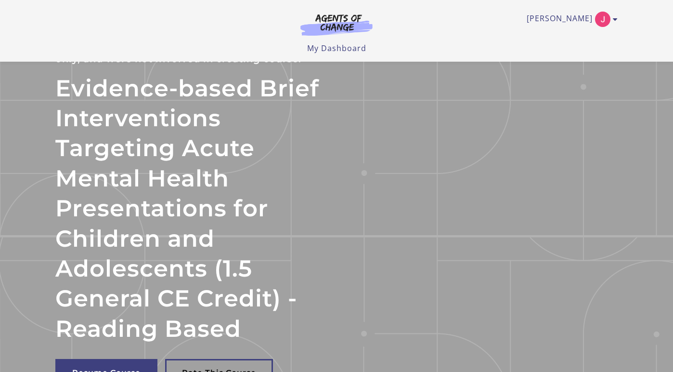
scroll to position [82, 0]
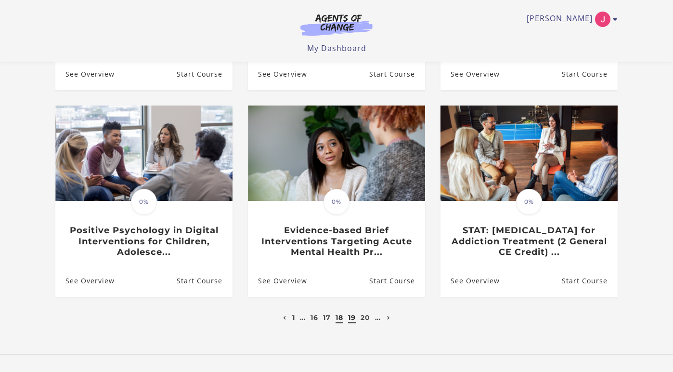
click at [351, 320] on link "19" at bounding box center [352, 317] width 8 height 9
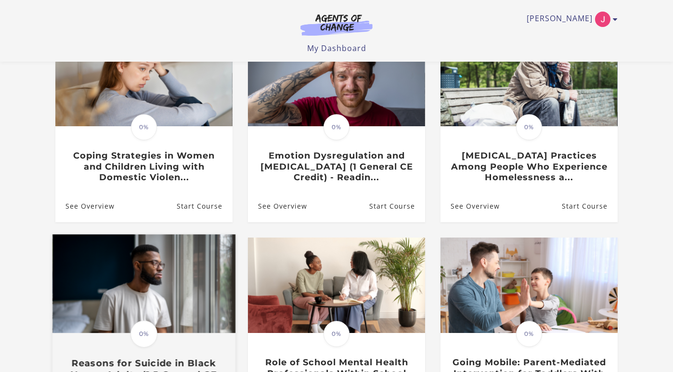
scroll to position [116, 0]
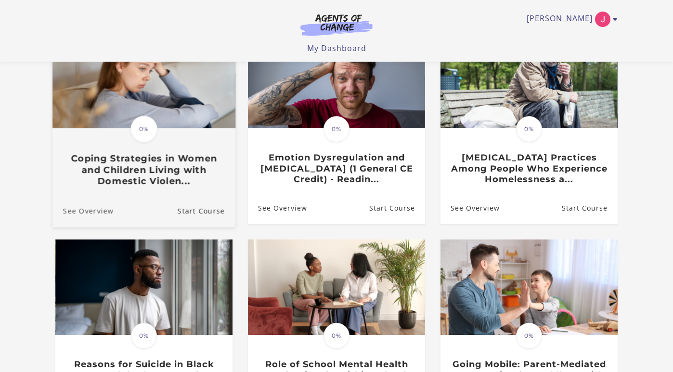
click at [103, 211] on link "See Overview" at bounding box center [82, 211] width 61 height 32
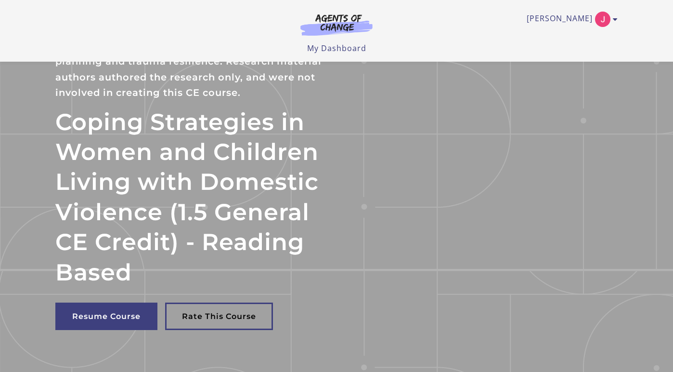
scroll to position [52, 0]
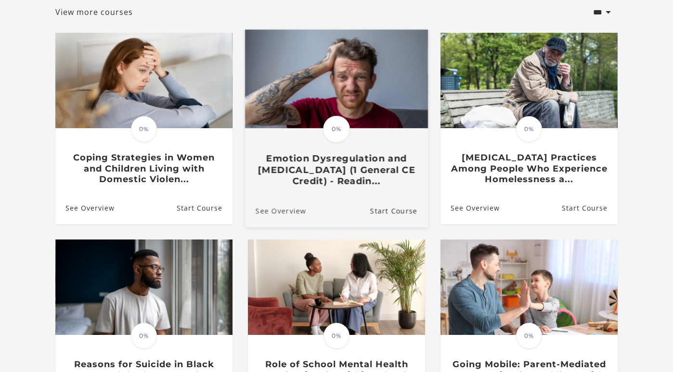
click at [284, 212] on link "See Overview" at bounding box center [275, 211] width 61 height 32
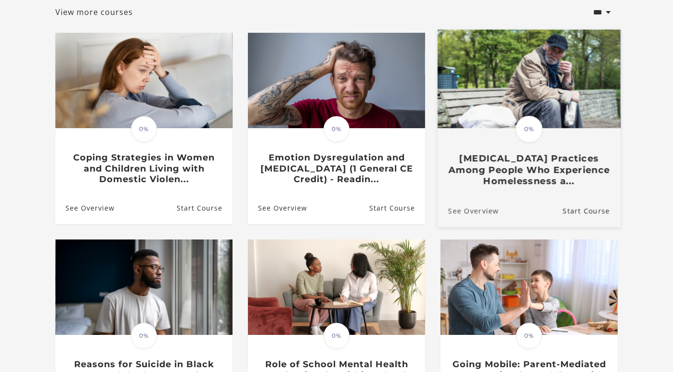
click at [480, 213] on link "See Overview" at bounding box center [468, 211] width 61 height 32
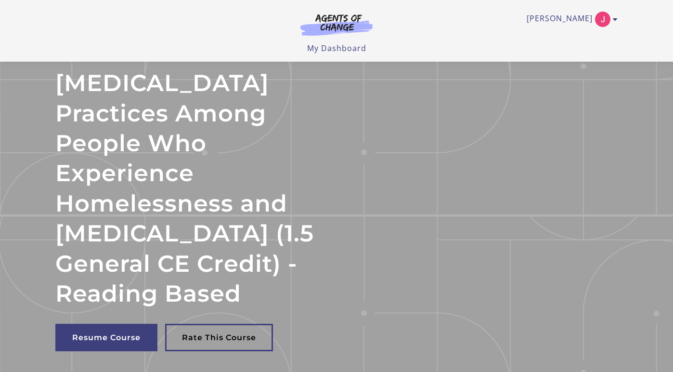
scroll to position [109, 0]
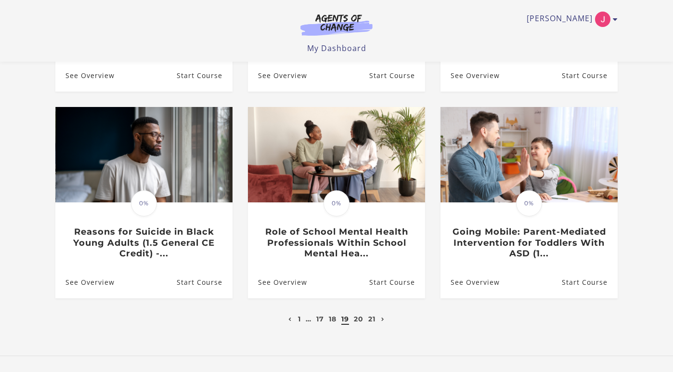
scroll to position [264, 0]
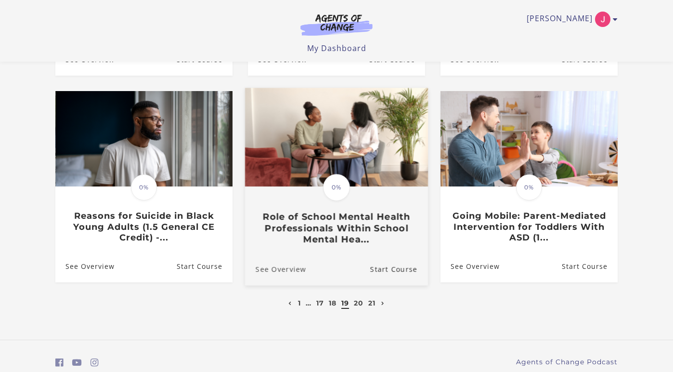
click at [289, 268] on link "See Overview" at bounding box center [275, 269] width 61 height 32
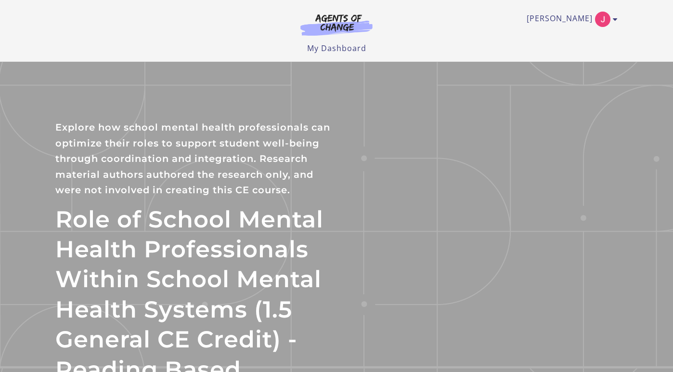
scroll to position [18, 0]
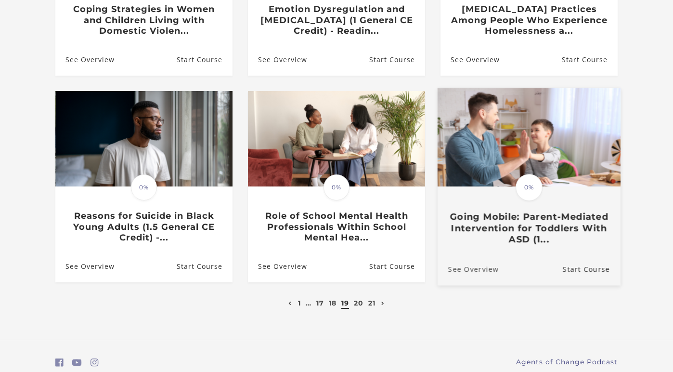
click at [493, 271] on link "See Overview" at bounding box center [468, 269] width 61 height 32
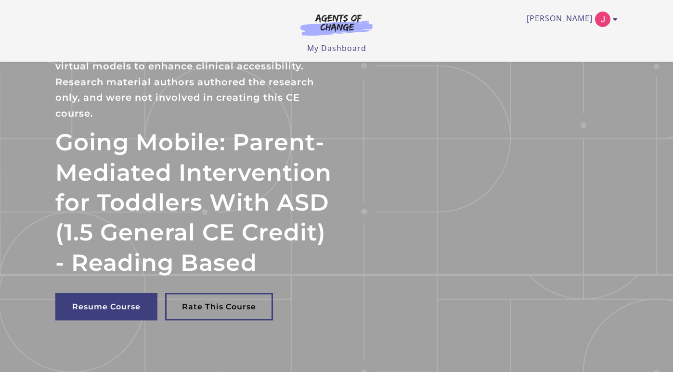
scroll to position [44, 0]
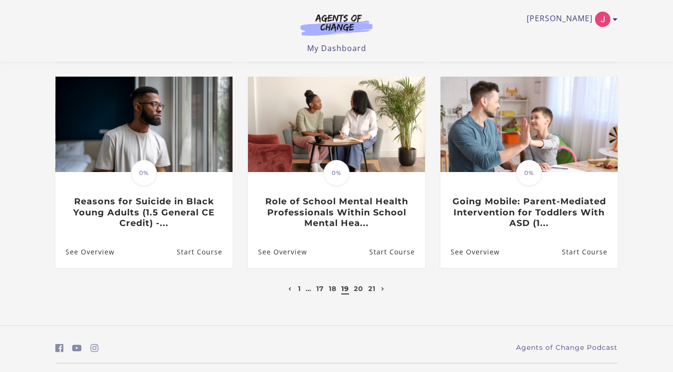
scroll to position [289, 0]
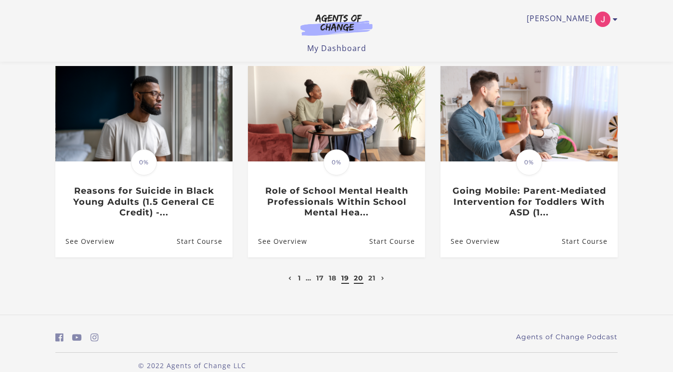
click at [358, 280] on link "20" at bounding box center [359, 277] width 10 height 9
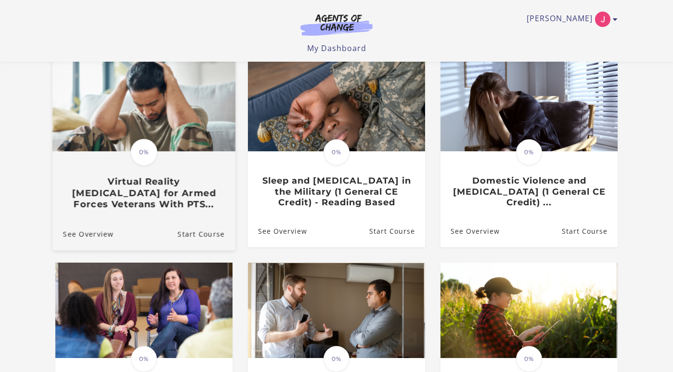
scroll to position [94, 0]
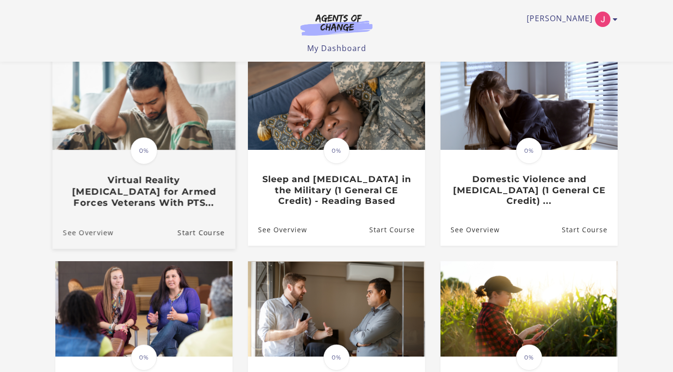
click at [83, 234] on link "See Overview" at bounding box center [82, 232] width 61 height 32
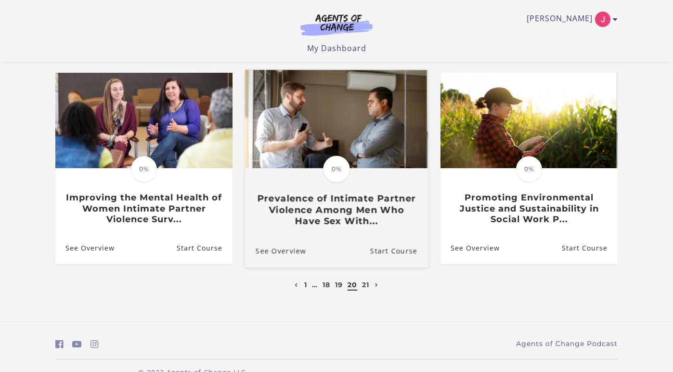
scroll to position [286, 0]
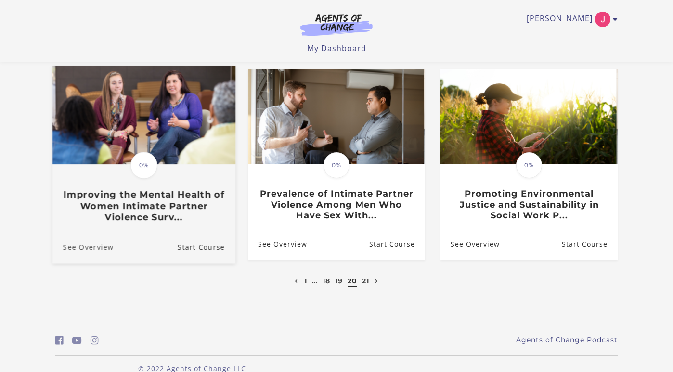
click at [88, 250] on link "See Overview" at bounding box center [82, 247] width 61 height 32
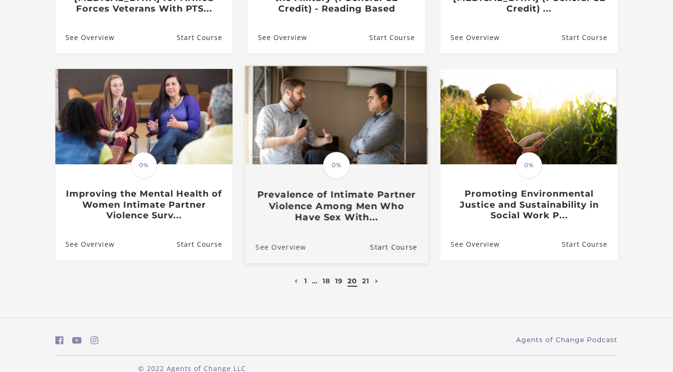
click at [290, 251] on link "See Overview" at bounding box center [275, 247] width 61 height 32
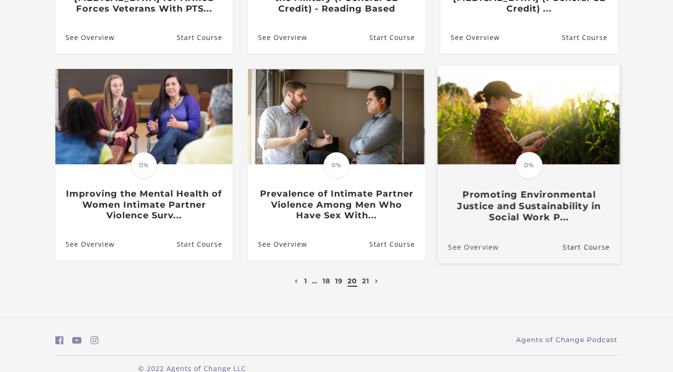
click at [487, 249] on link "See Overview" at bounding box center [468, 247] width 61 height 32
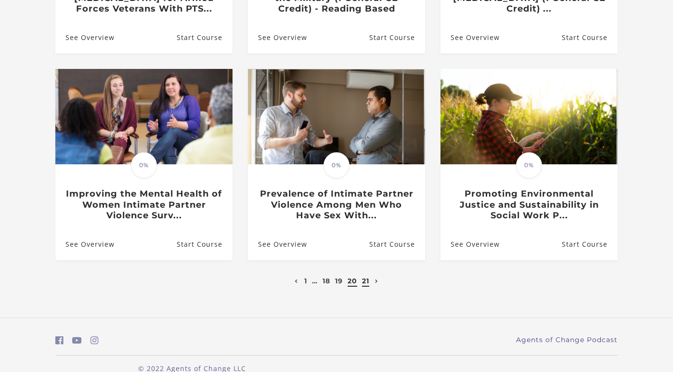
click at [365, 281] on link "21" at bounding box center [365, 280] width 7 height 9
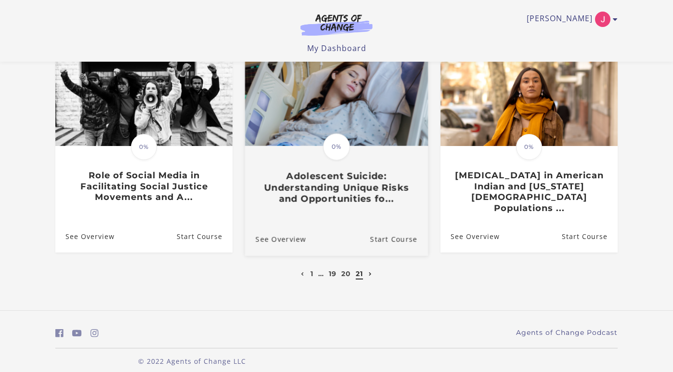
scroll to position [98, 0]
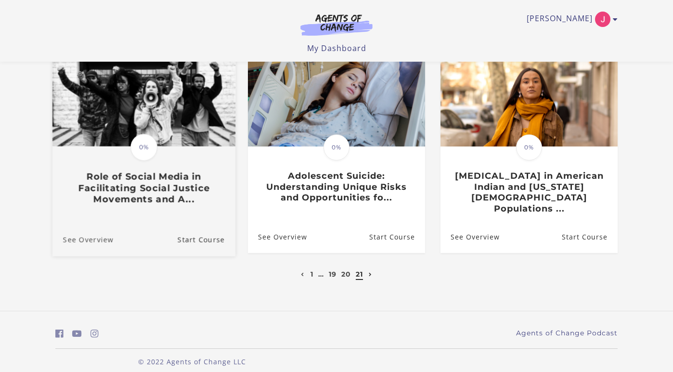
click at [79, 229] on link "See Overview" at bounding box center [82, 240] width 61 height 32
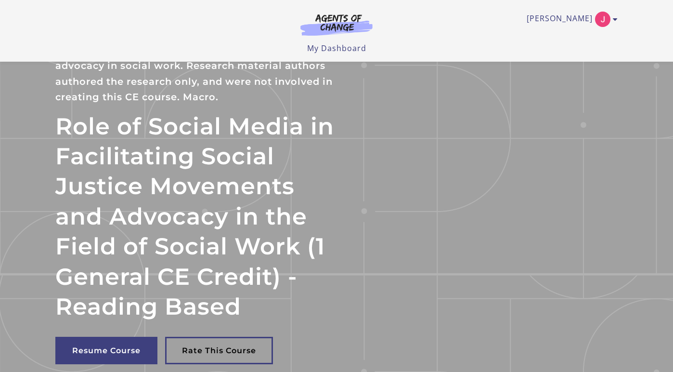
scroll to position [47, 0]
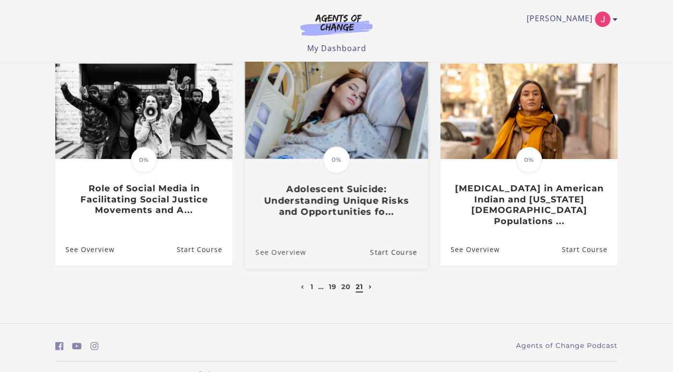
scroll to position [93, 0]
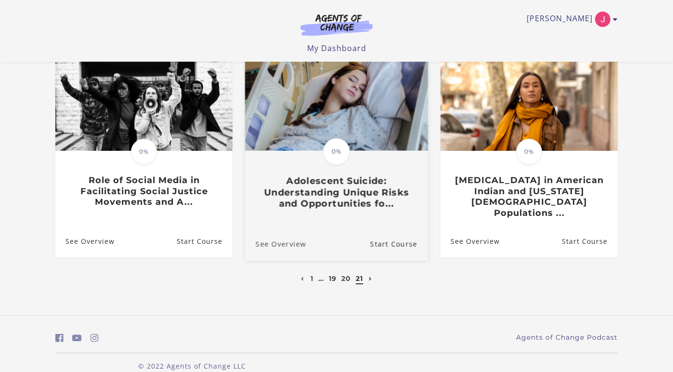
click at [277, 233] on link "See Overview" at bounding box center [275, 244] width 61 height 32
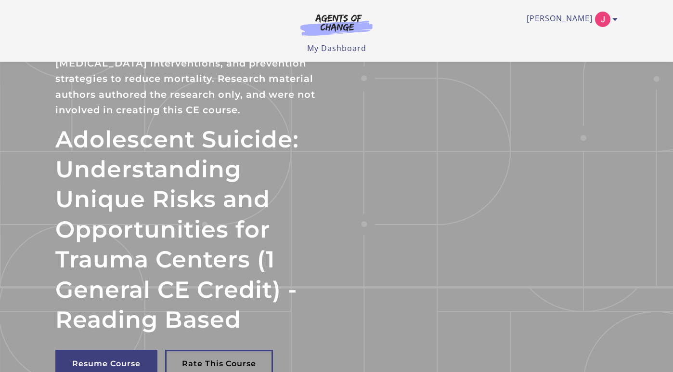
scroll to position [13, 0]
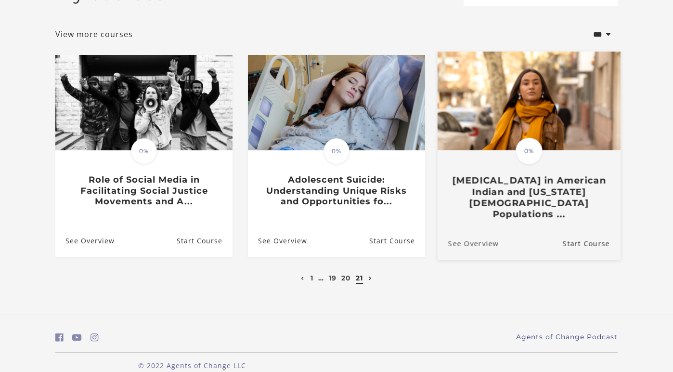
click at [489, 234] on link "See Overview" at bounding box center [468, 244] width 61 height 32
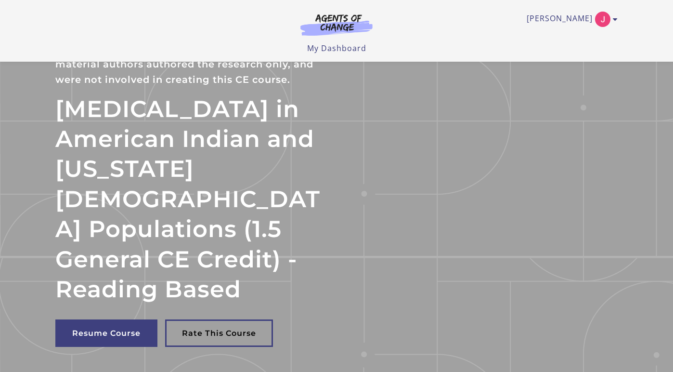
scroll to position [56, 0]
